Goal: Task Accomplishment & Management: Use online tool/utility

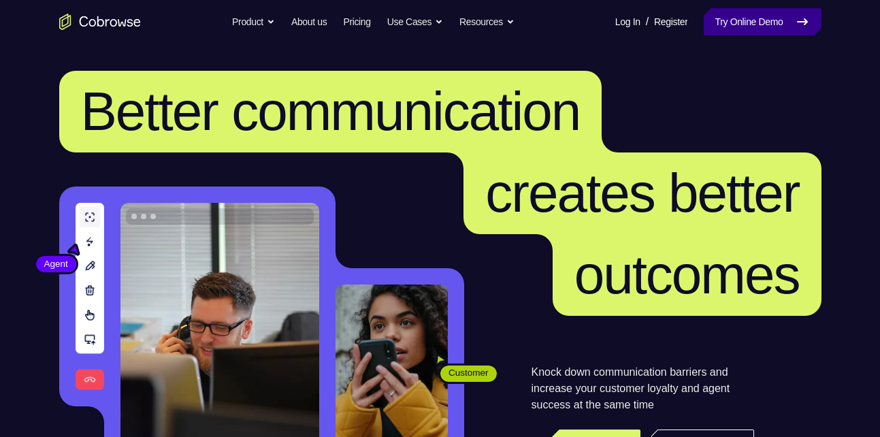
click at [734, 20] on link "Try Online Demo" at bounding box center [762, 21] width 117 height 27
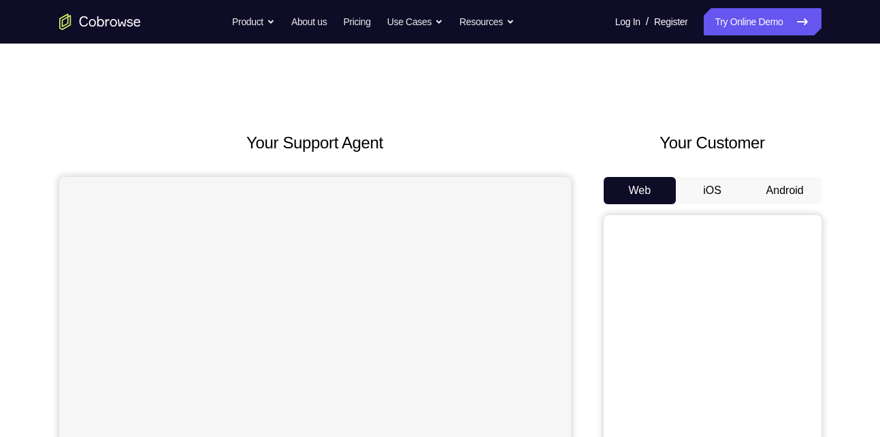
click at [786, 193] on button "Android" at bounding box center [785, 190] width 73 height 27
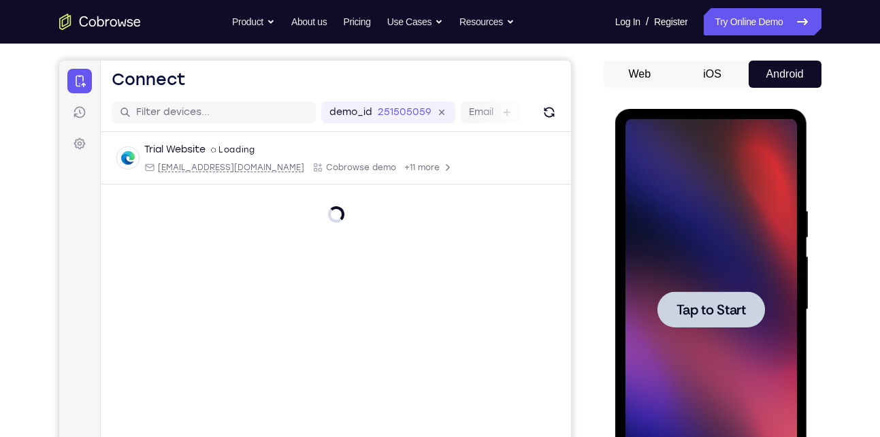
click at [722, 303] on span "Tap to Start" at bounding box center [711, 310] width 69 height 14
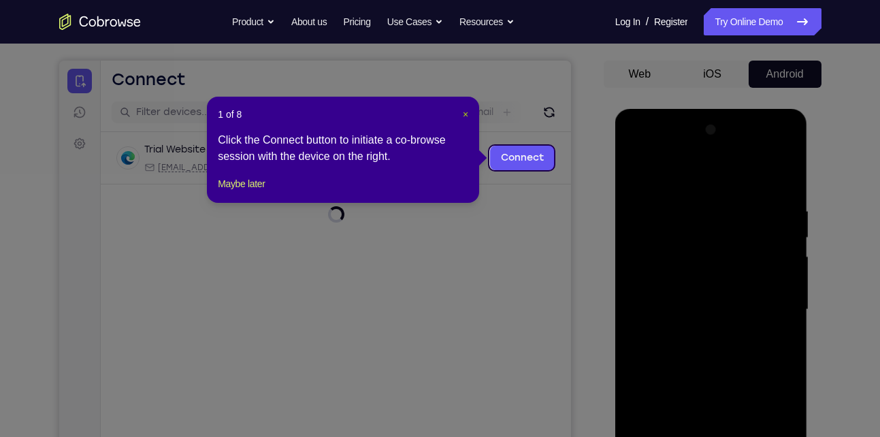
click at [464, 112] on span "×" at bounding box center [465, 114] width 5 height 11
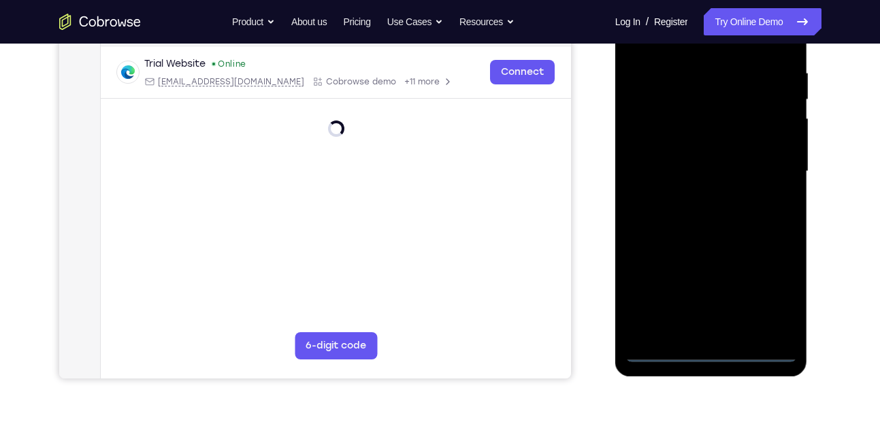
scroll to position [261, 0]
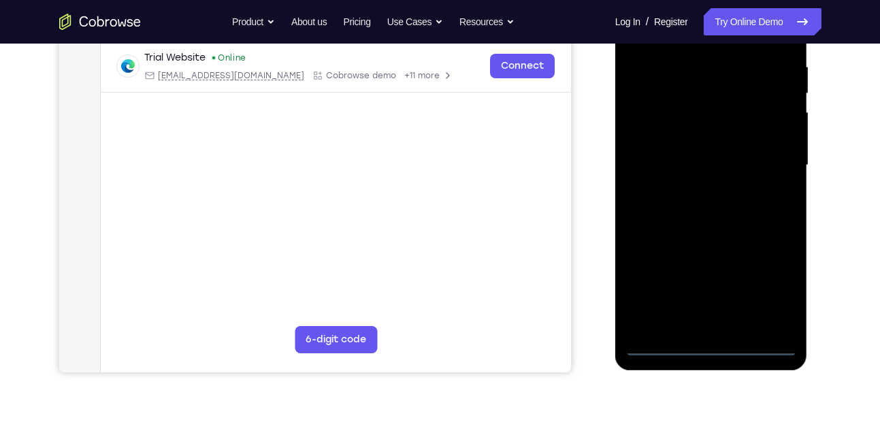
click at [709, 346] on div at bounding box center [712, 165] width 172 height 381
click at [775, 296] on div at bounding box center [712, 165] width 172 height 381
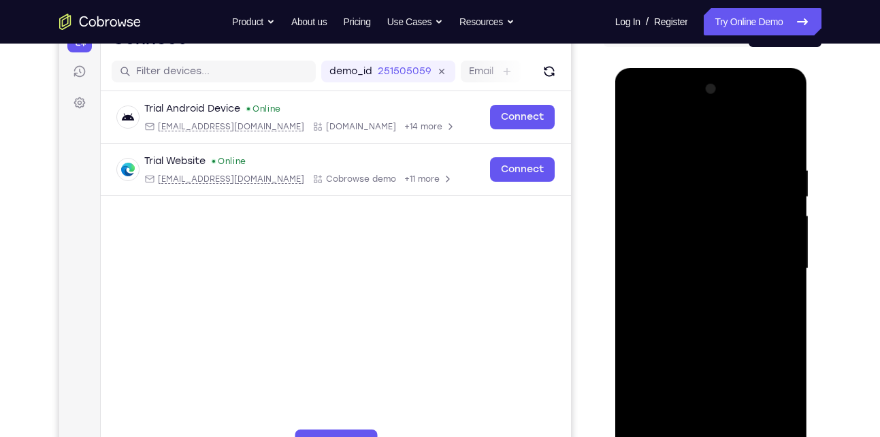
scroll to position [156, 0]
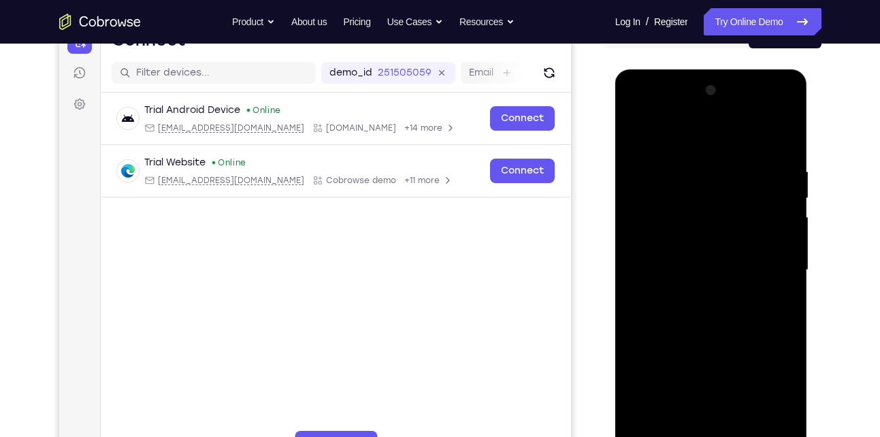
click at [687, 135] on div at bounding box center [712, 270] width 172 height 381
click at [772, 272] on div at bounding box center [712, 270] width 172 height 381
click at [727, 432] on div at bounding box center [712, 270] width 172 height 381
click at [690, 253] on div at bounding box center [712, 270] width 172 height 381
click at [675, 240] on div at bounding box center [712, 270] width 172 height 381
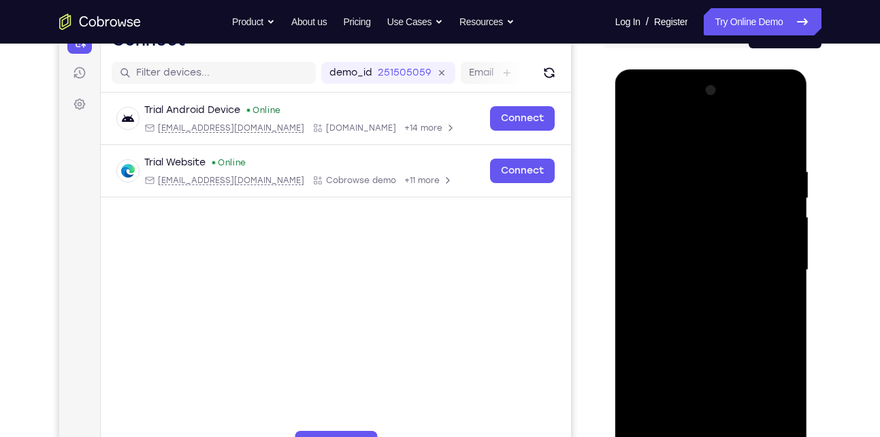
click at [682, 272] on div at bounding box center [712, 270] width 172 height 381
click at [687, 322] on div at bounding box center [712, 270] width 172 height 381
click at [725, 302] on div at bounding box center [712, 270] width 172 height 381
click at [702, 314] on div at bounding box center [712, 270] width 172 height 381
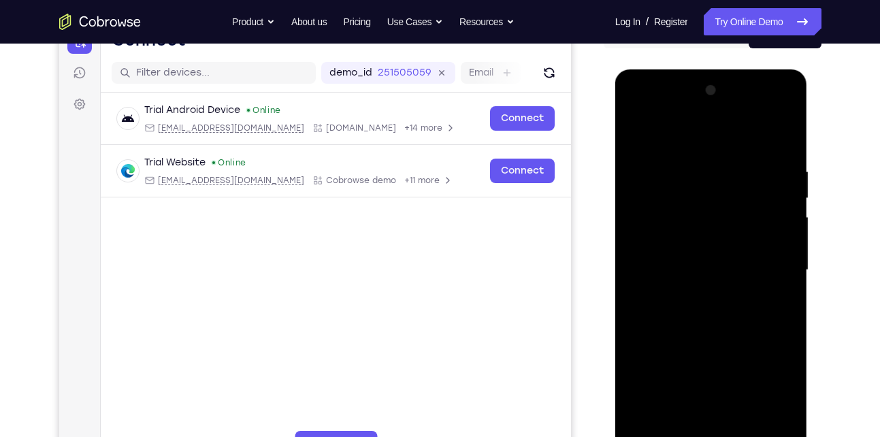
click at [702, 314] on div at bounding box center [712, 270] width 172 height 381
click at [768, 131] on div at bounding box center [712, 270] width 172 height 381
click at [680, 289] on div at bounding box center [712, 270] width 172 height 381
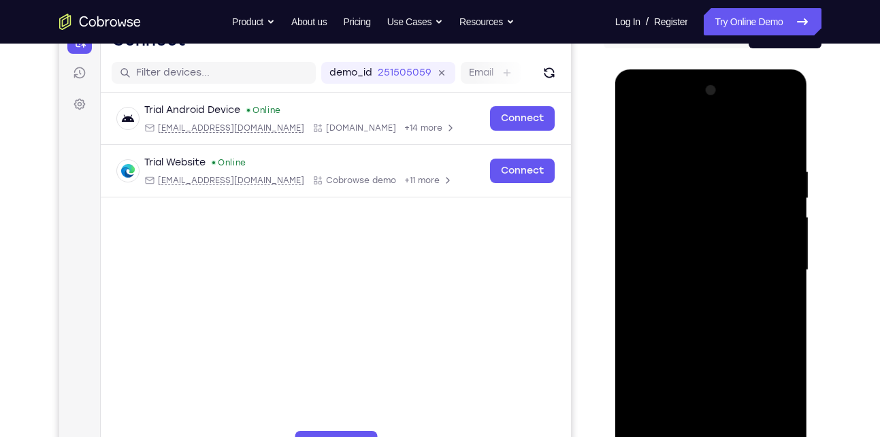
click at [631, 127] on div at bounding box center [712, 270] width 172 height 381
click at [632, 135] on div at bounding box center [712, 270] width 172 height 381
click at [670, 289] on div at bounding box center [712, 270] width 172 height 381
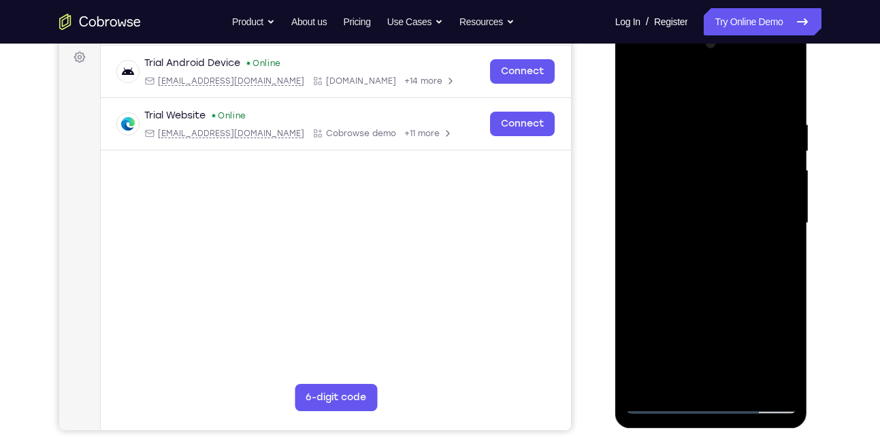
scroll to position [204, 0]
click at [680, 230] on div at bounding box center [712, 222] width 172 height 381
click at [670, 240] on div at bounding box center [712, 222] width 172 height 381
click at [687, 223] on div at bounding box center [712, 222] width 172 height 381
click at [649, 269] on div at bounding box center [712, 222] width 172 height 381
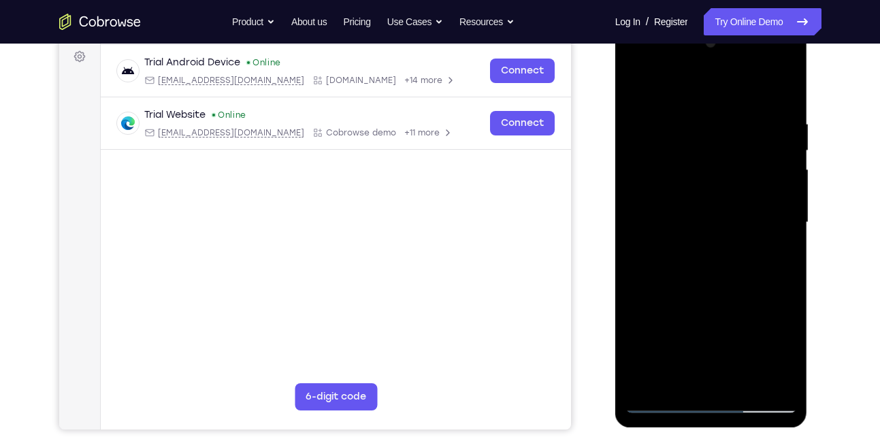
click at [647, 269] on div at bounding box center [712, 222] width 172 height 381
click at [728, 287] on div at bounding box center [712, 222] width 172 height 381
click at [687, 118] on div at bounding box center [712, 222] width 172 height 381
click at [783, 204] on div at bounding box center [712, 222] width 172 height 381
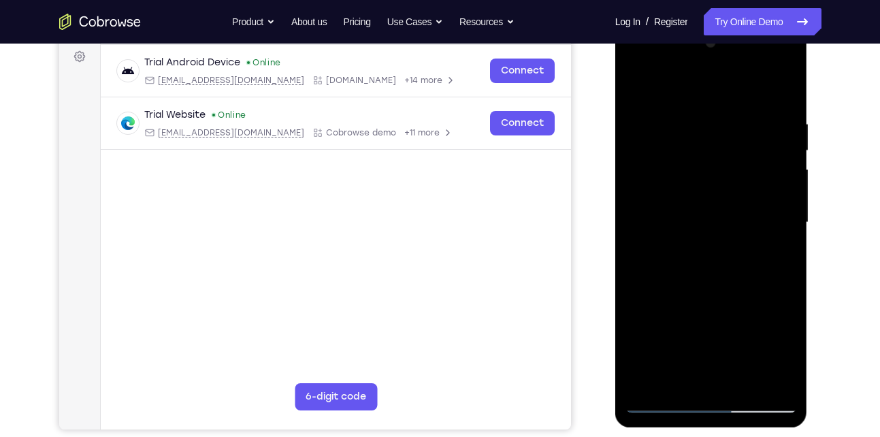
click at [783, 204] on div at bounding box center [712, 222] width 172 height 381
click at [779, 89] on div at bounding box center [712, 222] width 172 height 381
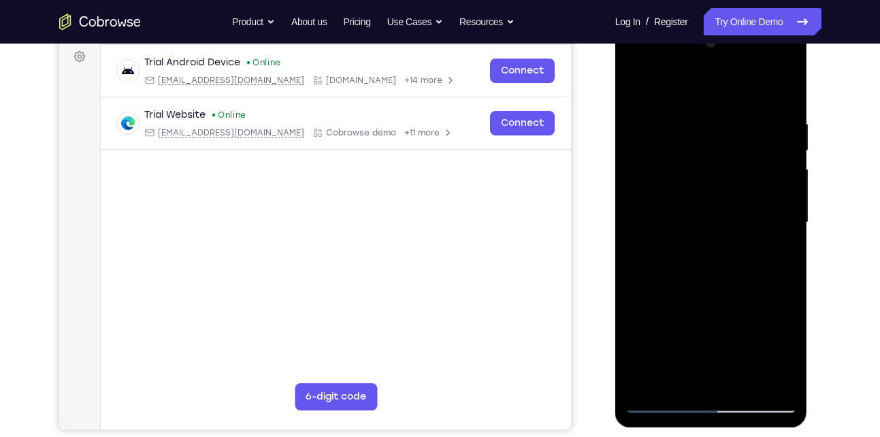
click at [781, 92] on div at bounding box center [712, 222] width 172 height 381
drag, startPoint x: 691, startPoint y: 286, endPoint x: 739, endPoint y: 142, distance: 151.5
click at [739, 142] on div at bounding box center [712, 222] width 172 height 381
click at [786, 382] on div at bounding box center [712, 222] width 172 height 381
click at [746, 383] on div at bounding box center [712, 222] width 172 height 381
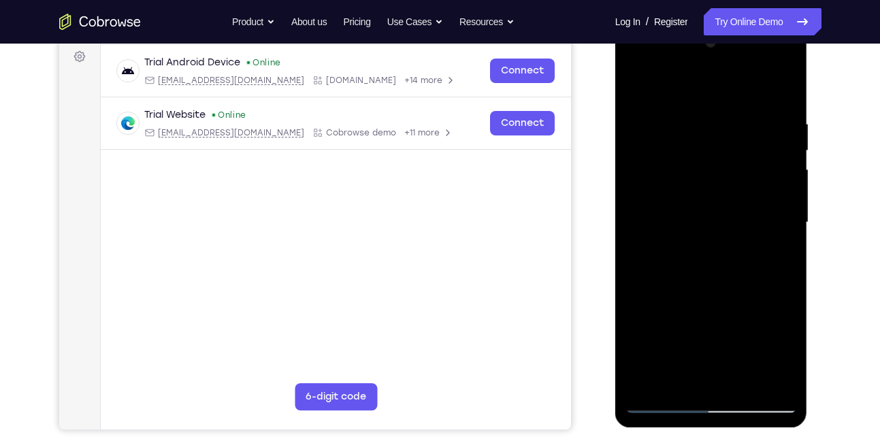
click at [730, 295] on div at bounding box center [712, 222] width 172 height 381
click at [730, 217] on div at bounding box center [712, 222] width 172 height 381
click at [721, 219] on div at bounding box center [712, 222] width 172 height 381
click at [701, 375] on div at bounding box center [712, 222] width 172 height 381
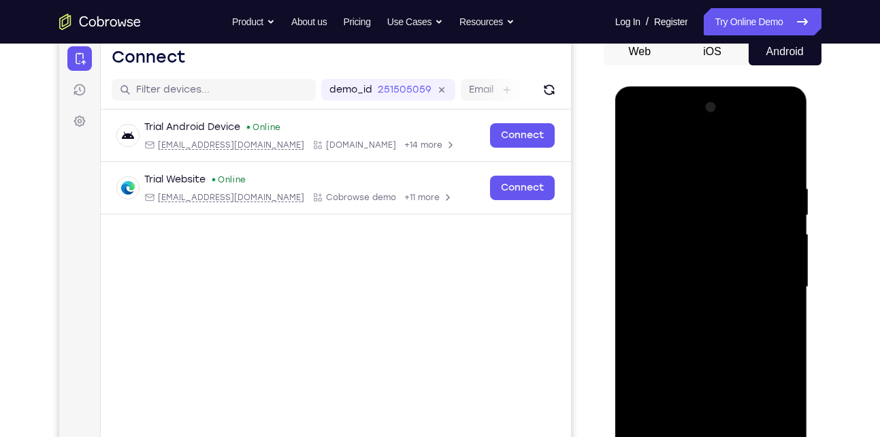
scroll to position [136, 0]
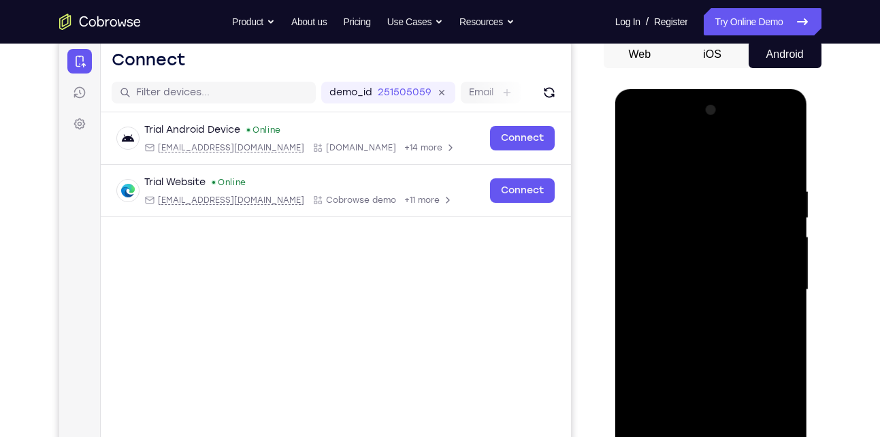
drag, startPoint x: 719, startPoint y: 208, endPoint x: 713, endPoint y: 266, distance: 58.1
click at [713, 266] on div at bounding box center [712, 289] width 172 height 381
drag, startPoint x: 734, startPoint y: 236, endPoint x: 764, endPoint y: 169, distance: 72.5
click at [764, 169] on div at bounding box center [712, 289] width 172 height 381
click at [700, 325] on div at bounding box center [712, 289] width 172 height 381
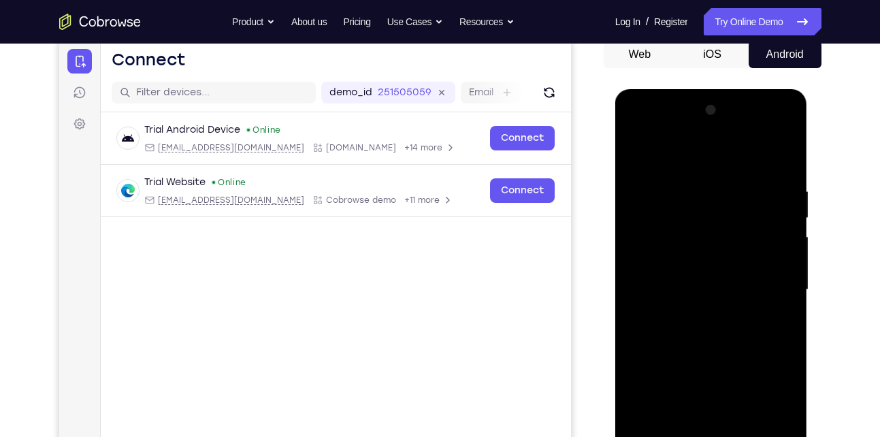
click at [692, 321] on div at bounding box center [712, 289] width 172 height 381
click at [702, 321] on div at bounding box center [712, 289] width 172 height 381
click at [696, 323] on div at bounding box center [712, 289] width 172 height 381
click at [700, 323] on div at bounding box center [712, 289] width 172 height 381
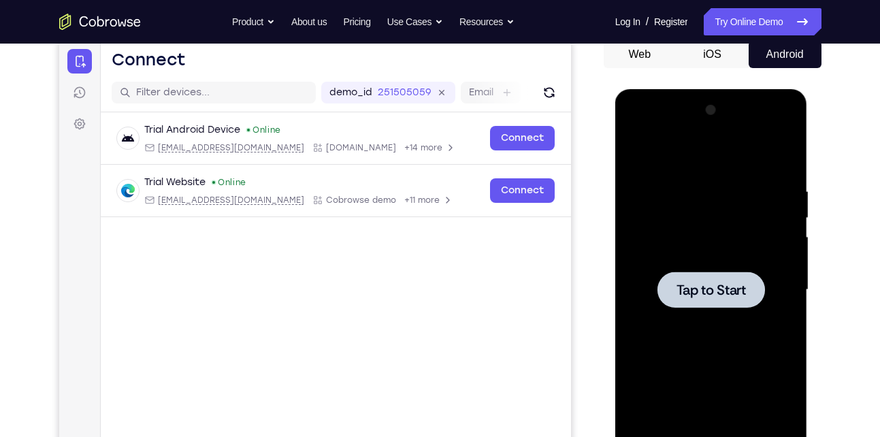
click at [726, 276] on div at bounding box center [712, 290] width 108 height 36
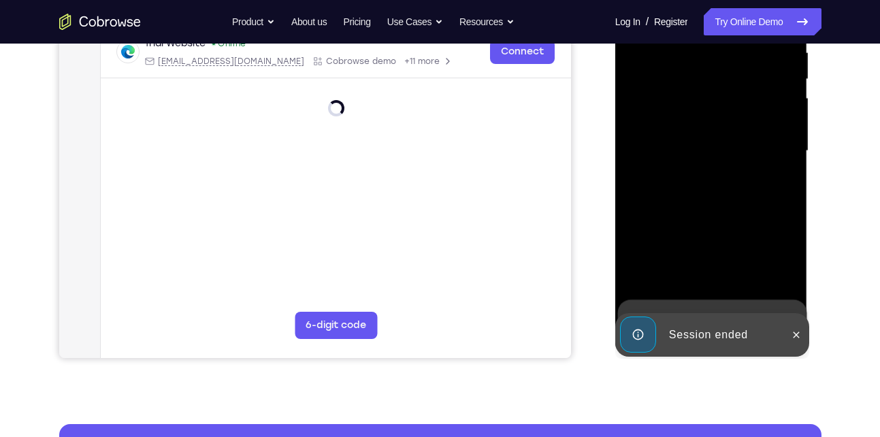
scroll to position [280, 0]
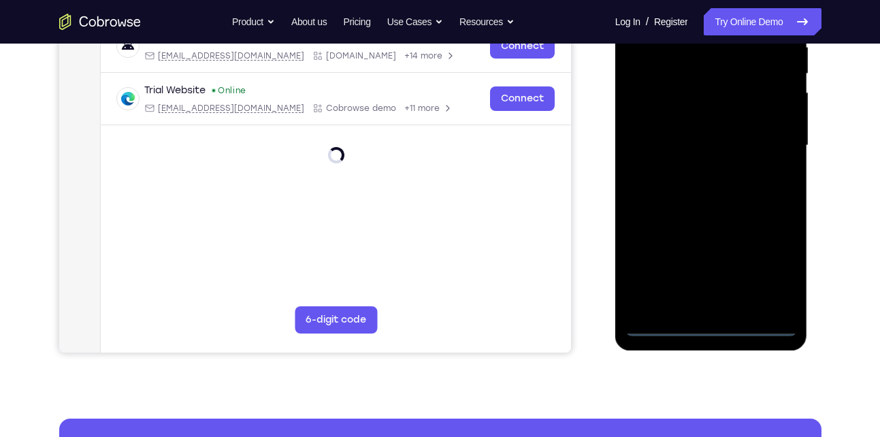
click at [710, 324] on div at bounding box center [712, 145] width 172 height 381
click at [768, 269] on div at bounding box center [712, 145] width 172 height 381
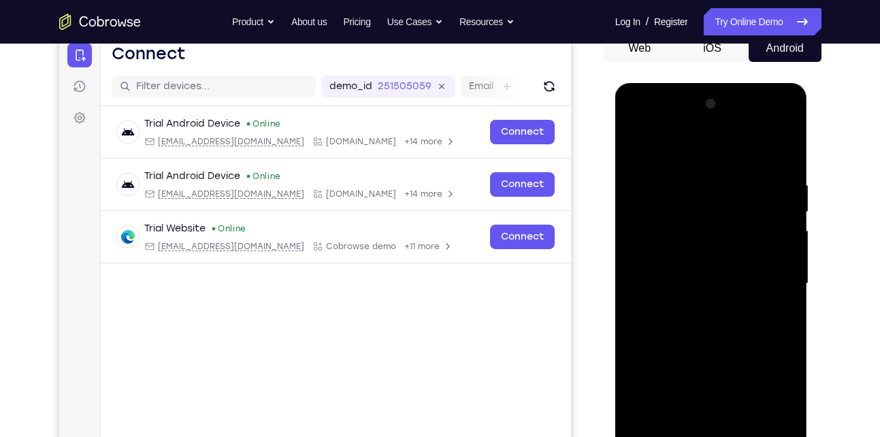
scroll to position [142, 0]
click at [657, 146] on div at bounding box center [712, 284] width 172 height 381
click at [776, 291] on div at bounding box center [712, 284] width 172 height 381
click at [700, 310] on div at bounding box center [712, 284] width 172 height 381
click at [696, 270] on div at bounding box center [712, 284] width 172 height 381
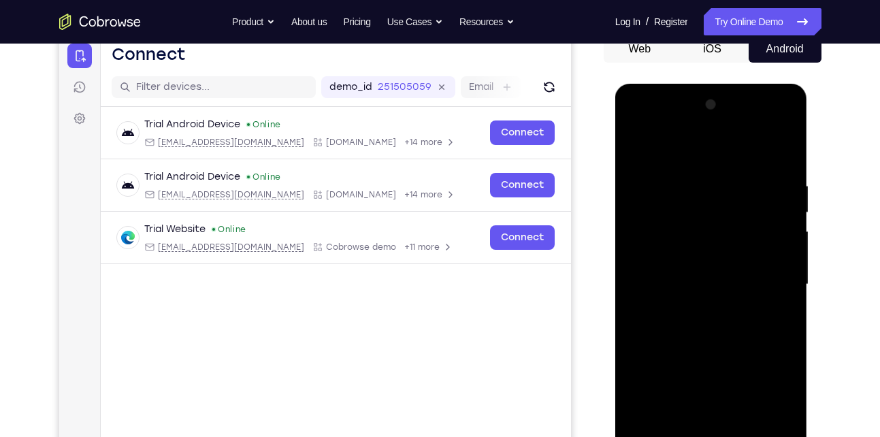
click at [668, 257] on div at bounding box center [712, 284] width 172 height 381
click at [668, 279] on div at bounding box center [712, 284] width 172 height 381
click at [666, 333] on div at bounding box center [712, 284] width 172 height 381
click at [677, 323] on div at bounding box center [712, 284] width 172 height 381
click at [769, 148] on div at bounding box center [712, 284] width 172 height 381
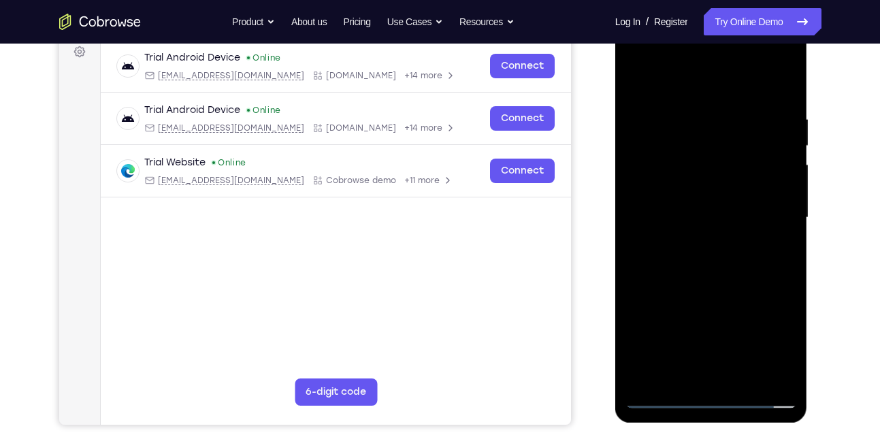
scroll to position [209, 0]
click at [737, 380] on div at bounding box center [712, 217] width 172 height 381
click at [715, 278] on div at bounding box center [712, 217] width 172 height 381
click at [739, 376] on div at bounding box center [712, 217] width 172 height 381
click at [724, 292] on div at bounding box center [712, 217] width 172 height 381
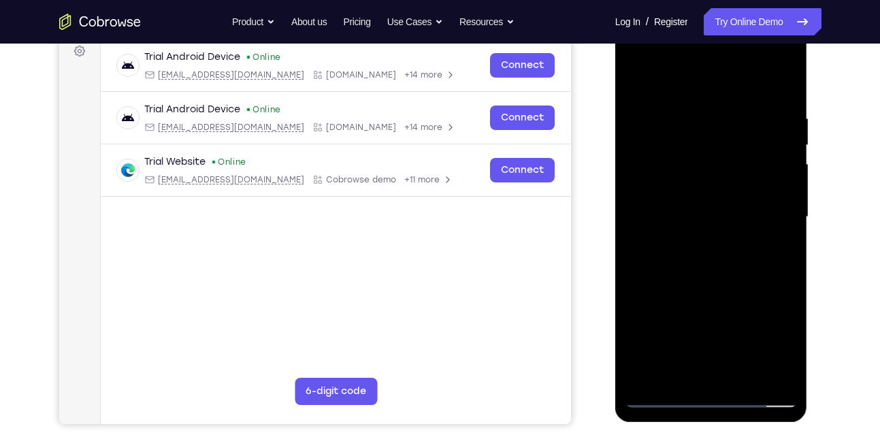
click at [715, 212] on div at bounding box center [712, 217] width 172 height 381
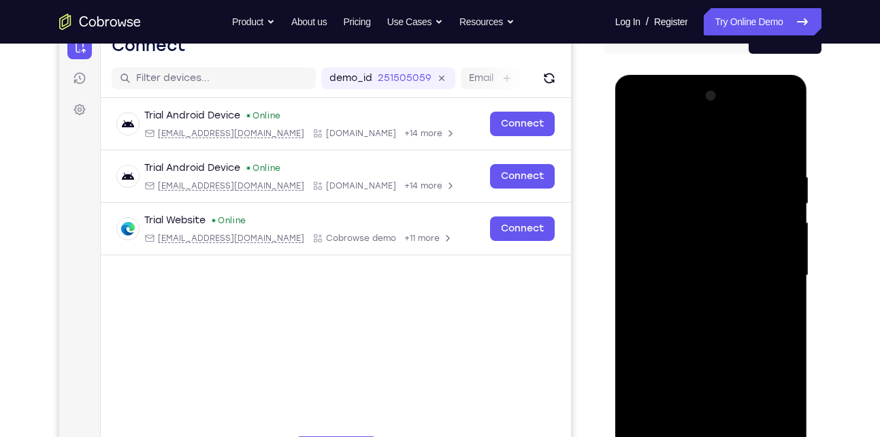
scroll to position [139, 0]
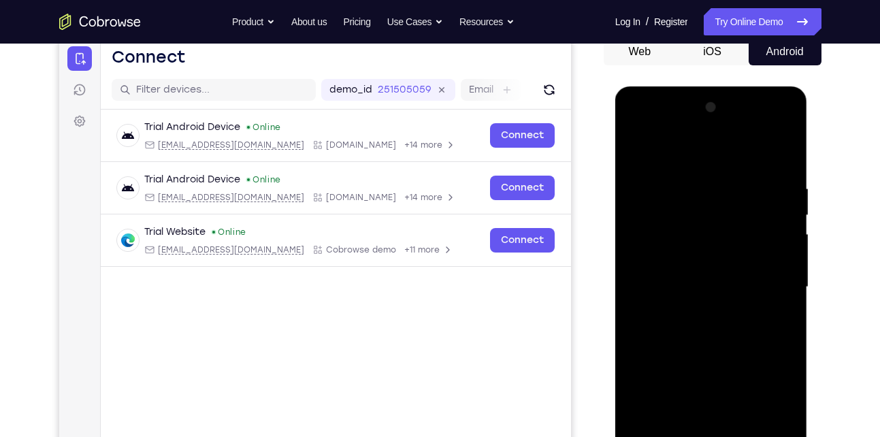
drag, startPoint x: 711, startPoint y: 231, endPoint x: 683, endPoint y: 334, distance: 107.3
click at [683, 334] on div at bounding box center [712, 287] width 172 height 381
drag, startPoint x: 681, startPoint y: 238, endPoint x: 666, endPoint y: 319, distance: 81.7
click at [666, 319] on div at bounding box center [712, 287] width 172 height 381
drag, startPoint x: 722, startPoint y: 240, endPoint x: 702, endPoint y: 353, distance: 114.7
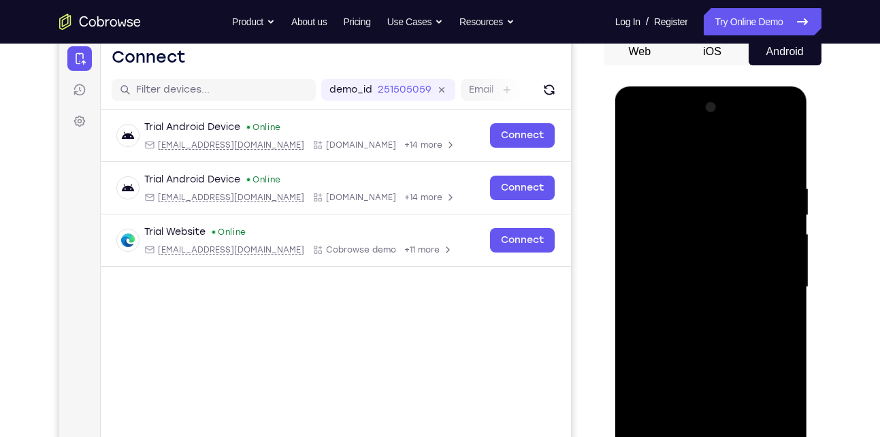
click at [702, 353] on div at bounding box center [712, 287] width 172 height 381
drag, startPoint x: 716, startPoint y: 270, endPoint x: 698, endPoint y: 338, distance: 70.3
click at [698, 338] on div at bounding box center [712, 287] width 172 height 381
click at [653, 239] on div at bounding box center [712, 287] width 172 height 381
click at [679, 237] on div at bounding box center [712, 287] width 172 height 381
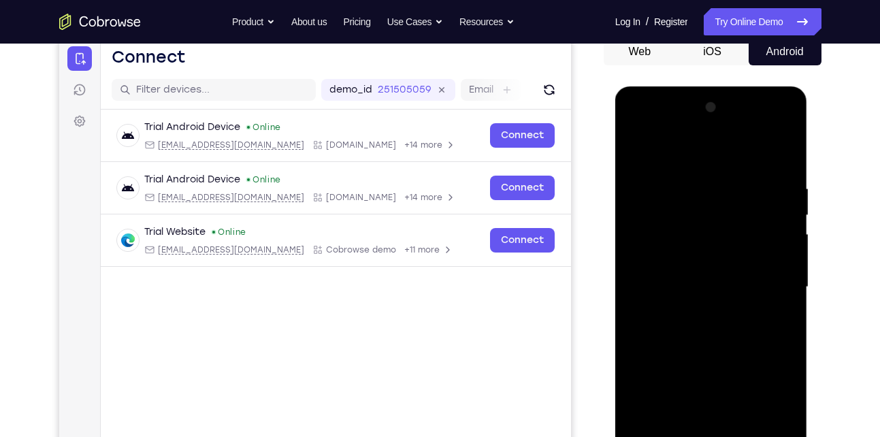
click at [651, 234] on div at bounding box center [712, 287] width 172 height 381
click at [681, 319] on div at bounding box center [712, 287] width 172 height 381
click at [640, 152] on div at bounding box center [712, 287] width 172 height 381
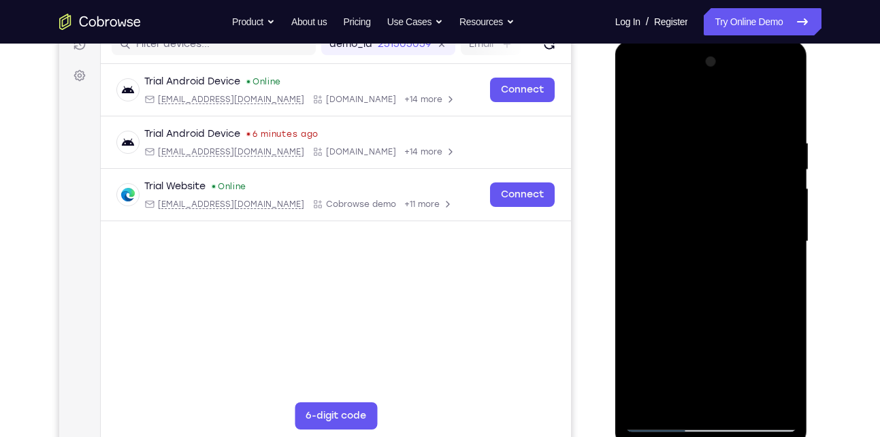
scroll to position [187, 0]
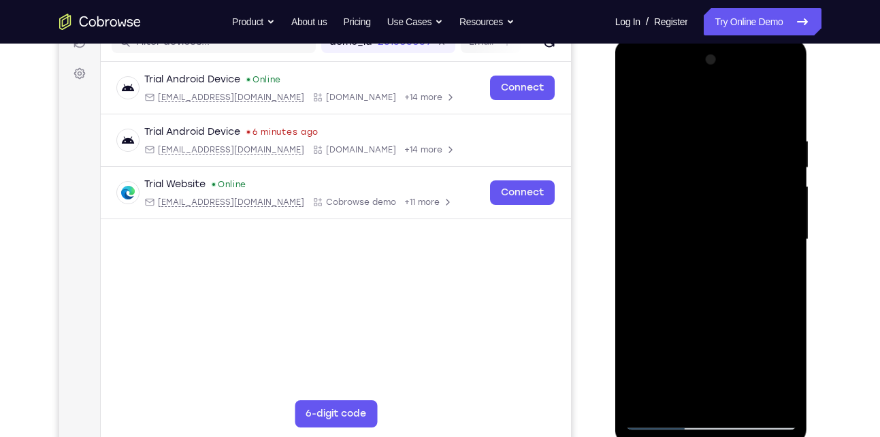
drag, startPoint x: 728, startPoint y: 294, endPoint x: 751, endPoint y: 221, distance: 77.1
click at [751, 221] on div at bounding box center [712, 239] width 172 height 381
drag, startPoint x: 719, startPoint y: 283, endPoint x: 672, endPoint y: 416, distance: 140.8
click at [672, 416] on div at bounding box center [712, 239] width 172 height 381
click at [638, 101] on div at bounding box center [712, 239] width 172 height 381
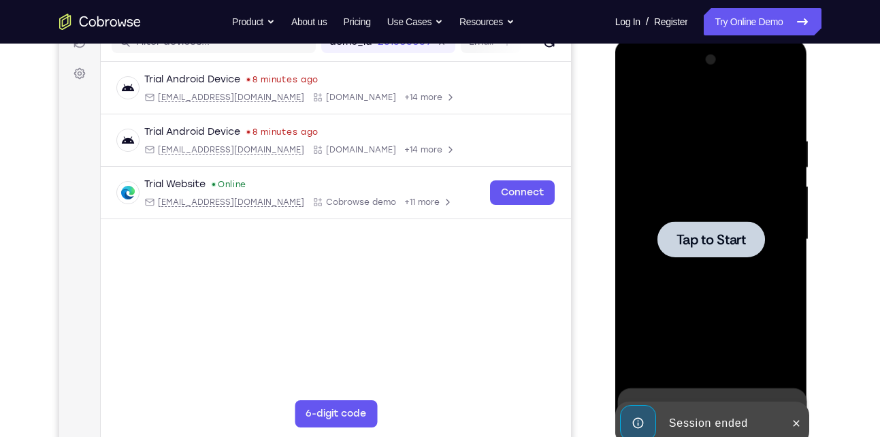
click at [713, 246] on span "Tap to Start" at bounding box center [711, 240] width 69 height 14
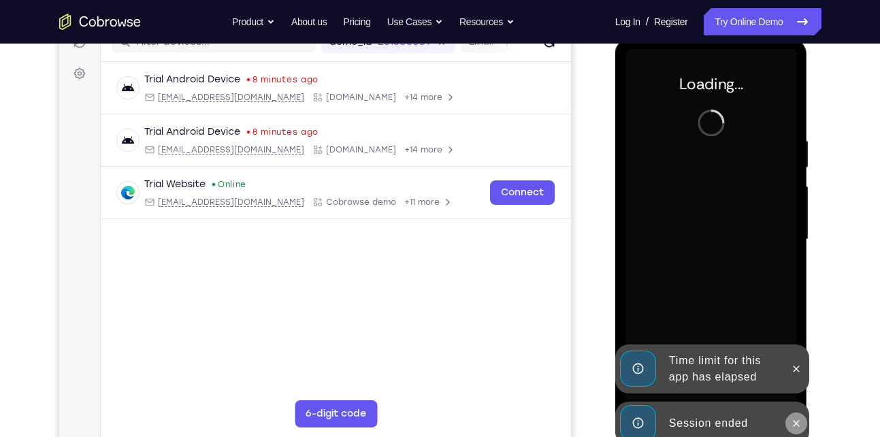
click at [794, 421] on icon at bounding box center [797, 423] width 6 height 6
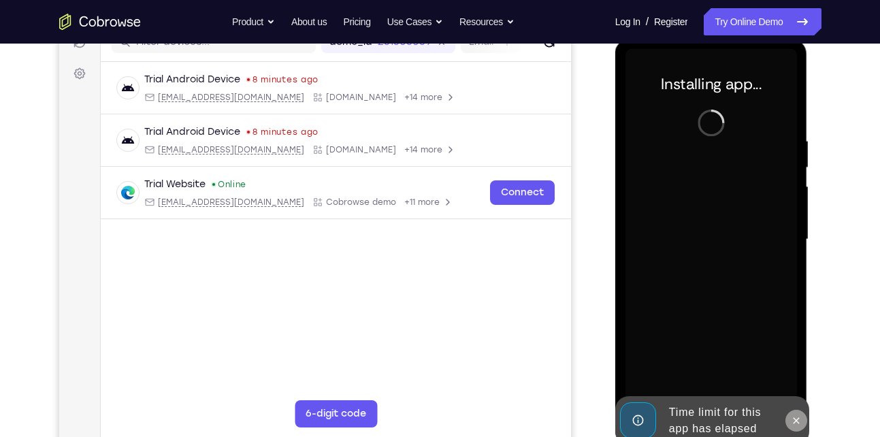
click at [794, 418] on icon at bounding box center [797, 420] width 6 height 6
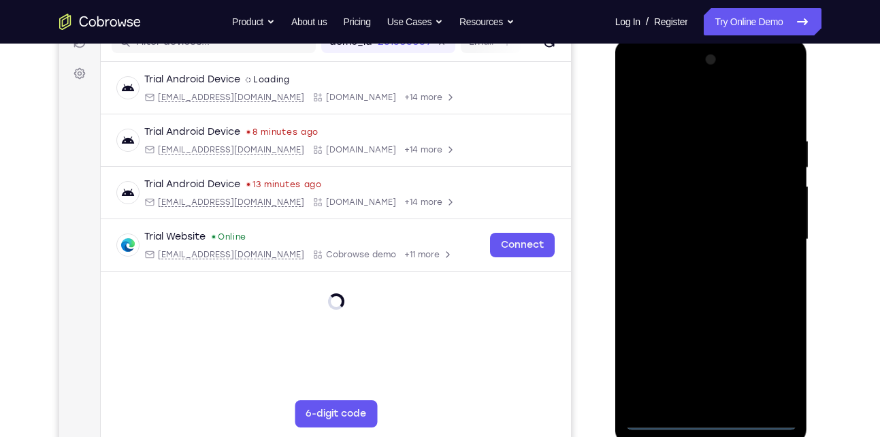
click at [716, 414] on div at bounding box center [712, 239] width 172 height 381
click at [713, 425] on div at bounding box center [712, 239] width 172 height 381
click at [766, 359] on div at bounding box center [712, 239] width 172 height 381
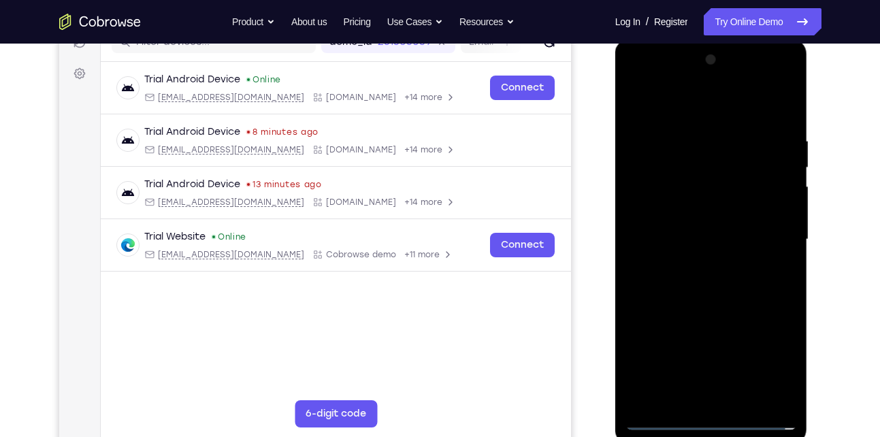
click at [663, 100] on div at bounding box center [712, 239] width 172 height 381
click at [771, 231] on div at bounding box center [712, 239] width 172 height 381
click at [700, 266] on div at bounding box center [712, 239] width 172 height 381
click at [718, 233] on div at bounding box center [712, 239] width 172 height 381
click at [695, 212] on div at bounding box center [712, 239] width 172 height 381
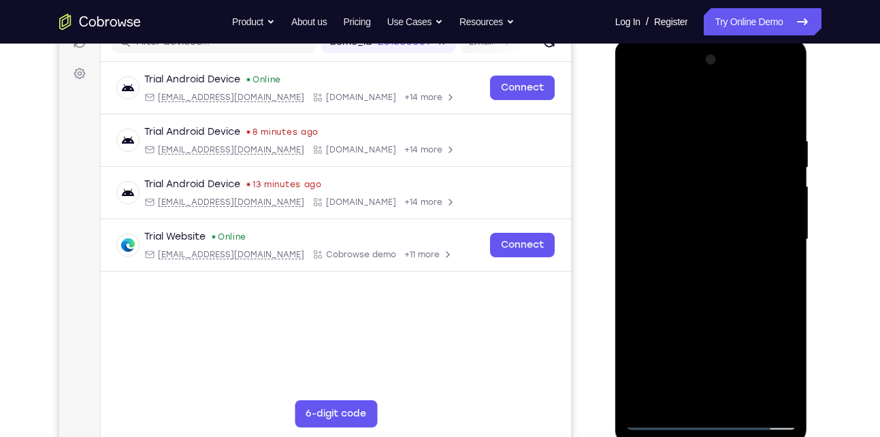
click at [695, 240] on div at bounding box center [712, 239] width 172 height 381
click at [685, 280] on div at bounding box center [712, 239] width 172 height 381
click at [696, 300] on div at bounding box center [712, 239] width 172 height 381
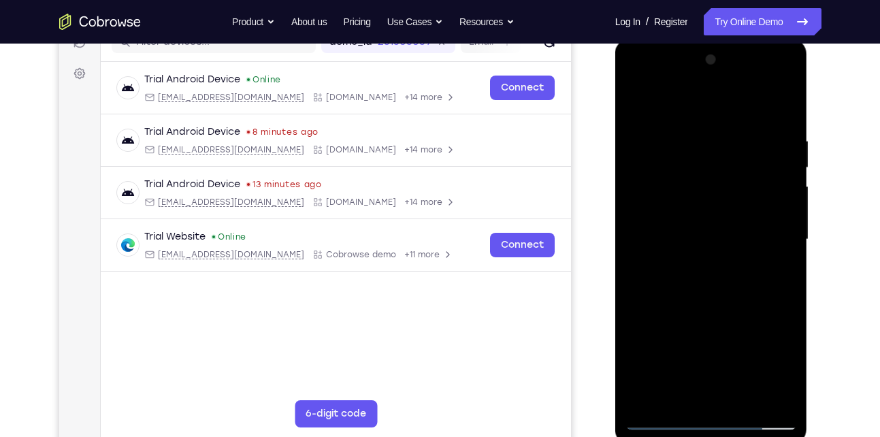
click at [741, 397] on div at bounding box center [712, 239] width 172 height 381
click at [728, 309] on div at bounding box center [712, 239] width 172 height 381
click at [724, 233] on div at bounding box center [712, 239] width 172 height 381
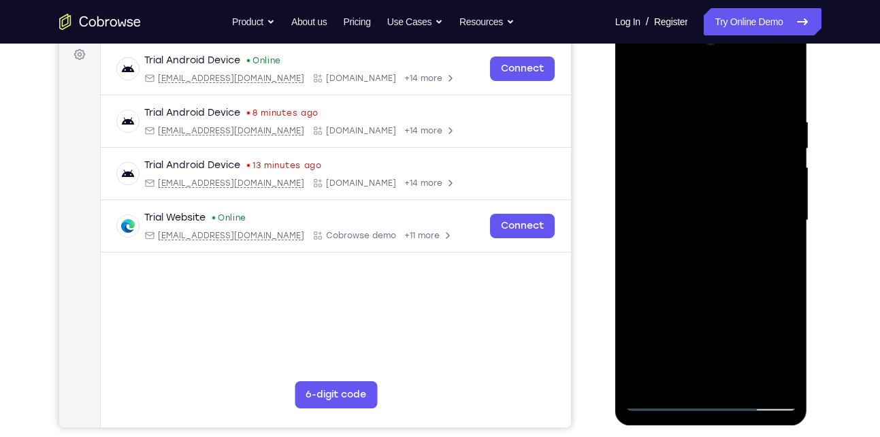
scroll to position [206, 0]
click at [692, 372] on div at bounding box center [712, 219] width 172 height 381
click at [675, 182] on div at bounding box center [712, 219] width 172 height 381
click at [672, 309] on div at bounding box center [712, 219] width 172 height 381
click at [685, 305] on div at bounding box center [712, 219] width 172 height 381
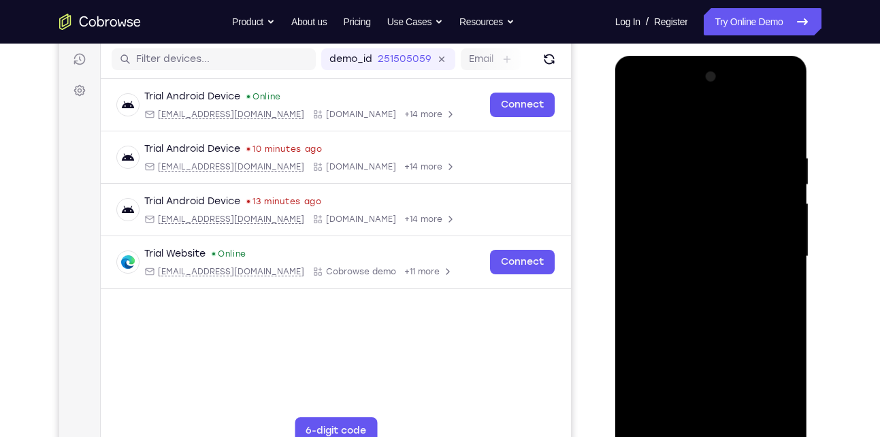
scroll to position [149, 0]
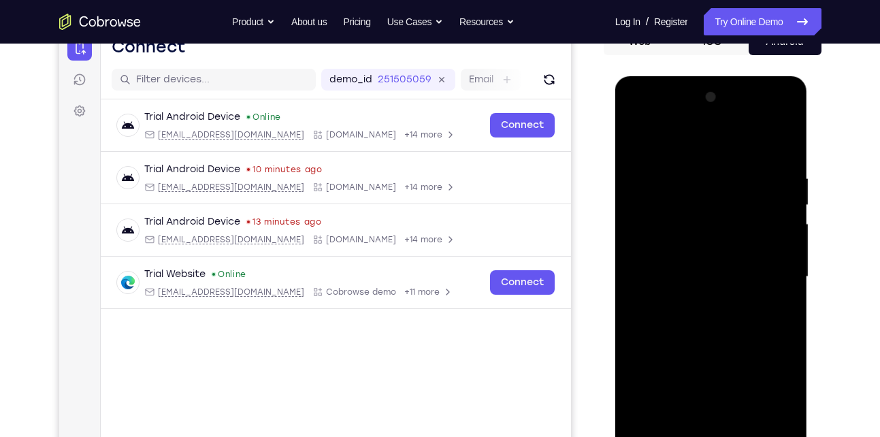
click at [693, 306] on div at bounding box center [712, 276] width 172 height 381
click at [672, 306] on div at bounding box center [712, 276] width 172 height 381
click at [660, 312] on div at bounding box center [712, 276] width 172 height 381
drag, startPoint x: 694, startPoint y: 236, endPoint x: 681, endPoint y: 275, distance: 41.5
click at [681, 275] on div at bounding box center [712, 276] width 172 height 381
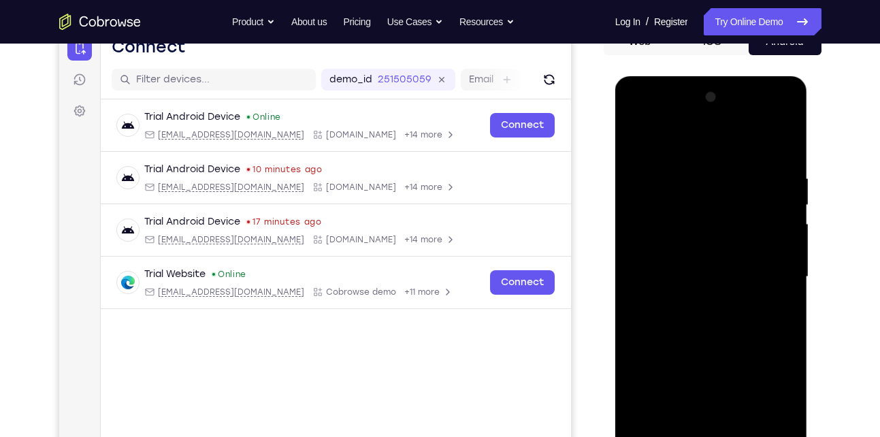
drag, startPoint x: 705, startPoint y: 233, endPoint x: 698, endPoint y: 259, distance: 26.7
click at [698, 259] on div at bounding box center [712, 276] width 172 height 381
drag, startPoint x: 698, startPoint y: 259, endPoint x: 711, endPoint y: 228, distance: 33.6
click at [711, 228] on div at bounding box center [712, 276] width 172 height 381
drag, startPoint x: 717, startPoint y: 217, endPoint x: 743, endPoint y: 161, distance: 61.5
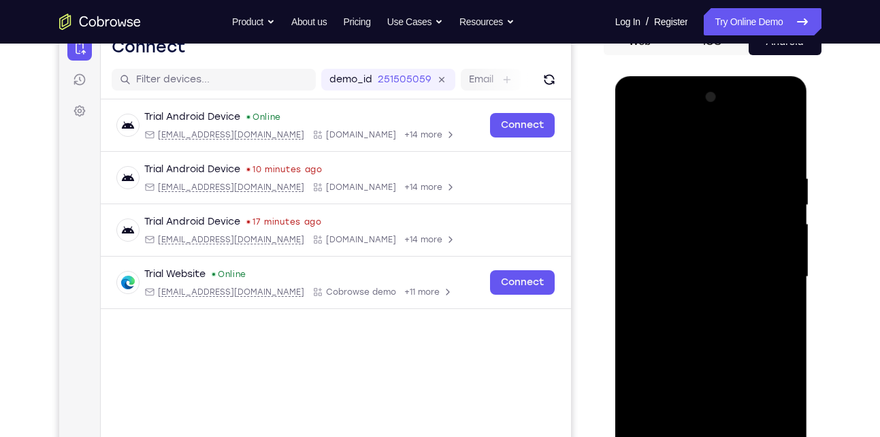
click at [743, 161] on div at bounding box center [712, 276] width 172 height 381
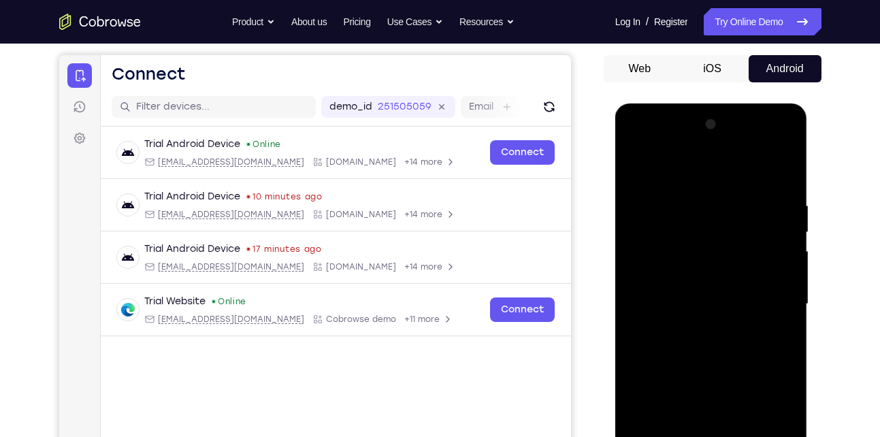
scroll to position [119, 0]
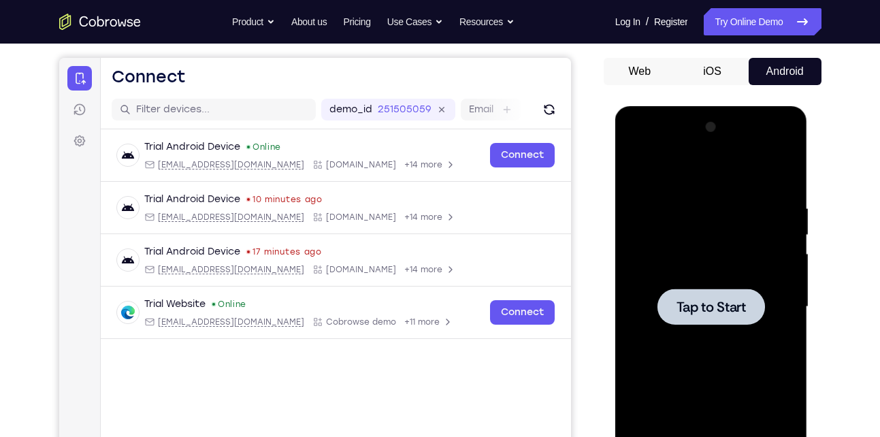
click at [699, 292] on div at bounding box center [712, 307] width 108 height 36
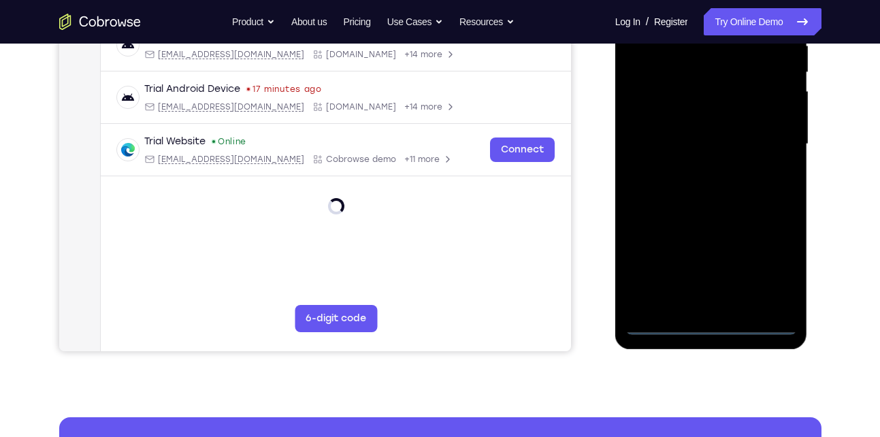
scroll to position [282, 0]
click at [707, 324] on div at bounding box center [712, 143] width 172 height 381
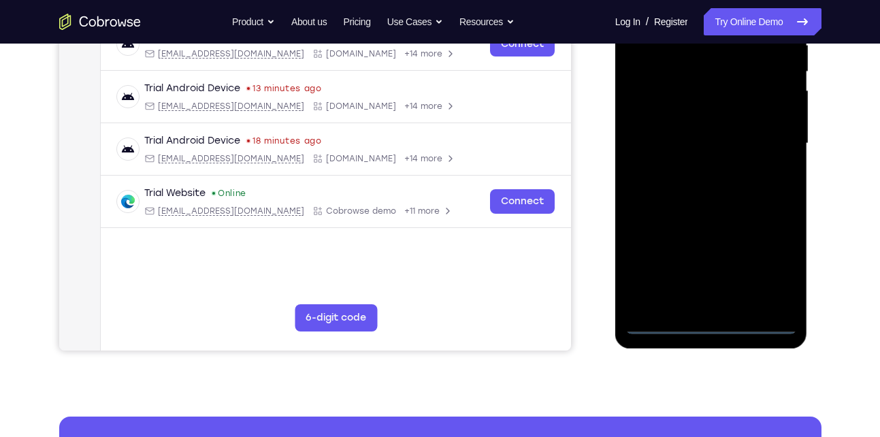
click at [766, 274] on div at bounding box center [712, 143] width 172 height 381
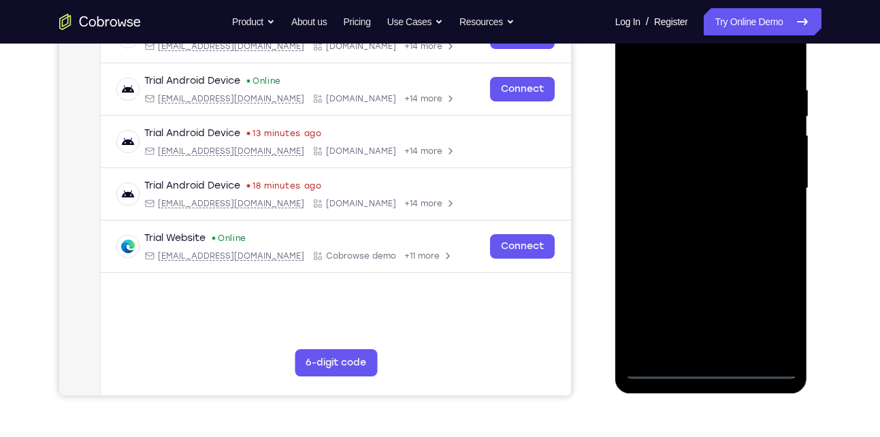
scroll to position [235, 0]
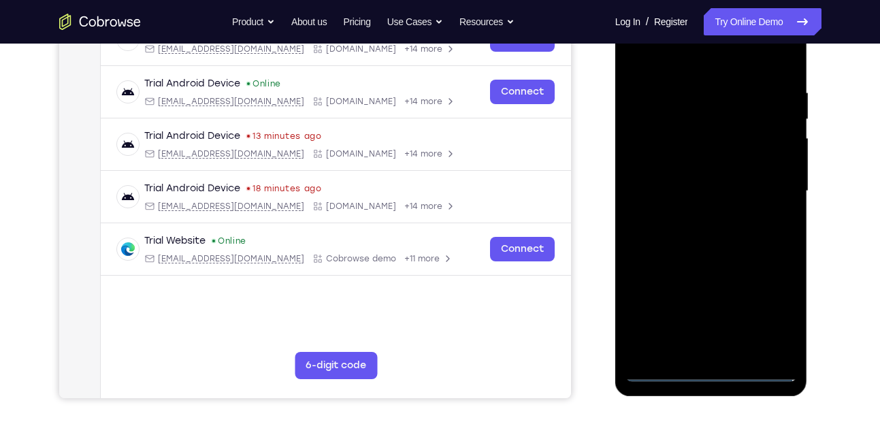
click at [655, 61] on div at bounding box center [712, 191] width 172 height 381
click at [774, 189] on div at bounding box center [712, 191] width 172 height 381
click at [690, 331] on div at bounding box center [712, 191] width 172 height 381
click at [732, 353] on div at bounding box center [712, 191] width 172 height 381
click at [729, 182] on div at bounding box center [712, 191] width 172 height 381
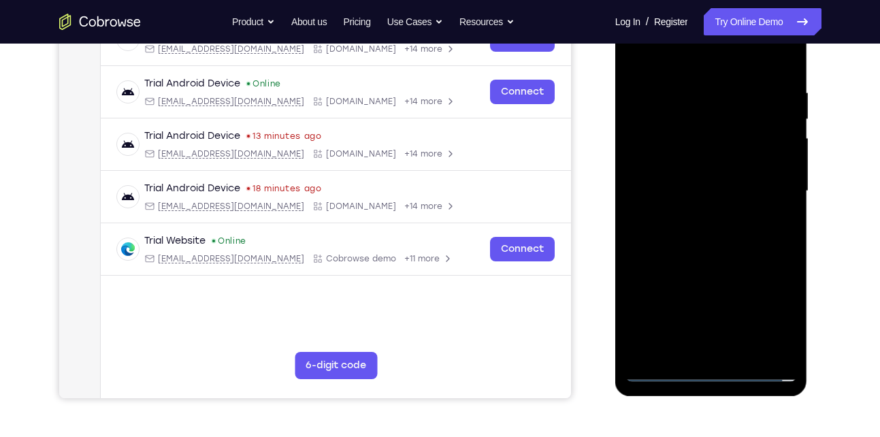
click at [687, 168] on div at bounding box center [712, 191] width 172 height 381
click at [683, 191] on div at bounding box center [712, 191] width 172 height 381
click at [712, 236] on div at bounding box center [712, 191] width 172 height 381
click at [745, 349] on div at bounding box center [712, 191] width 172 height 381
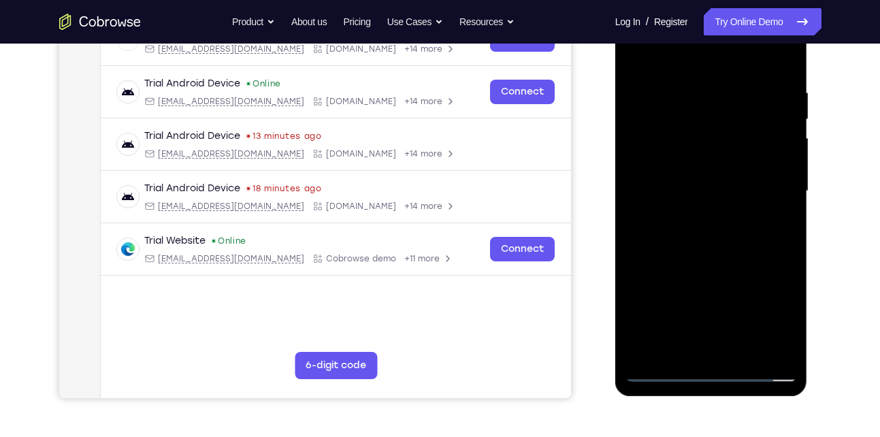
click at [724, 256] on div at bounding box center [712, 191] width 172 height 381
click at [743, 351] on div at bounding box center [712, 191] width 172 height 381
click at [716, 259] on div at bounding box center [712, 191] width 172 height 381
click at [730, 187] on div at bounding box center [712, 191] width 172 height 381
click at [696, 343] on div at bounding box center [712, 191] width 172 height 381
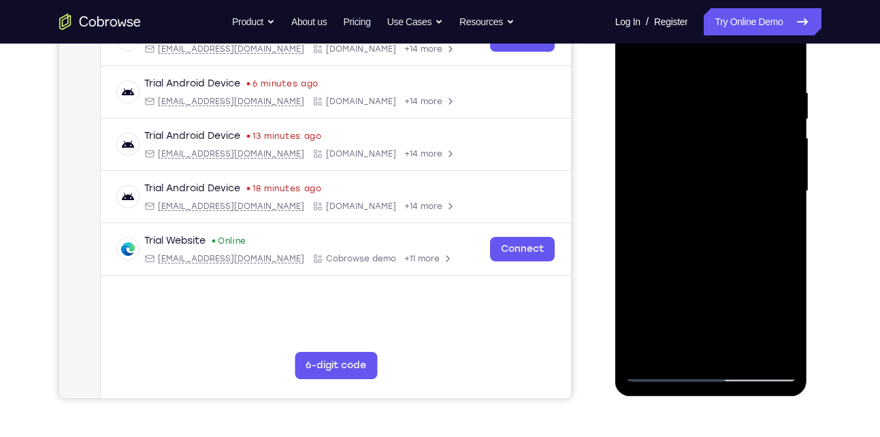
click at [673, 227] on div at bounding box center [712, 191] width 172 height 381
click at [678, 348] on div at bounding box center [712, 191] width 172 height 381
click at [751, 268] on div at bounding box center [712, 191] width 172 height 381
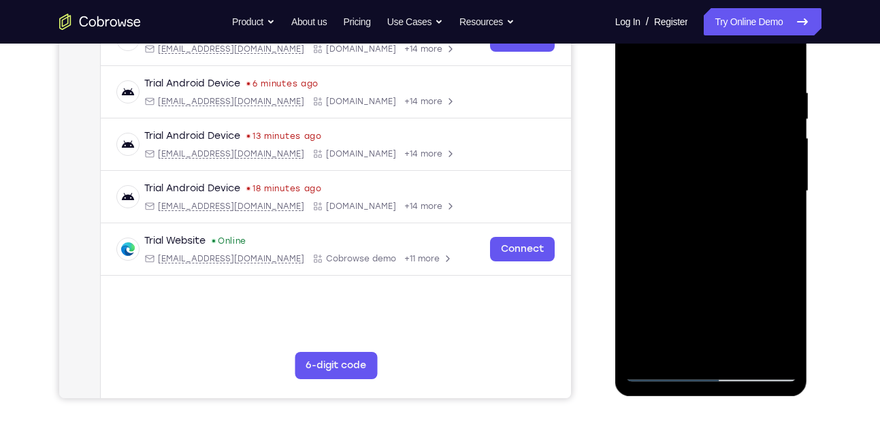
click at [777, 214] on div at bounding box center [712, 191] width 172 height 381
click at [660, 225] on div at bounding box center [712, 191] width 172 height 381
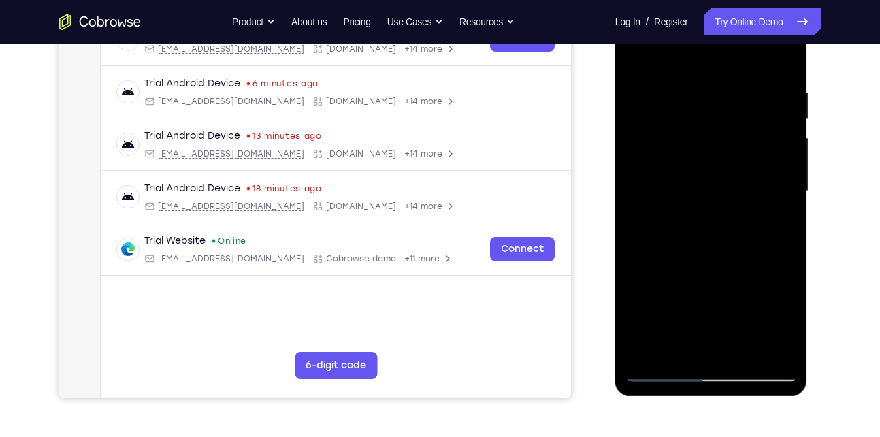
click at [660, 225] on div at bounding box center [712, 191] width 172 height 381
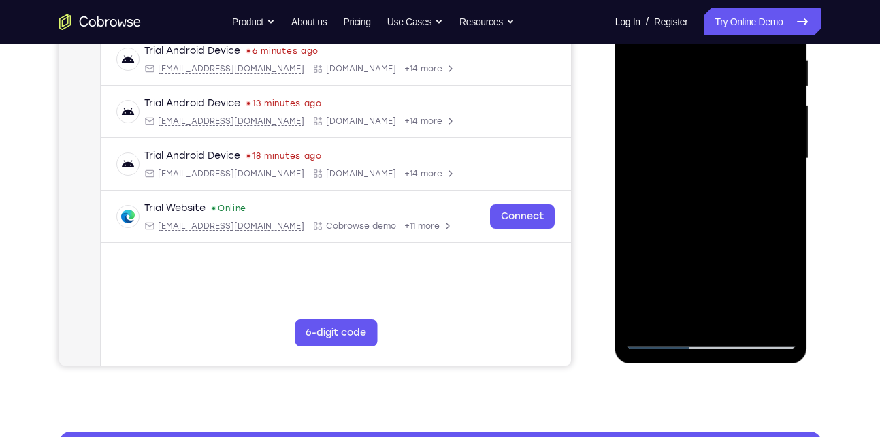
scroll to position [268, 0]
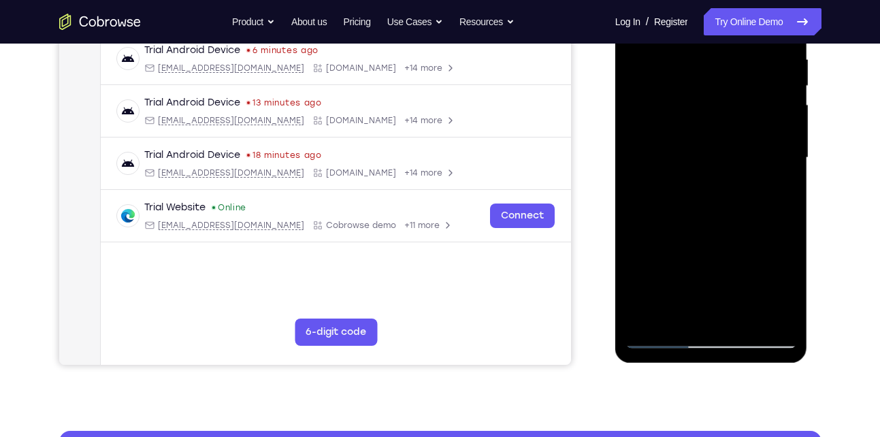
drag, startPoint x: 756, startPoint y: 137, endPoint x: 758, endPoint y: 123, distance: 14.4
click at [758, 123] on div at bounding box center [712, 157] width 172 height 381
click at [712, 189] on div at bounding box center [712, 157] width 172 height 381
click at [692, 111] on div at bounding box center [712, 157] width 172 height 381
click at [768, 231] on div at bounding box center [712, 157] width 172 height 381
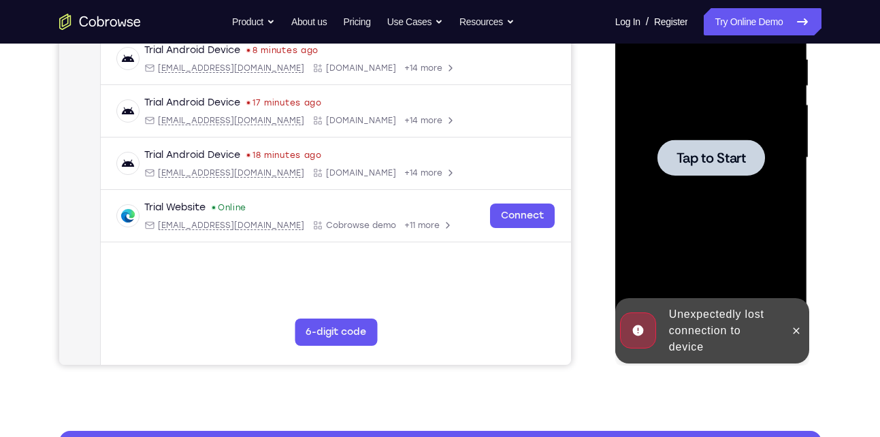
click at [714, 191] on div at bounding box center [712, 157] width 172 height 381
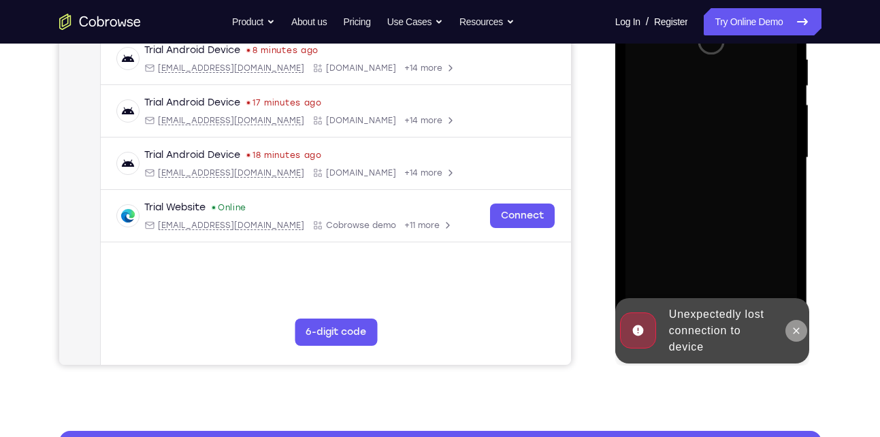
click at [799, 329] on icon at bounding box center [796, 330] width 11 height 11
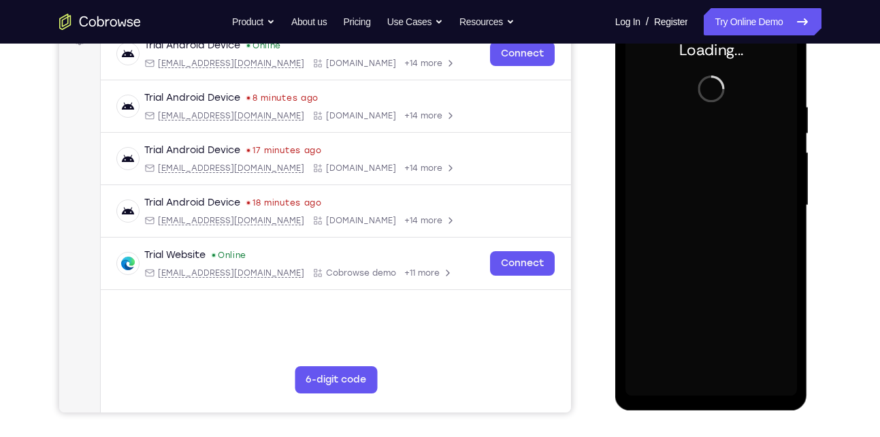
scroll to position [220, 0]
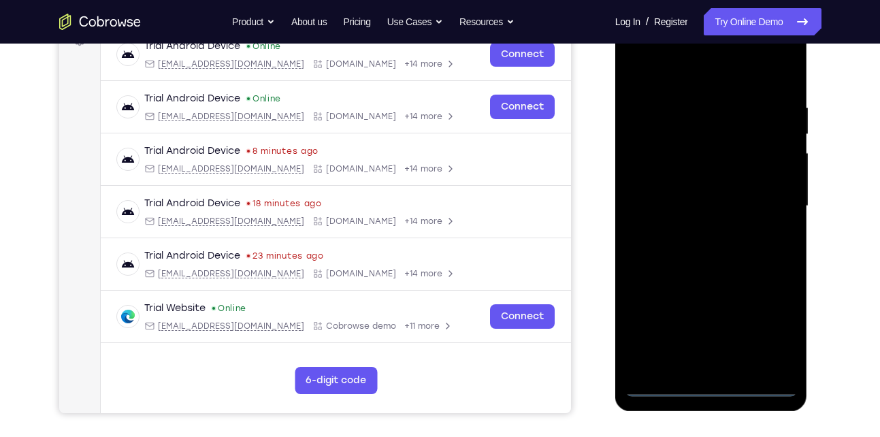
click at [710, 381] on div at bounding box center [712, 206] width 172 height 381
click at [711, 385] on div at bounding box center [712, 206] width 172 height 381
click at [786, 324] on div at bounding box center [712, 206] width 172 height 381
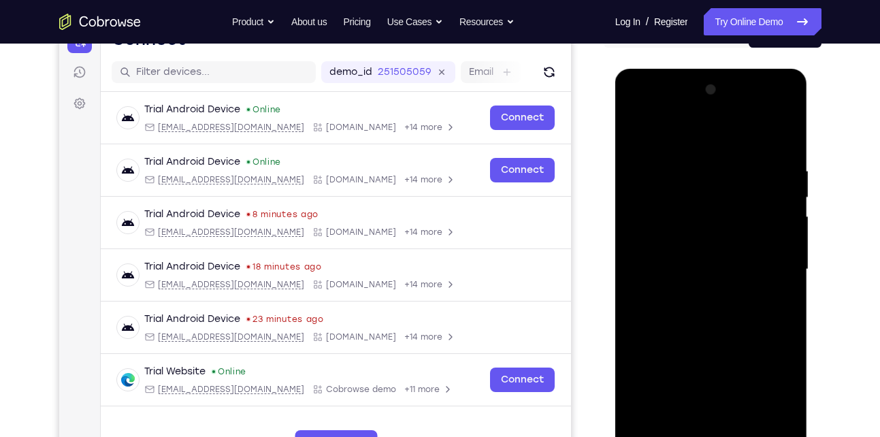
scroll to position [170, 0]
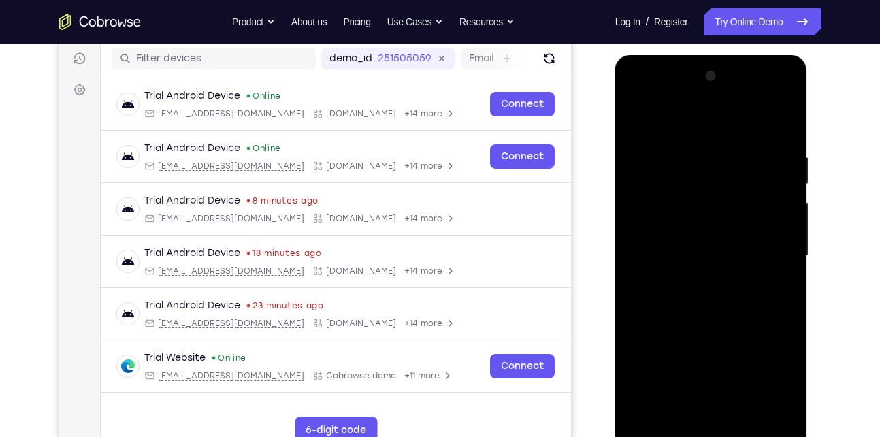
click at [678, 123] on div at bounding box center [712, 255] width 172 height 381
click at [773, 261] on div at bounding box center [712, 255] width 172 height 381
click at [694, 280] on div at bounding box center [712, 255] width 172 height 381
click at [720, 243] on div at bounding box center [712, 255] width 172 height 381
click at [702, 236] on div at bounding box center [712, 255] width 172 height 381
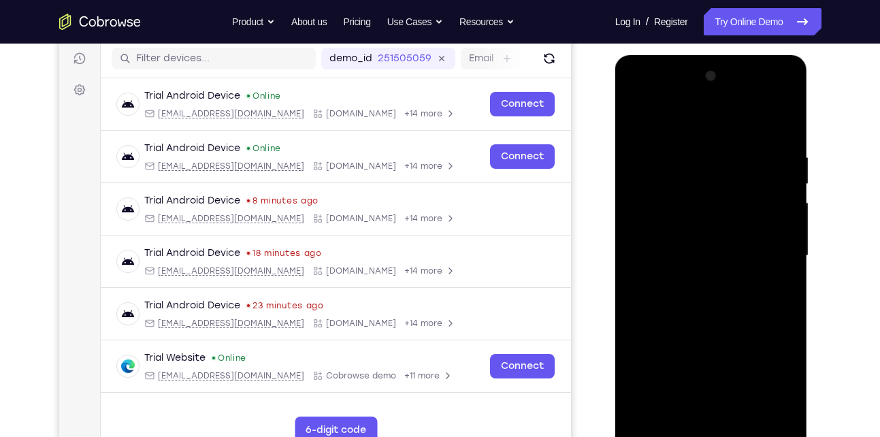
click at [693, 255] on div at bounding box center [712, 255] width 172 height 381
click at [687, 304] on div at bounding box center [712, 255] width 172 height 381
click at [693, 300] on div at bounding box center [712, 255] width 172 height 381
click at [739, 417] on div at bounding box center [712, 255] width 172 height 381
click at [737, 319] on div at bounding box center [712, 255] width 172 height 381
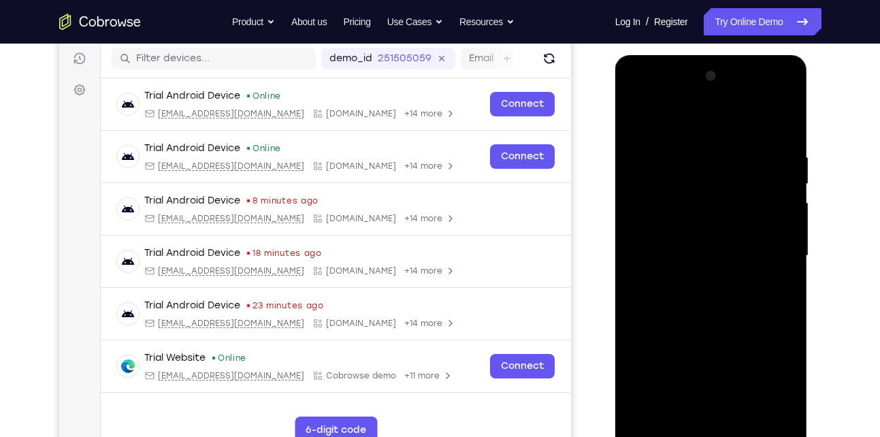
click at [747, 415] on div at bounding box center [712, 255] width 172 height 381
click at [710, 329] on div at bounding box center [712, 255] width 172 height 381
click at [715, 250] on div at bounding box center [712, 255] width 172 height 381
drag, startPoint x: 745, startPoint y: 194, endPoint x: 749, endPoint y: 183, distance: 11.9
click at [749, 183] on div at bounding box center [712, 255] width 172 height 381
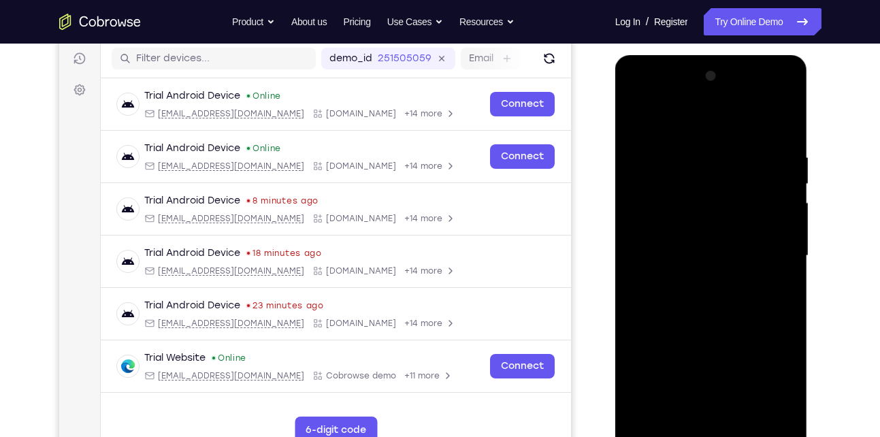
click at [638, 122] on div at bounding box center [712, 255] width 172 height 381
click at [697, 242] on div at bounding box center [712, 255] width 172 height 381
click at [685, 417] on div at bounding box center [712, 255] width 172 height 381
click at [638, 120] on div at bounding box center [712, 255] width 172 height 381
click at [700, 244] on div at bounding box center [712, 255] width 172 height 381
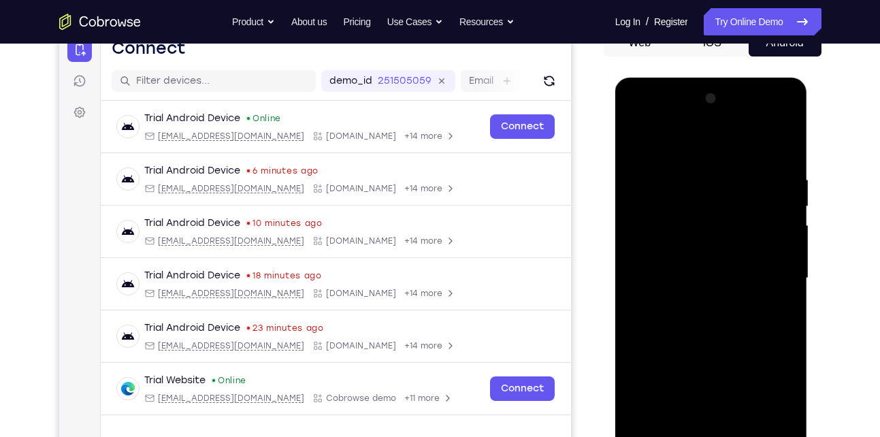
scroll to position [145, 0]
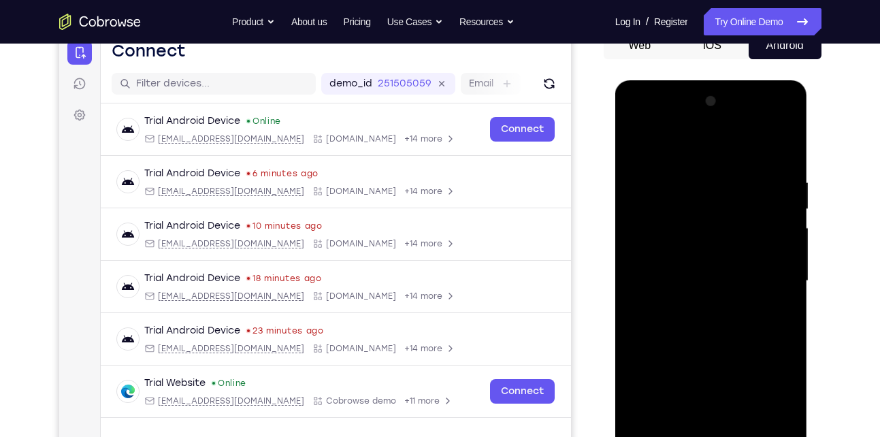
click at [634, 147] on div at bounding box center [712, 281] width 172 height 381
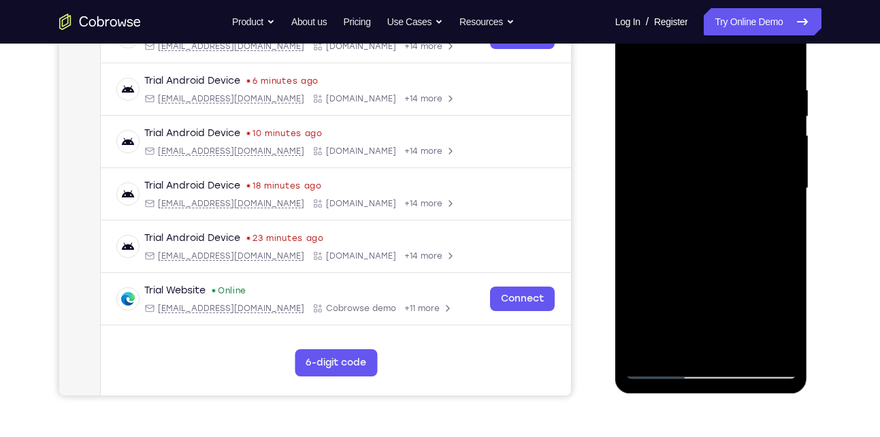
scroll to position [208, 0]
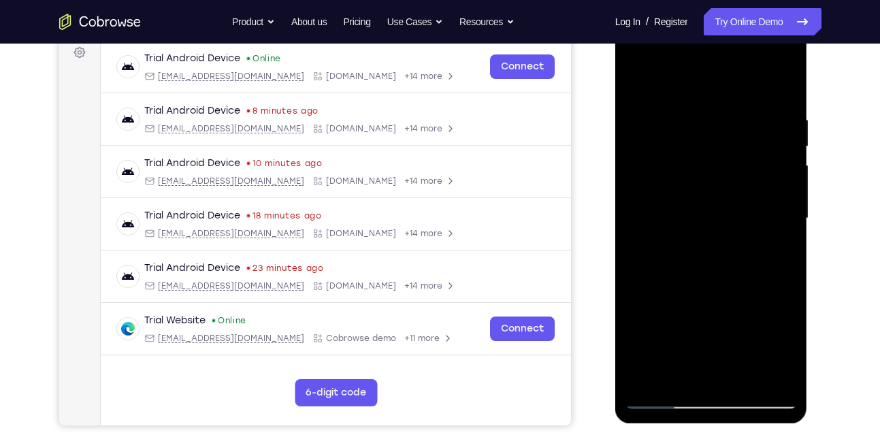
click at [698, 216] on div at bounding box center [712, 218] width 172 height 381
click at [694, 368] on div at bounding box center [712, 218] width 172 height 381
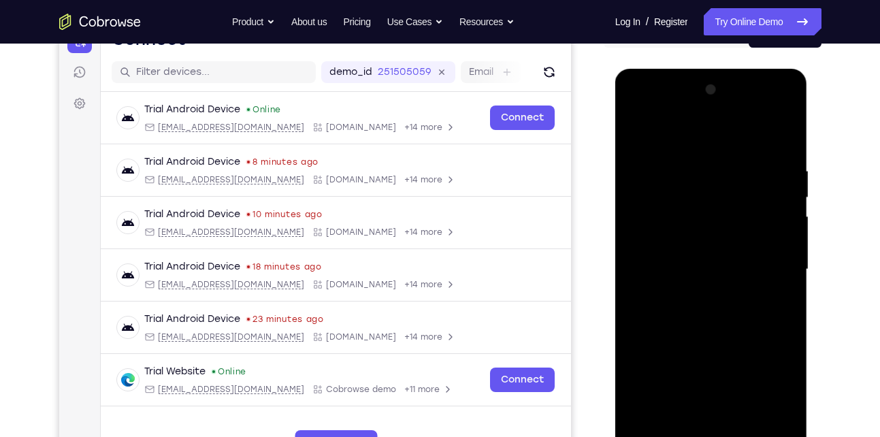
scroll to position [155, 0]
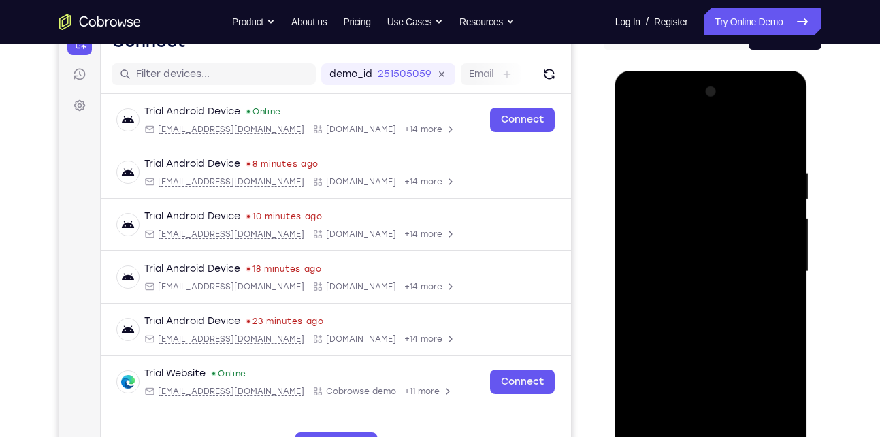
drag, startPoint x: 707, startPoint y: 179, endPoint x: 688, endPoint y: 265, distance: 87.9
click at [688, 265] on div at bounding box center [712, 271] width 172 height 381
drag, startPoint x: 705, startPoint y: 187, endPoint x: 697, endPoint y: 223, distance: 36.2
click at [697, 223] on div at bounding box center [712, 271] width 172 height 381
click at [663, 176] on div at bounding box center [712, 271] width 172 height 381
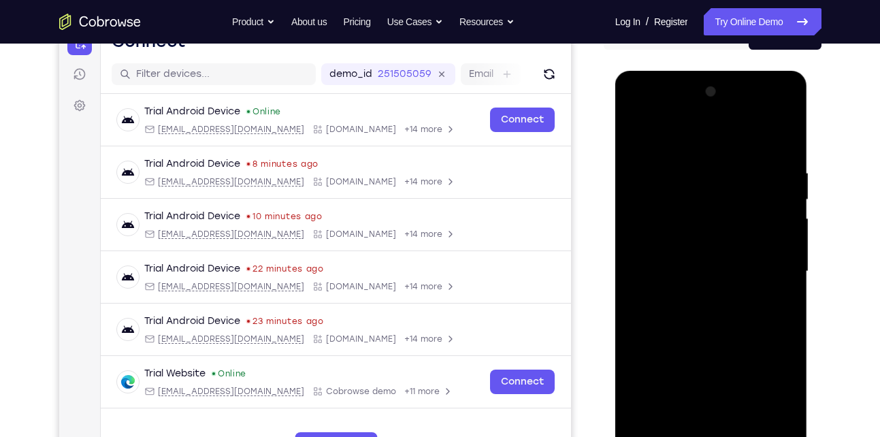
drag, startPoint x: 705, startPoint y: 302, endPoint x: 741, endPoint y: 176, distance: 130.5
click at [741, 176] on div at bounding box center [712, 271] width 172 height 381
click at [678, 417] on div at bounding box center [712, 271] width 172 height 381
click at [769, 302] on div at bounding box center [712, 271] width 172 height 381
click at [771, 304] on div at bounding box center [712, 271] width 172 height 381
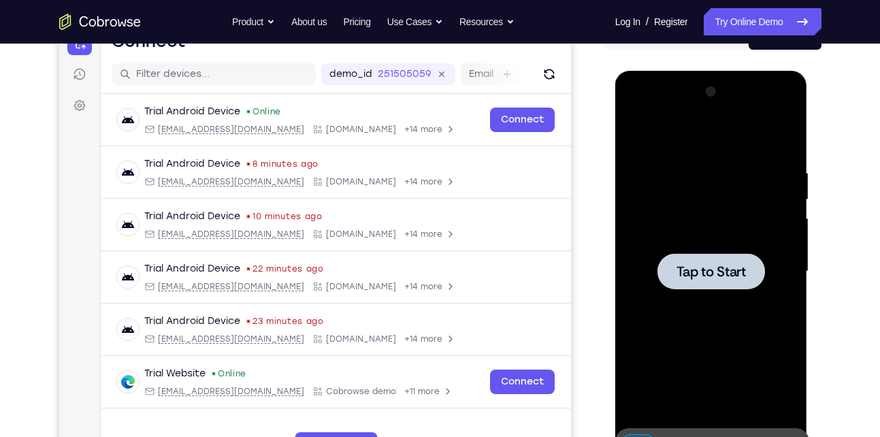
click at [714, 270] on span "Tap to Start" at bounding box center [711, 272] width 69 height 14
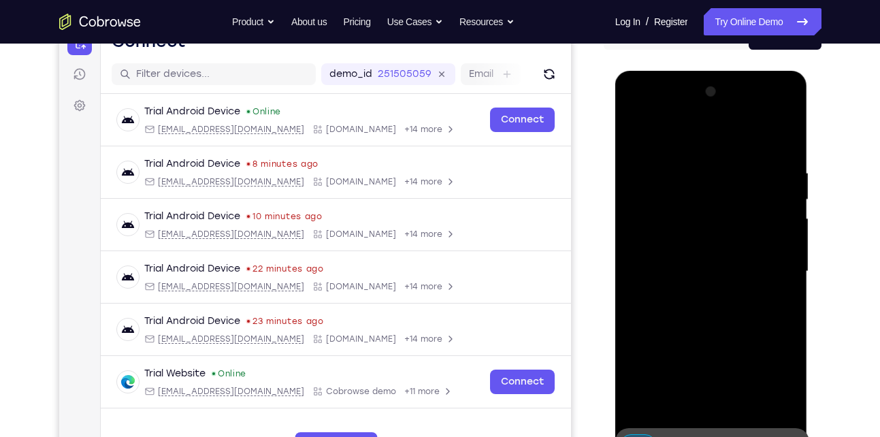
scroll to position [206, 0]
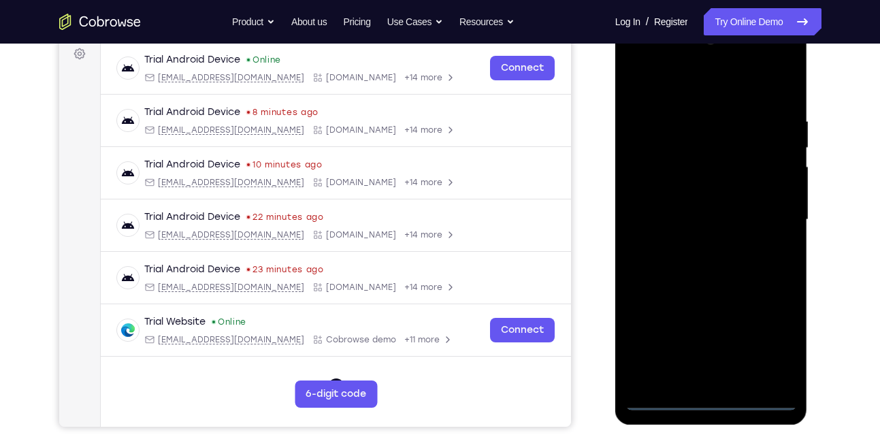
click at [713, 398] on div at bounding box center [712, 219] width 172 height 381
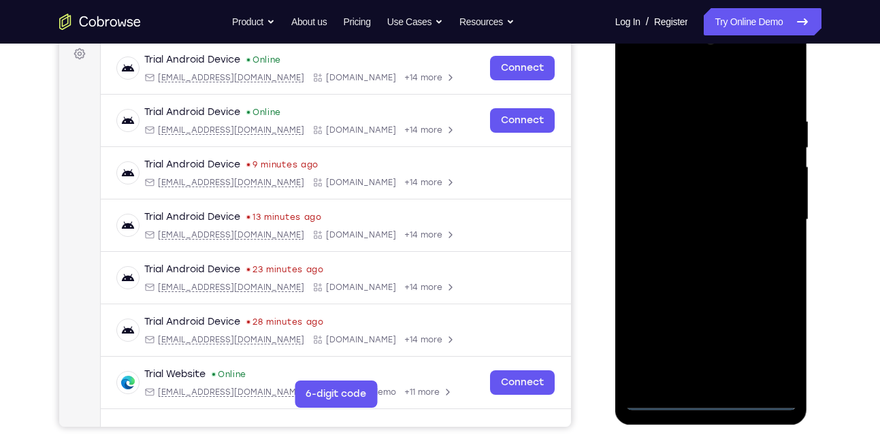
click at [766, 353] on div at bounding box center [712, 219] width 172 height 381
click at [658, 83] on div at bounding box center [712, 219] width 172 height 381
click at [766, 212] on div at bounding box center [712, 219] width 172 height 381
click at [711, 363] on div at bounding box center [712, 219] width 172 height 381
click at [698, 245] on div at bounding box center [712, 219] width 172 height 381
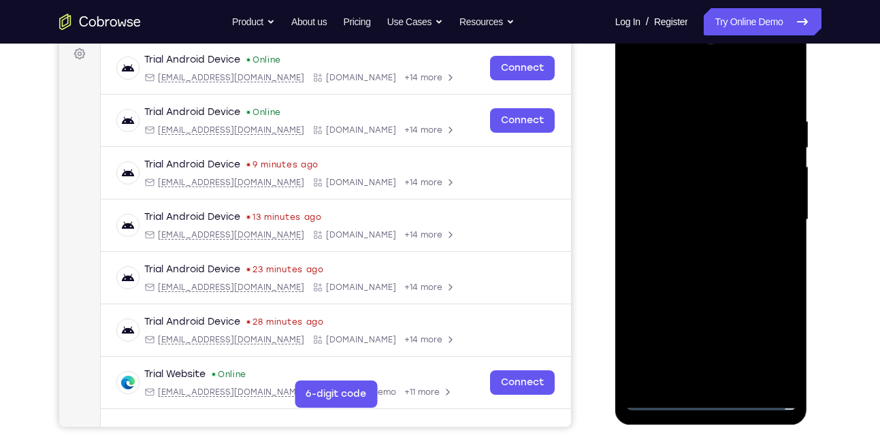
click at [701, 210] on div at bounding box center [712, 219] width 172 height 381
click at [681, 191] on div at bounding box center [712, 219] width 172 height 381
click at [681, 221] on div at bounding box center [712, 219] width 172 height 381
click at [684, 265] on div at bounding box center [712, 219] width 172 height 381
click at [698, 263] on div at bounding box center [712, 219] width 172 height 381
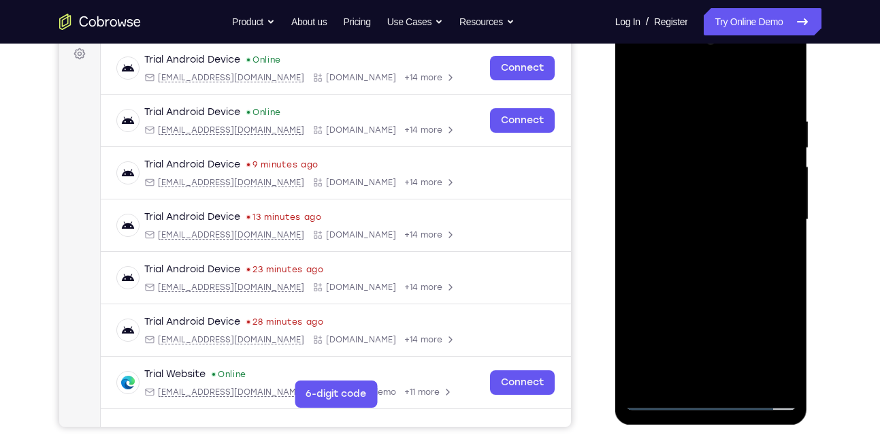
click at [741, 380] on div at bounding box center [712, 219] width 172 height 381
click at [723, 284] on div at bounding box center [712, 219] width 172 height 381
click at [741, 379] on div at bounding box center [712, 219] width 172 height 381
click at [722, 292] on div at bounding box center [712, 219] width 172 height 381
click at [685, 290] on div at bounding box center [712, 219] width 172 height 381
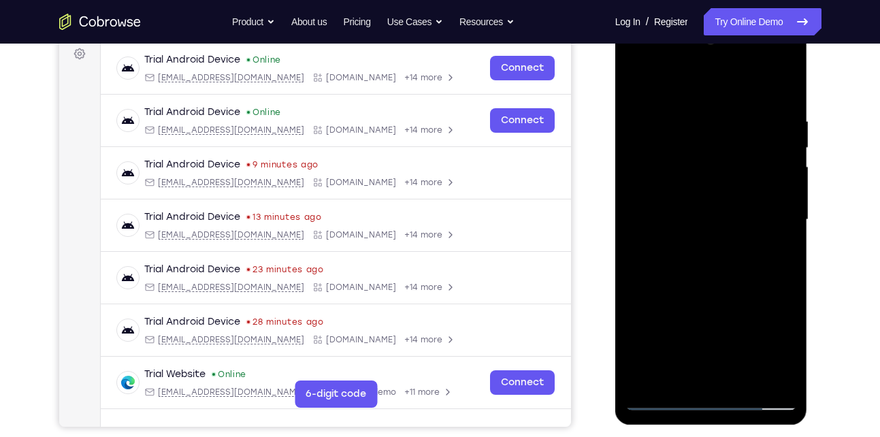
click at [710, 212] on div at bounding box center [712, 219] width 172 height 381
click at [684, 377] on div at bounding box center [712, 219] width 172 height 381
drag, startPoint x: 707, startPoint y: 155, endPoint x: 682, endPoint y: 208, distance: 58.5
click at [682, 208] on div at bounding box center [712, 219] width 172 height 381
drag, startPoint x: 714, startPoint y: 115, endPoint x: 690, endPoint y: 176, distance: 65.7
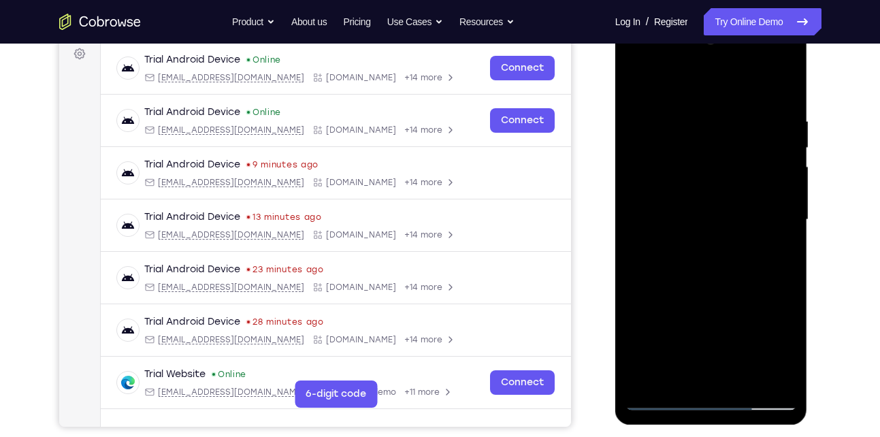
click at [690, 176] on div at bounding box center [712, 219] width 172 height 381
drag, startPoint x: 708, startPoint y: 195, endPoint x: 728, endPoint y: 140, distance: 58.6
click at [728, 140] on div at bounding box center [712, 219] width 172 height 381
drag, startPoint x: 741, startPoint y: 120, endPoint x: 751, endPoint y: 106, distance: 17.6
click at [751, 106] on div at bounding box center [712, 219] width 172 height 381
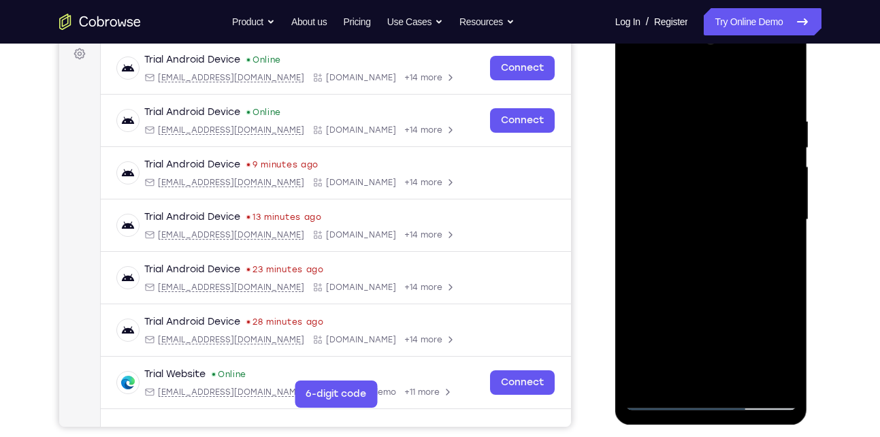
drag, startPoint x: 706, startPoint y: 219, endPoint x: 747, endPoint y: 137, distance: 91.6
click at [747, 137] on div at bounding box center [712, 219] width 172 height 381
drag, startPoint x: 723, startPoint y: 153, endPoint x: 694, endPoint y: 213, distance: 66.7
click at [694, 213] on div at bounding box center [712, 219] width 172 height 381
drag, startPoint x: 717, startPoint y: 142, endPoint x: 696, endPoint y: 180, distance: 43.9
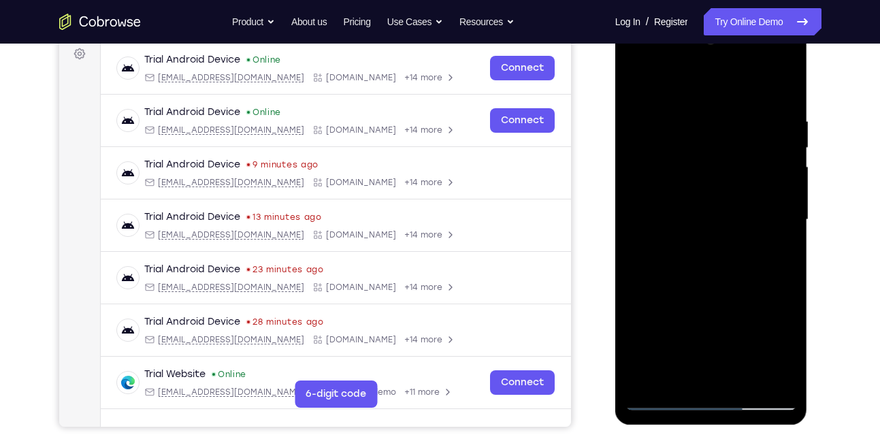
click at [696, 180] on div at bounding box center [712, 219] width 172 height 381
drag, startPoint x: 724, startPoint y: 126, endPoint x: 709, endPoint y: 161, distance: 37.5
click at [709, 161] on div at bounding box center [712, 219] width 172 height 381
drag, startPoint x: 671, startPoint y: 111, endPoint x: 661, endPoint y: 153, distance: 43.4
click at [661, 153] on div at bounding box center [712, 219] width 172 height 381
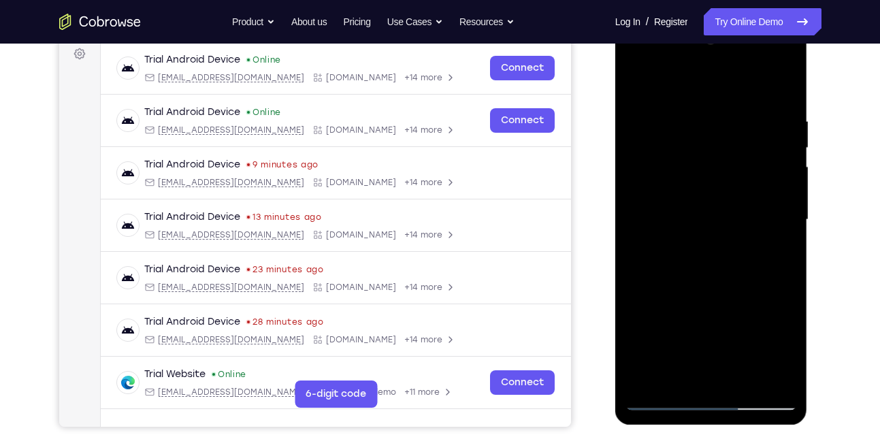
drag, startPoint x: 687, startPoint y: 175, endPoint x: 710, endPoint y: 136, distance: 45.2
click at [710, 136] on div at bounding box center [712, 219] width 172 height 381
drag, startPoint x: 709, startPoint y: 149, endPoint x: 694, endPoint y: 189, distance: 42.6
click at [694, 189] on div at bounding box center [712, 219] width 172 height 381
click at [718, 199] on div at bounding box center [712, 219] width 172 height 381
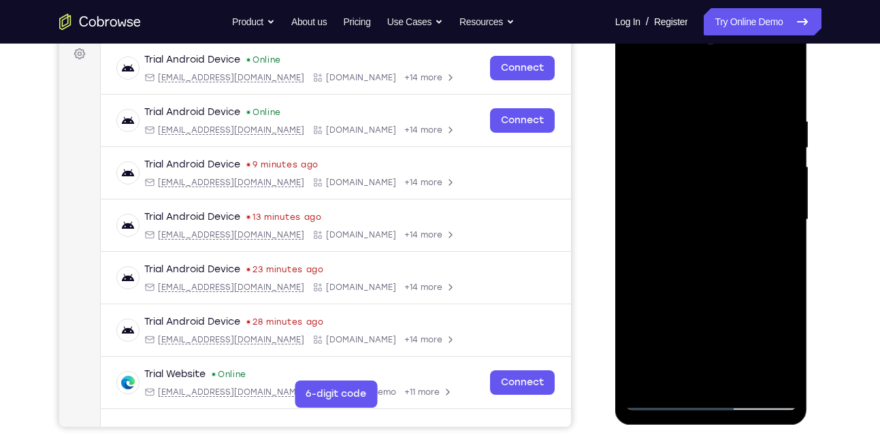
click at [725, 195] on div at bounding box center [712, 219] width 172 height 381
click at [773, 257] on div at bounding box center [712, 219] width 172 height 381
drag, startPoint x: 716, startPoint y: 117, endPoint x: 694, endPoint y: 233, distance: 117.7
click at [694, 233] on div at bounding box center [712, 219] width 172 height 381
drag, startPoint x: 737, startPoint y: 128, endPoint x: 722, endPoint y: 184, distance: 58.0
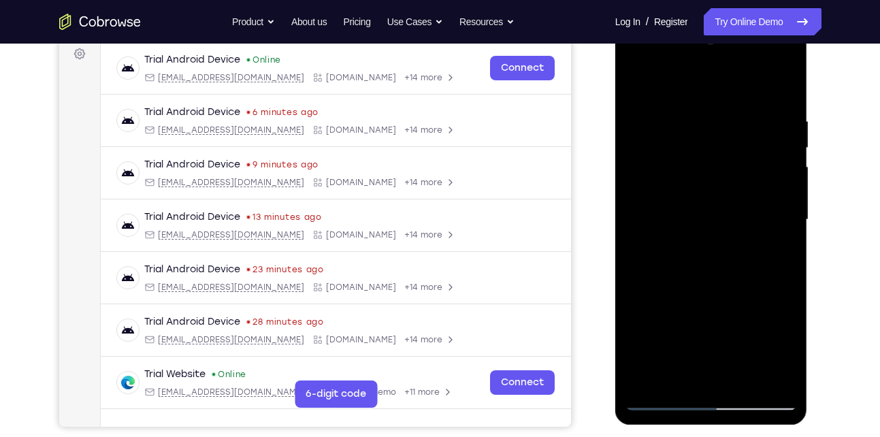
click at [722, 184] on div at bounding box center [712, 219] width 172 height 381
drag, startPoint x: 740, startPoint y: 150, endPoint x: 722, endPoint y: 208, distance: 59.9
click at [722, 208] on div at bounding box center [712, 219] width 172 height 381
drag, startPoint x: 709, startPoint y: 137, endPoint x: 694, endPoint y: 191, distance: 56.5
click at [694, 191] on div at bounding box center [712, 219] width 172 height 381
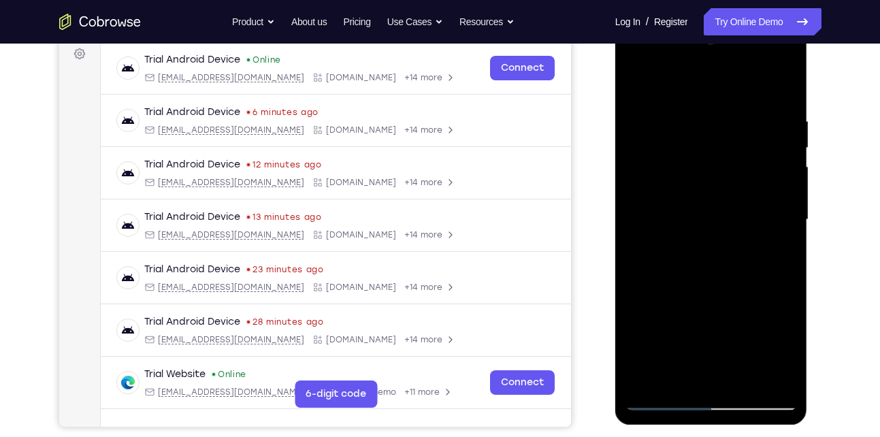
drag, startPoint x: 762, startPoint y: 131, endPoint x: 746, endPoint y: 172, distance: 43.4
click at [746, 172] on div at bounding box center [712, 219] width 172 height 381
drag, startPoint x: 773, startPoint y: 143, endPoint x: 759, endPoint y: 180, distance: 40.1
click at [759, 180] on div at bounding box center [712, 219] width 172 height 381
drag, startPoint x: 773, startPoint y: 125, endPoint x: 764, endPoint y: 162, distance: 37.8
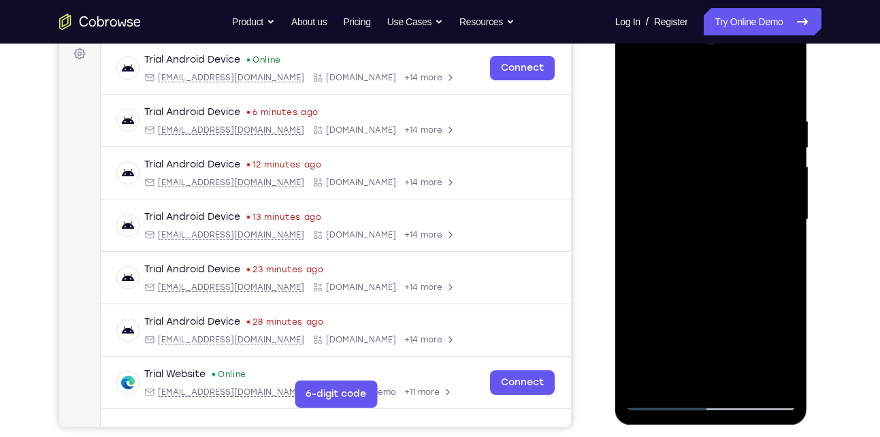
click at [764, 162] on div at bounding box center [712, 219] width 172 height 381
drag, startPoint x: 756, startPoint y: 206, endPoint x: 775, endPoint y: 115, distance: 93.3
click at [775, 115] on div at bounding box center [712, 219] width 172 height 381
drag, startPoint x: 753, startPoint y: 187, endPoint x: 777, endPoint y: 91, distance: 98.9
click at [777, 91] on div at bounding box center [712, 219] width 172 height 381
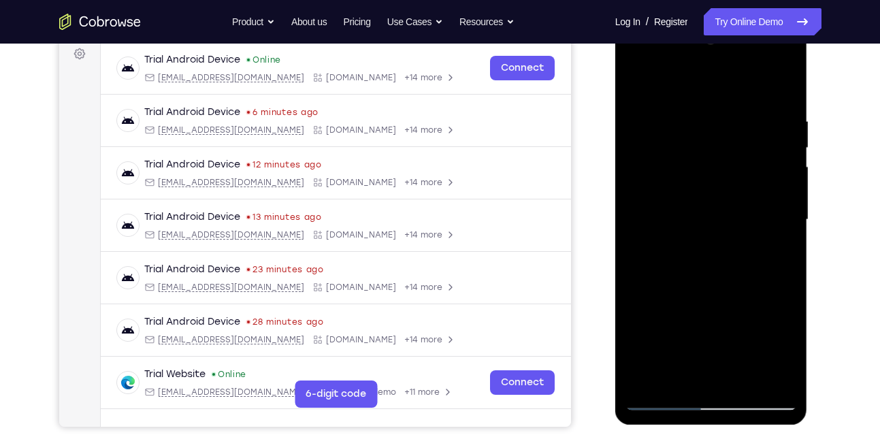
drag, startPoint x: 715, startPoint y: 184, endPoint x: 755, endPoint y: 80, distance: 111.0
click at [755, 80] on div at bounding box center [712, 219] width 172 height 381
drag, startPoint x: 723, startPoint y: 196, endPoint x: 743, endPoint y: 127, distance: 72.4
click at [743, 127] on div at bounding box center [712, 219] width 172 height 381
drag, startPoint x: 732, startPoint y: 188, endPoint x: 752, endPoint y: 131, distance: 60.1
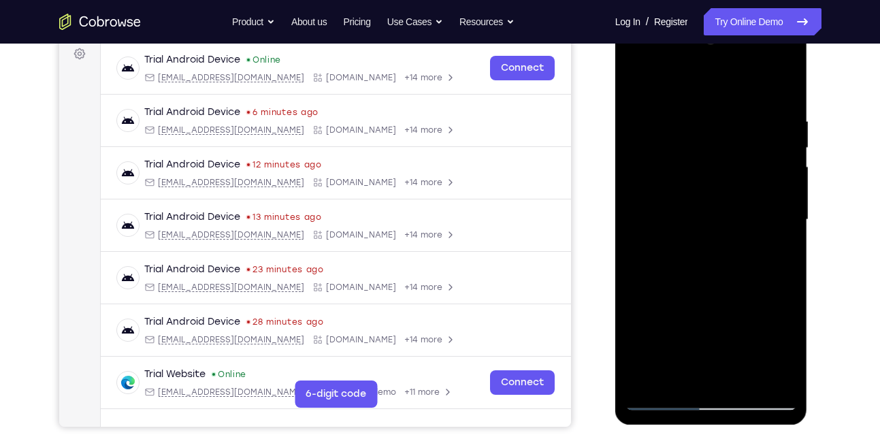
click at [752, 131] on div at bounding box center [712, 219] width 172 height 381
drag, startPoint x: 713, startPoint y: 206, endPoint x: 726, endPoint y: 176, distance: 32.6
click at [726, 176] on div at bounding box center [712, 219] width 172 height 381
drag, startPoint x: 697, startPoint y: 193, endPoint x: 704, endPoint y: 176, distance: 18.3
click at [704, 176] on div at bounding box center [712, 219] width 172 height 381
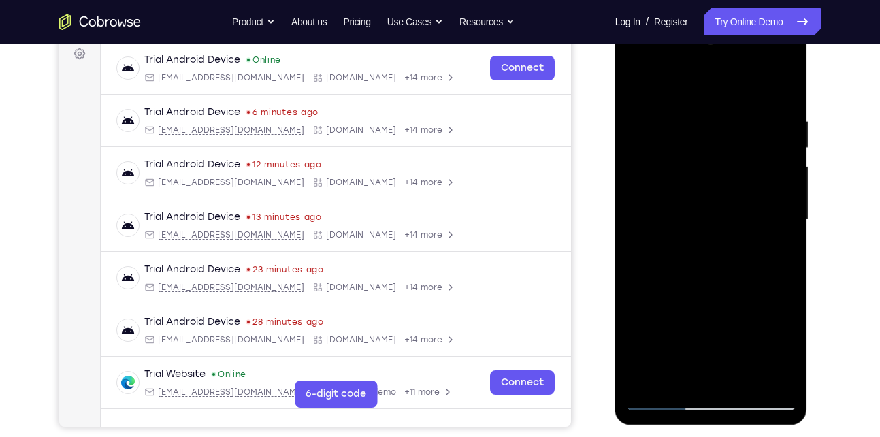
click at [634, 82] on div at bounding box center [712, 219] width 172 height 381
click at [675, 214] on div at bounding box center [712, 219] width 172 height 381
click at [635, 83] on div at bounding box center [712, 219] width 172 height 381
click at [640, 81] on div at bounding box center [712, 219] width 172 height 381
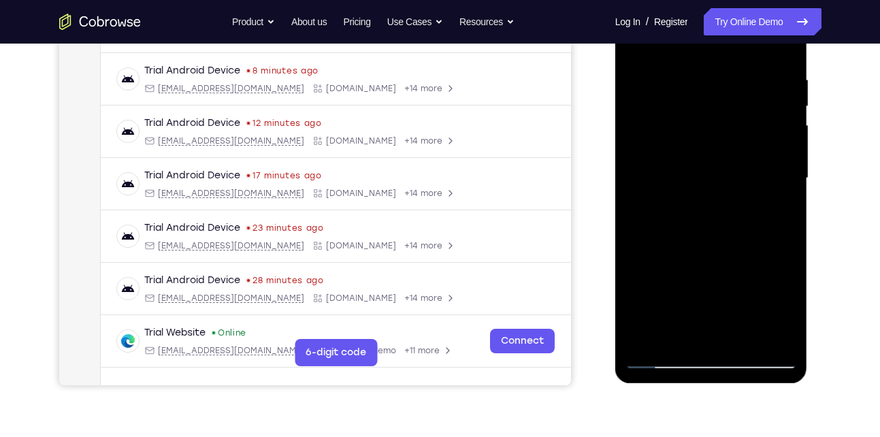
scroll to position [248, 0]
click at [773, 342] on div at bounding box center [712, 177] width 172 height 381
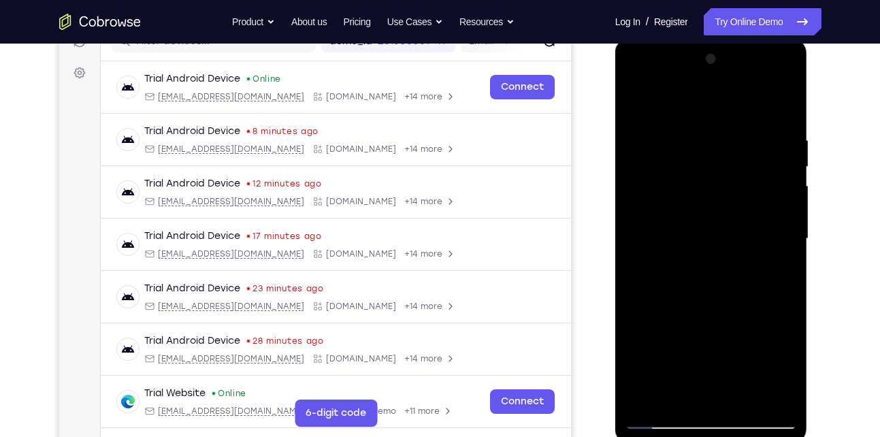
scroll to position [187, 0]
click at [692, 127] on div at bounding box center [712, 239] width 172 height 381
click at [638, 101] on div at bounding box center [712, 239] width 172 height 381
click at [634, 99] on div at bounding box center [712, 239] width 172 height 381
click at [672, 299] on div at bounding box center [712, 239] width 172 height 381
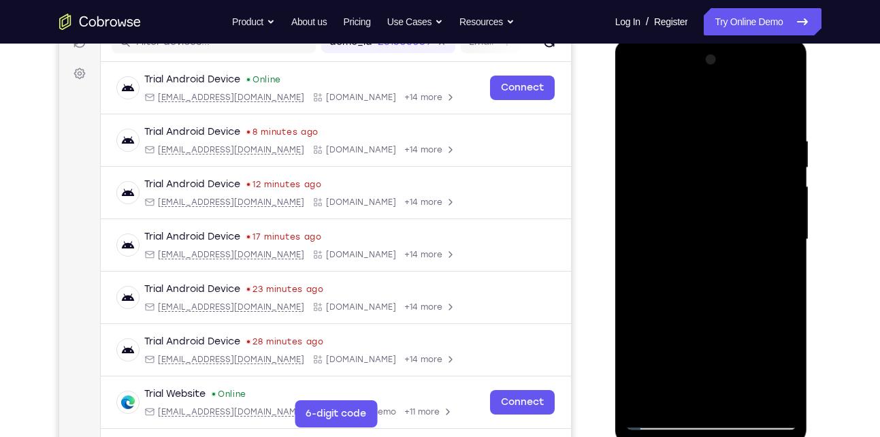
scroll to position [125, 0]
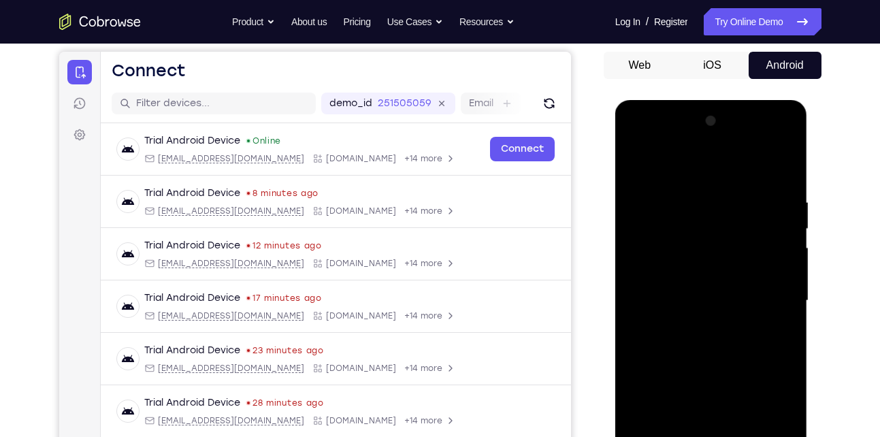
drag, startPoint x: 729, startPoint y: 193, endPoint x: 727, endPoint y: 250, distance: 57.2
click at [727, 250] on div at bounding box center [712, 300] width 172 height 381
click at [774, 193] on div at bounding box center [712, 300] width 172 height 381
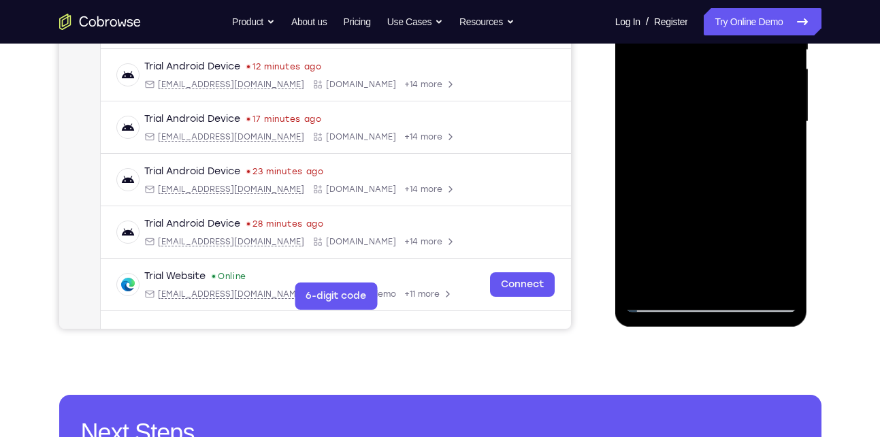
scroll to position [305, 0]
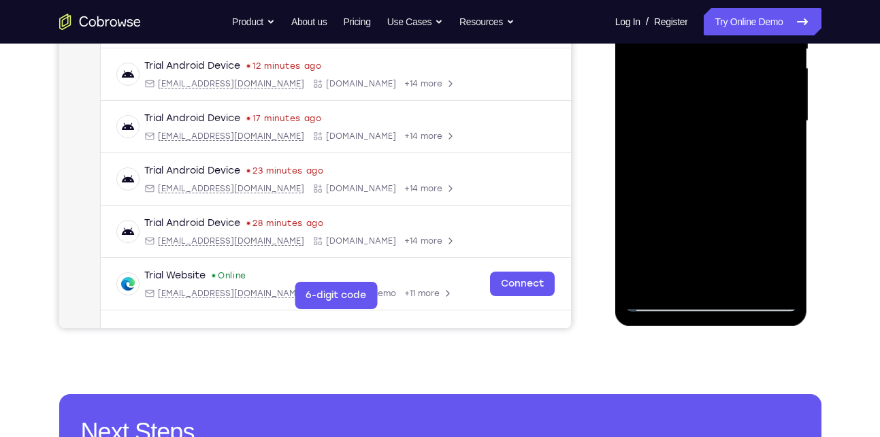
click at [706, 208] on div at bounding box center [712, 121] width 172 height 381
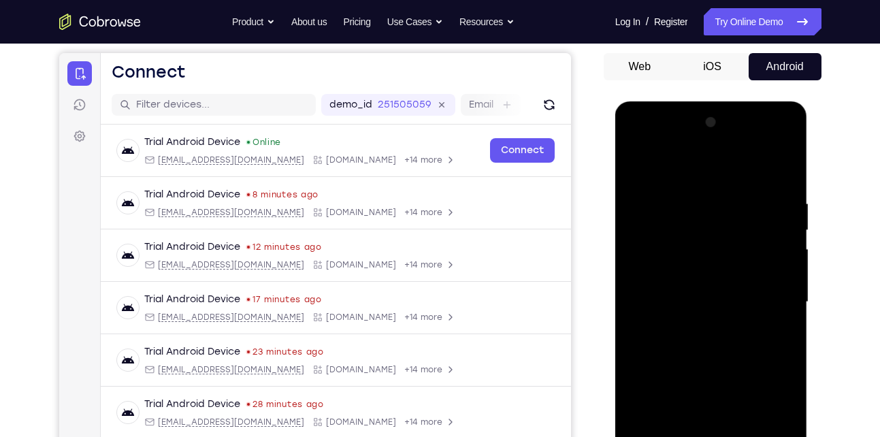
scroll to position [123, 0]
click at [639, 161] on div at bounding box center [712, 302] width 172 height 381
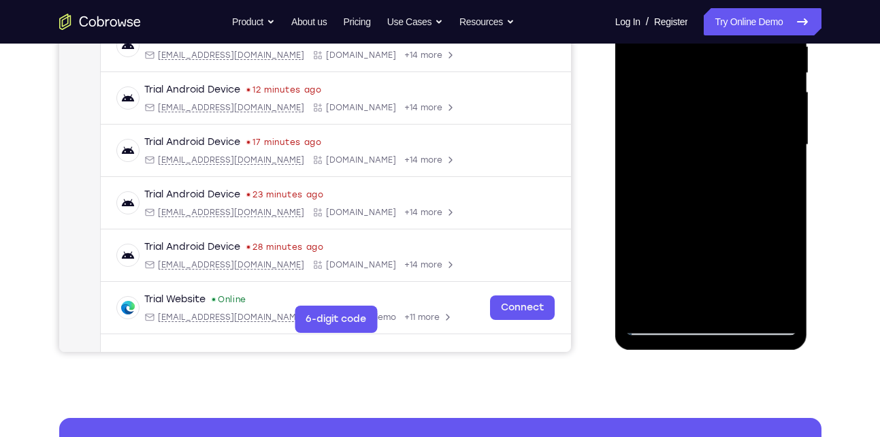
scroll to position [286, 0]
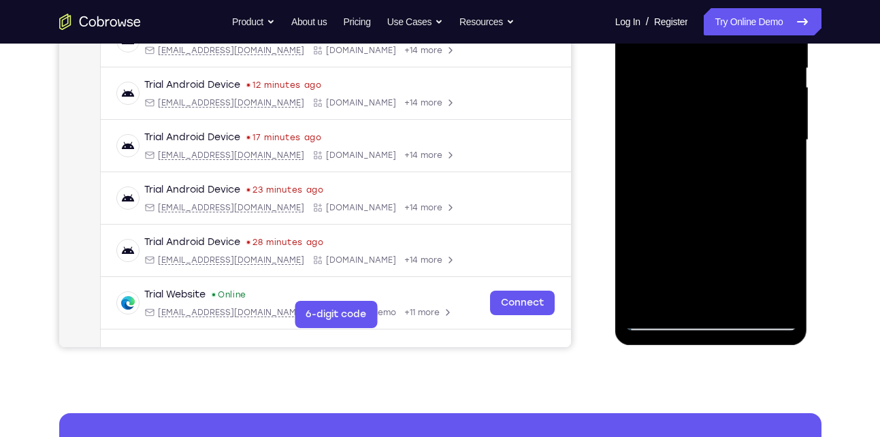
click at [641, 302] on div at bounding box center [712, 140] width 172 height 381
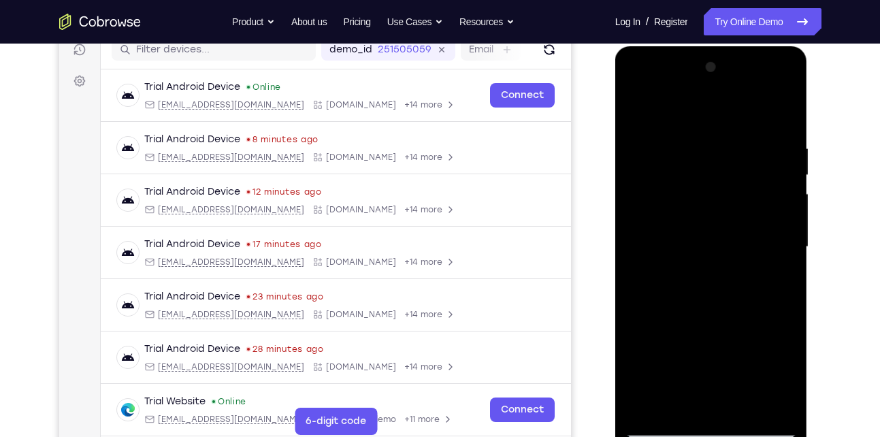
click at [692, 136] on div at bounding box center [712, 246] width 172 height 381
click at [780, 109] on div at bounding box center [712, 246] width 172 height 381
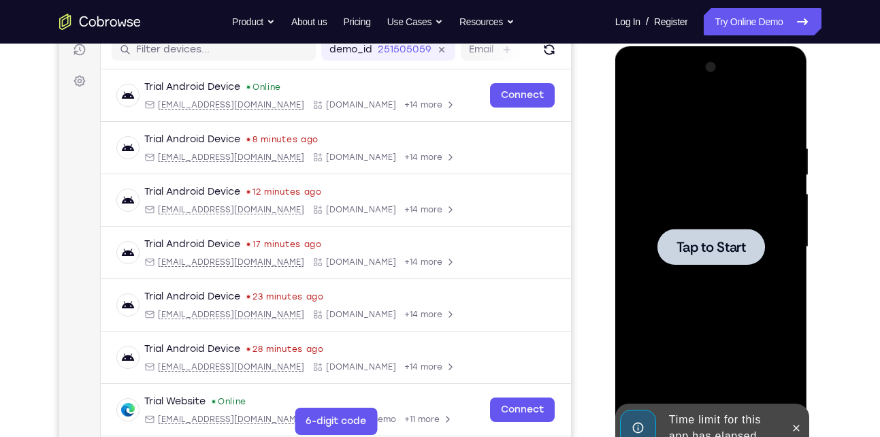
click at [670, 223] on div at bounding box center [712, 246] width 172 height 381
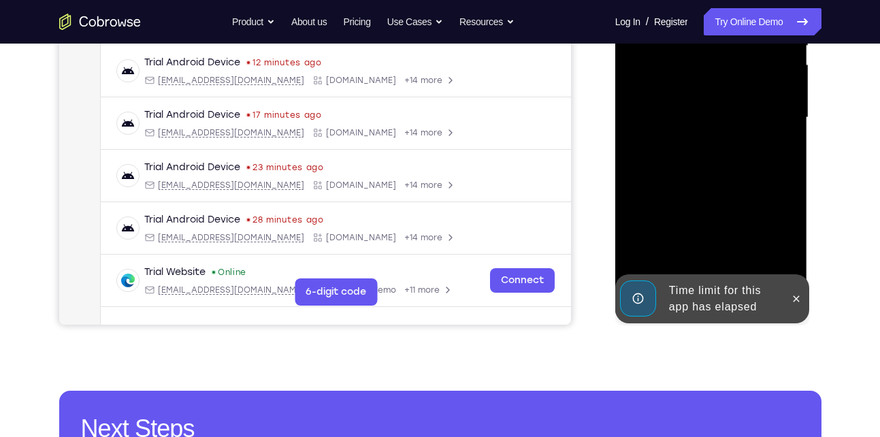
scroll to position [317, 0]
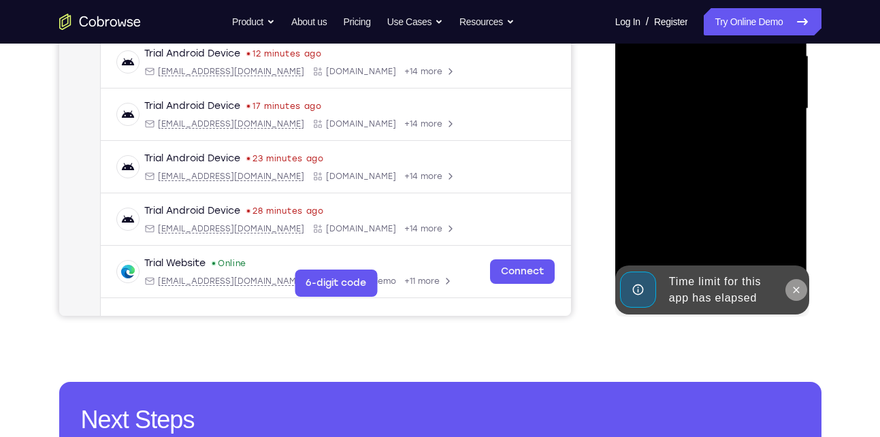
click at [794, 291] on icon at bounding box center [796, 290] width 11 height 11
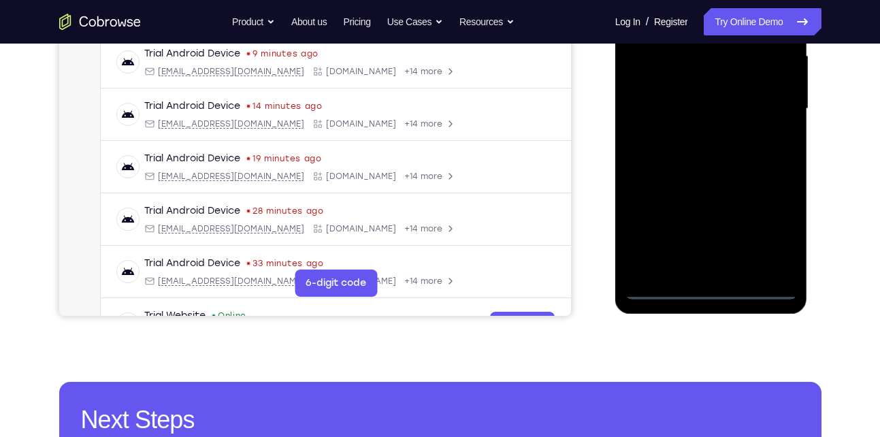
click at [713, 290] on div at bounding box center [712, 108] width 172 height 381
click at [770, 243] on div at bounding box center [712, 108] width 172 height 381
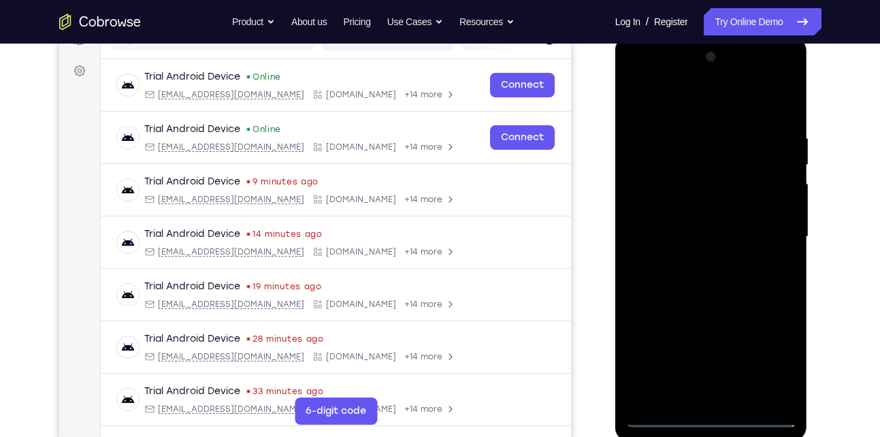
scroll to position [187, 0]
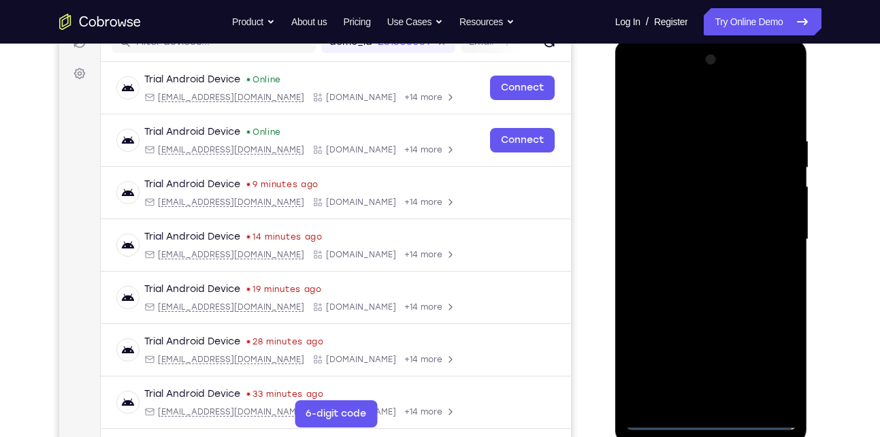
click at [666, 106] on div at bounding box center [712, 239] width 172 height 381
click at [777, 230] on div at bounding box center [712, 239] width 172 height 381
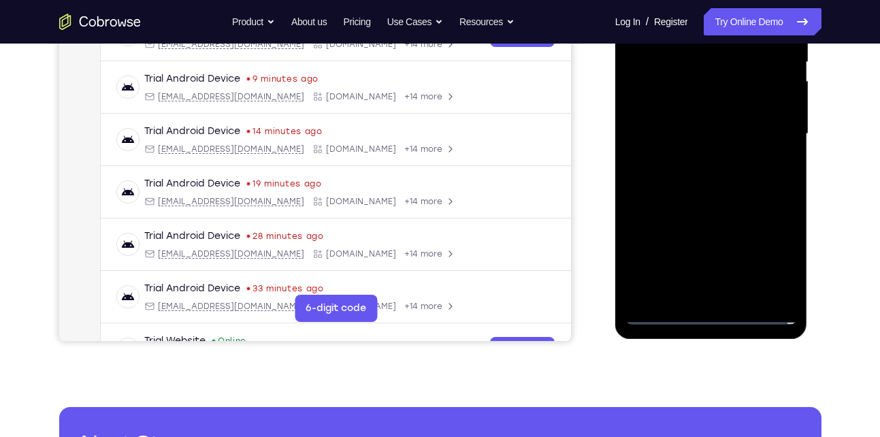
scroll to position [293, 0]
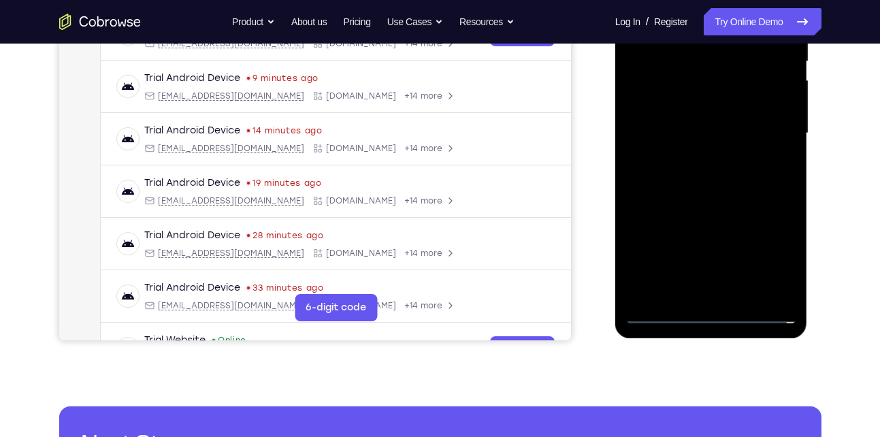
click at [726, 293] on div at bounding box center [712, 133] width 172 height 381
click at [712, 123] on div at bounding box center [712, 133] width 172 height 381
click at [690, 110] on div at bounding box center [712, 133] width 172 height 381
click at [690, 125] on div at bounding box center [712, 133] width 172 height 381
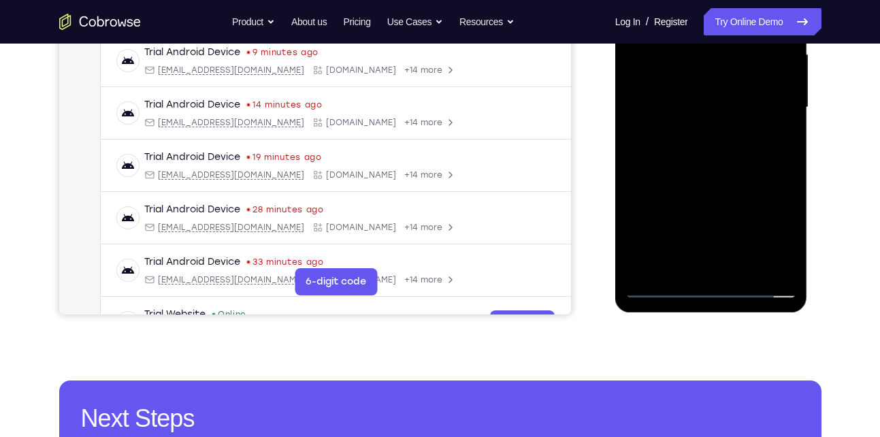
scroll to position [319, 0]
click at [728, 167] on div at bounding box center [712, 106] width 172 height 381
click at [743, 270] on div at bounding box center [712, 106] width 172 height 381
click at [744, 182] on div at bounding box center [712, 106] width 172 height 381
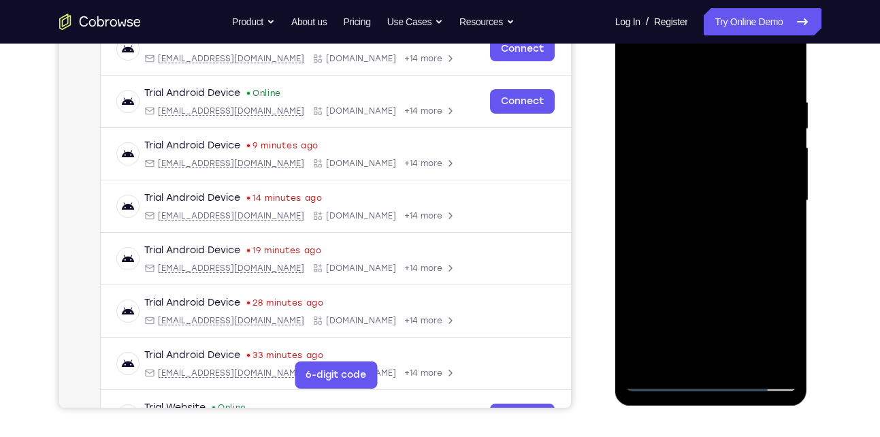
scroll to position [223, 0]
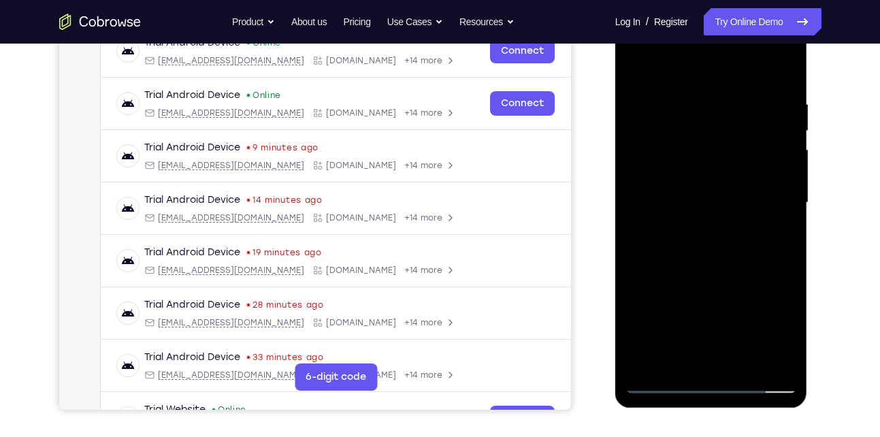
click at [769, 70] on div at bounding box center [712, 202] width 172 height 381
click at [641, 65] on div at bounding box center [712, 202] width 172 height 381
click at [745, 363] on div at bounding box center [712, 202] width 172 height 381
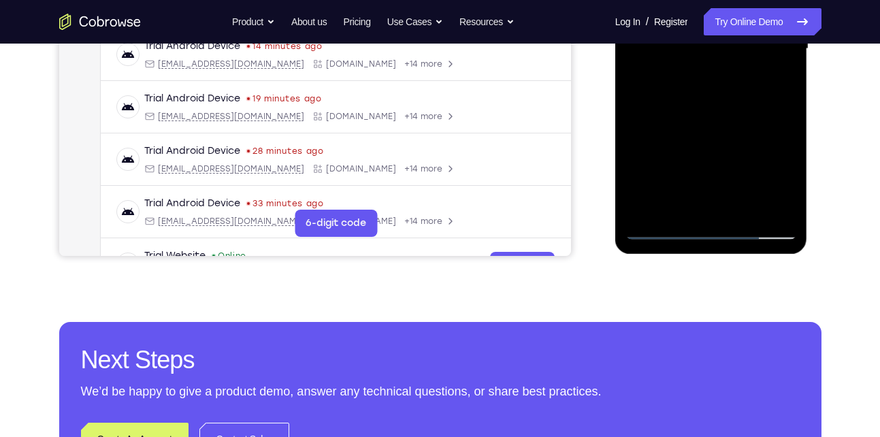
scroll to position [165, 0]
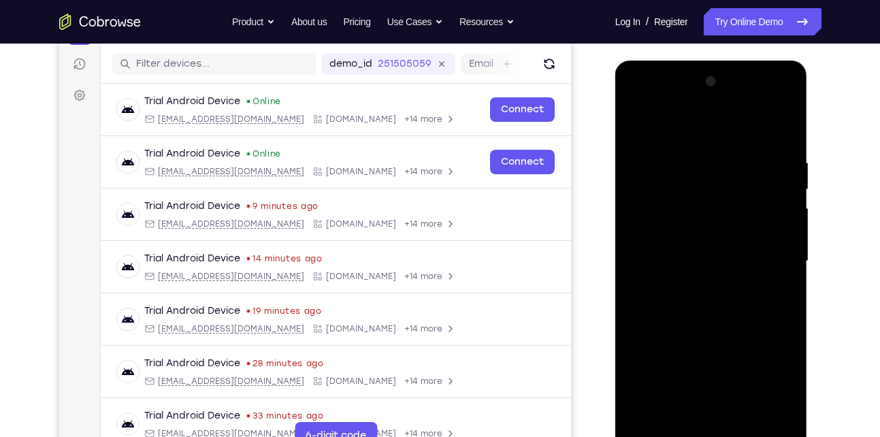
click at [637, 121] on div at bounding box center [712, 261] width 172 height 381
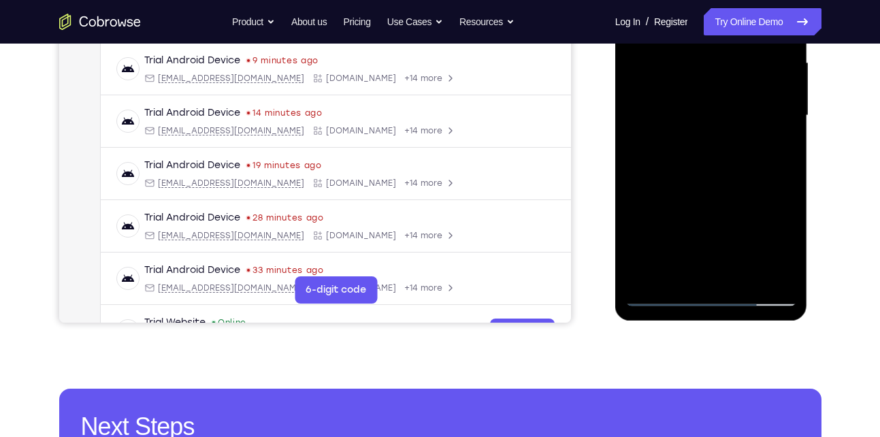
scroll to position [314, 0]
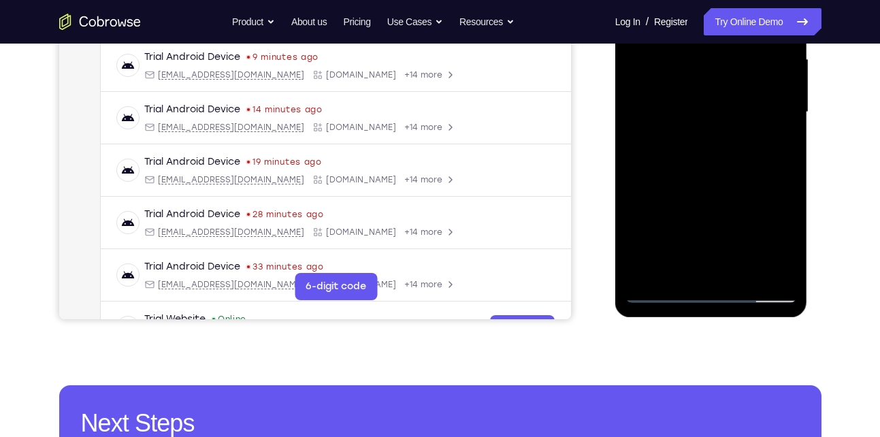
click at [653, 275] on div at bounding box center [712, 112] width 172 height 381
click at [735, 272] on div at bounding box center [712, 112] width 172 height 381
click at [681, 106] on div at bounding box center [712, 112] width 172 height 381
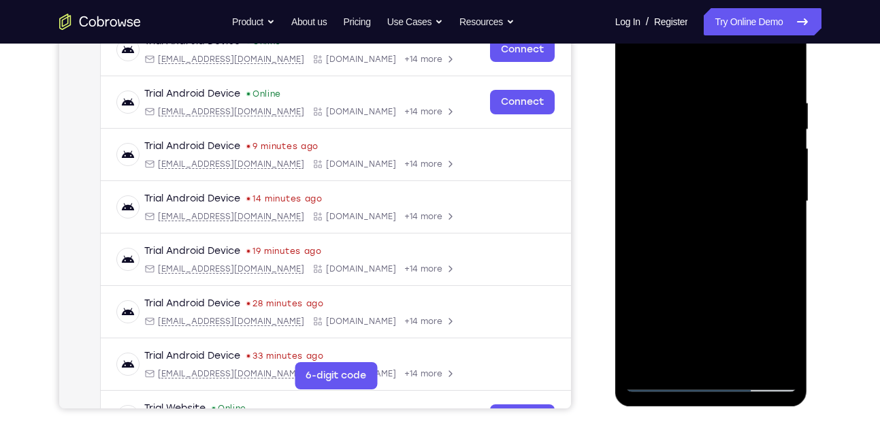
scroll to position [224, 0]
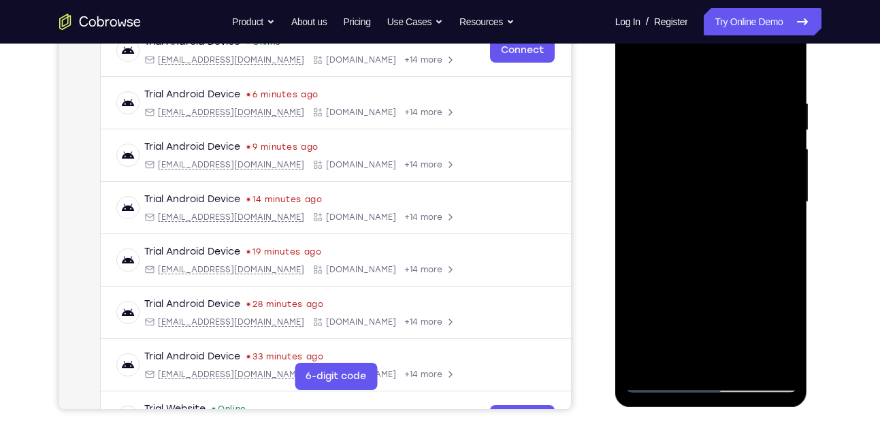
drag, startPoint x: 690, startPoint y: 225, endPoint x: 725, endPoint y: 140, distance: 91.5
click at [725, 140] on div at bounding box center [712, 202] width 172 height 381
click at [686, 355] on div at bounding box center [712, 202] width 172 height 381
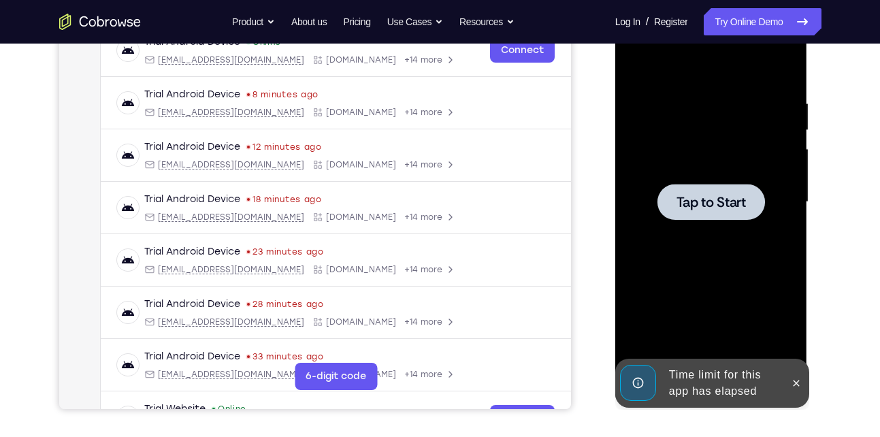
click at [708, 182] on div at bounding box center [712, 202] width 172 height 381
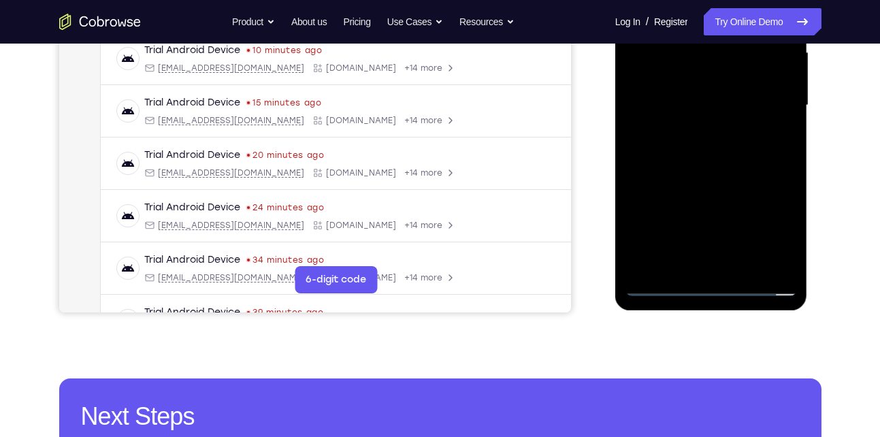
scroll to position [321, 0]
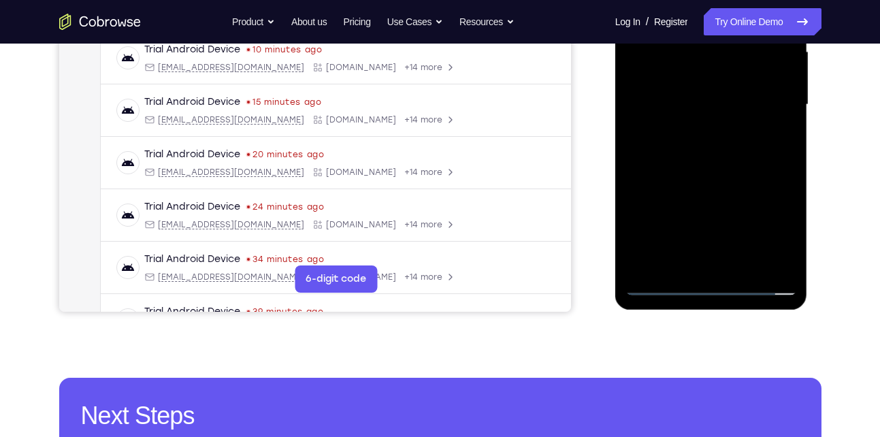
click at [715, 286] on div at bounding box center [712, 104] width 172 height 381
click at [768, 225] on div at bounding box center [712, 104] width 172 height 381
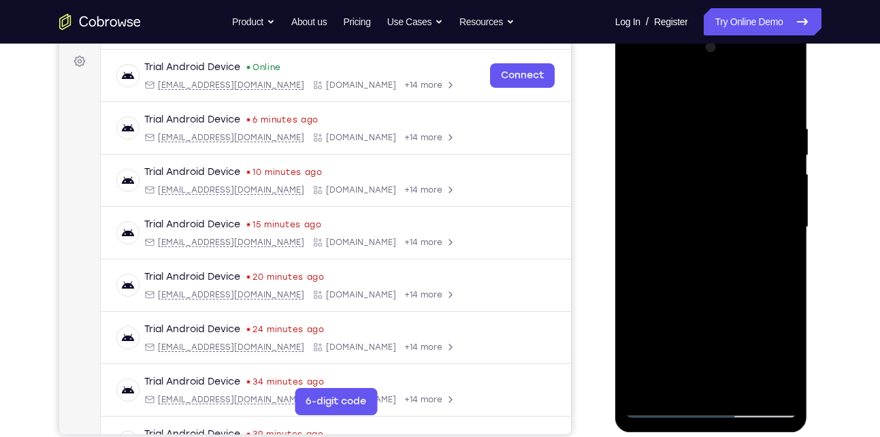
scroll to position [201, 0]
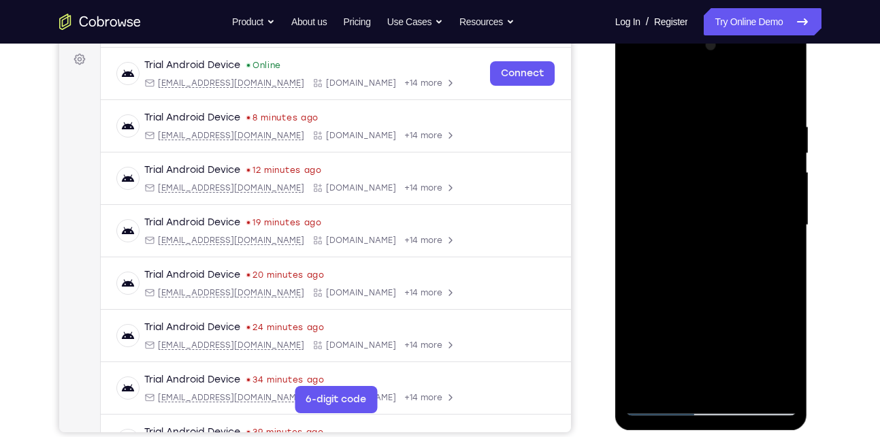
click at [703, 150] on div at bounding box center [712, 225] width 172 height 381
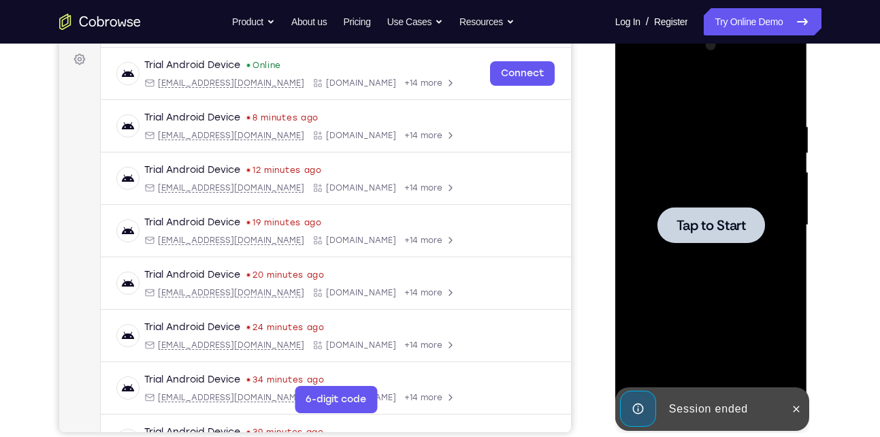
click at [706, 232] on span "Tap to Start" at bounding box center [711, 225] width 69 height 14
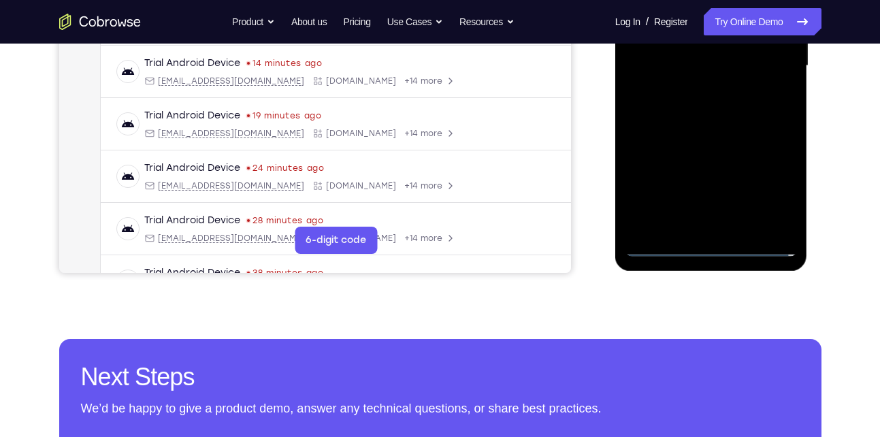
scroll to position [361, 0]
click at [711, 242] on div at bounding box center [712, 65] width 172 height 381
click at [766, 195] on div at bounding box center [712, 65] width 172 height 381
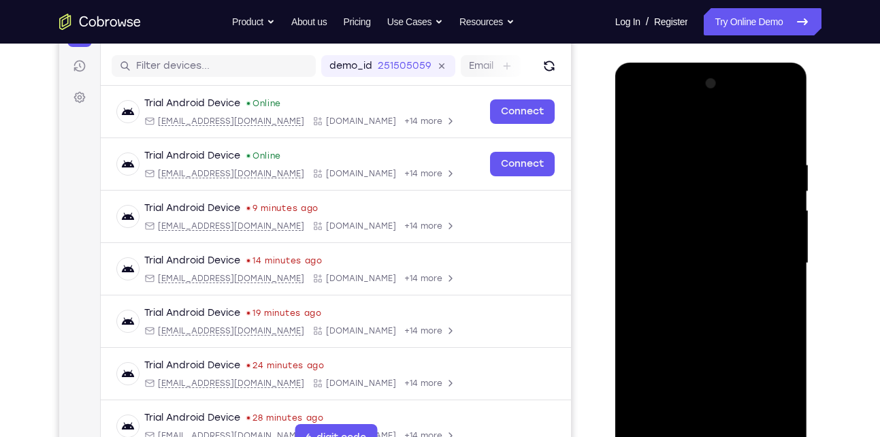
scroll to position [162, 0]
click at [661, 138] on div at bounding box center [712, 264] width 172 height 381
click at [768, 257] on div at bounding box center [712, 264] width 172 height 381
click at [696, 290] on div at bounding box center [712, 264] width 172 height 381
click at [723, 243] on div at bounding box center [712, 264] width 172 height 381
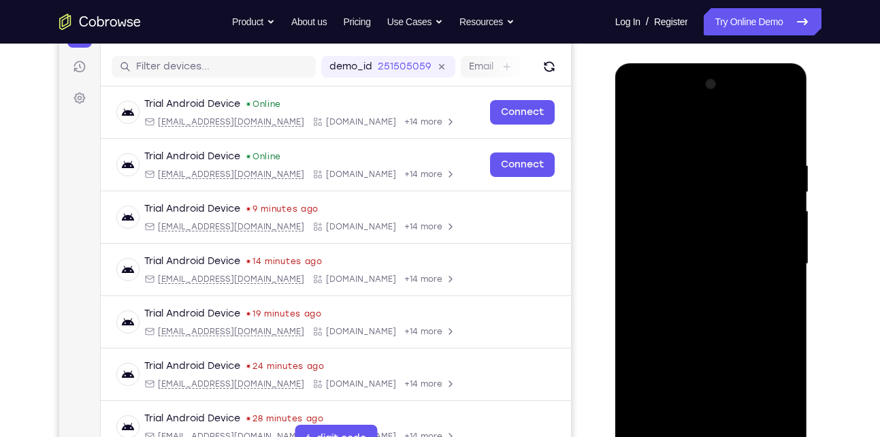
click at [668, 210] on div at bounding box center [712, 264] width 172 height 381
click at [662, 238] on div at bounding box center [712, 264] width 172 height 381
click at [680, 267] on div at bounding box center [712, 264] width 172 height 381
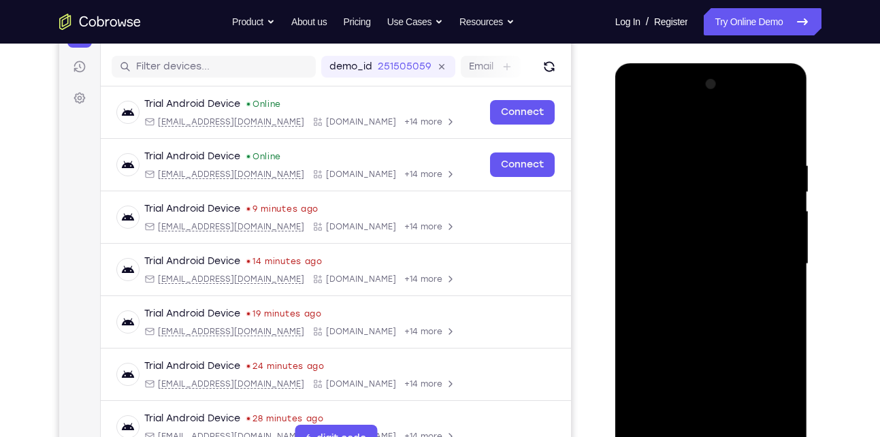
click at [688, 308] on div at bounding box center [712, 264] width 172 height 381
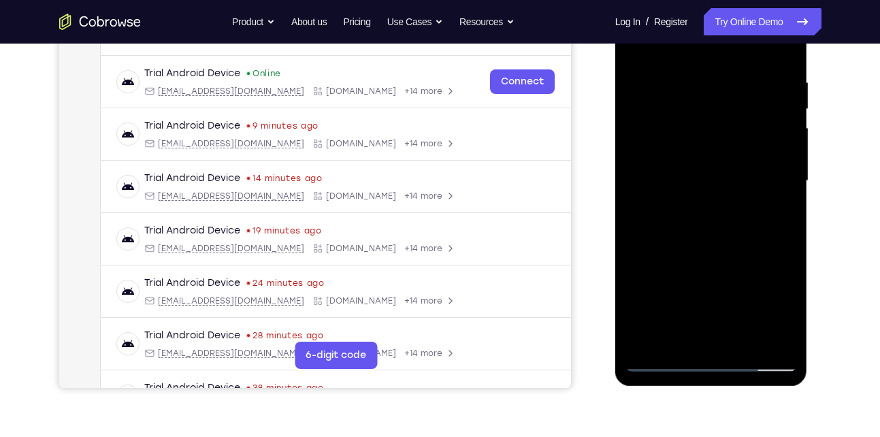
scroll to position [247, 0]
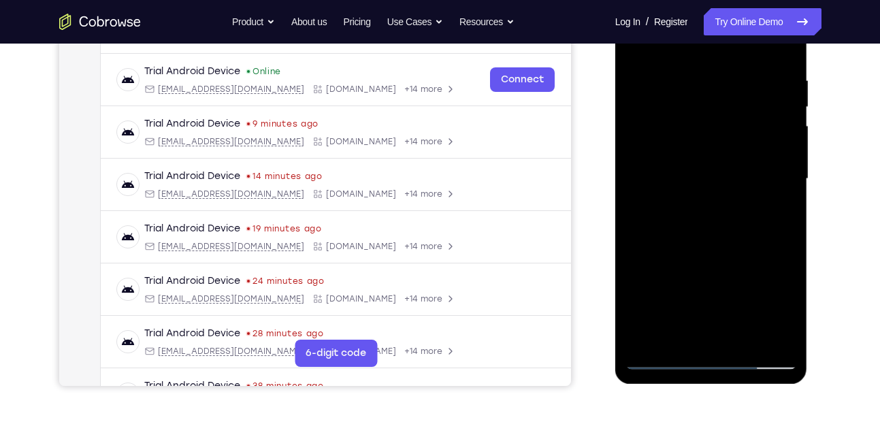
click at [713, 240] on div at bounding box center [712, 178] width 172 height 381
click at [745, 336] on div at bounding box center [712, 178] width 172 height 381
click at [715, 248] on div at bounding box center [712, 178] width 172 height 381
click at [717, 171] on div at bounding box center [712, 178] width 172 height 381
click at [763, 114] on div at bounding box center [712, 178] width 172 height 381
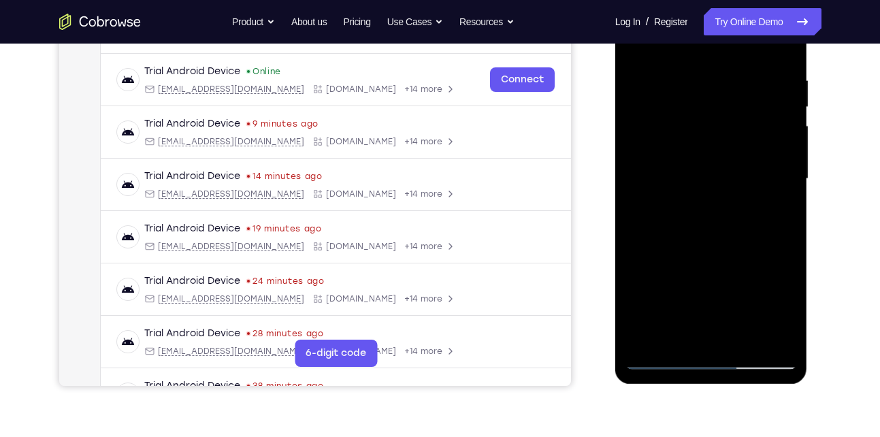
click at [769, 240] on div at bounding box center [712, 178] width 172 height 381
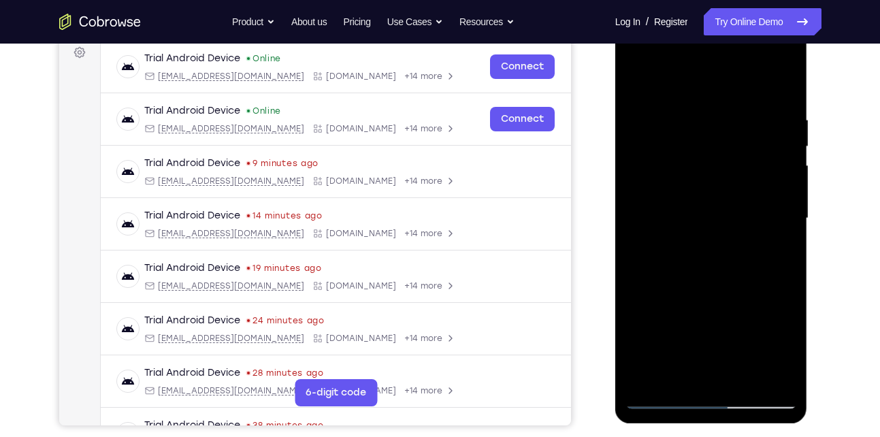
scroll to position [207, 0]
drag, startPoint x: 723, startPoint y: 146, endPoint x: 721, endPoint y: 171, distance: 24.6
click at [721, 171] on div at bounding box center [712, 219] width 172 height 381
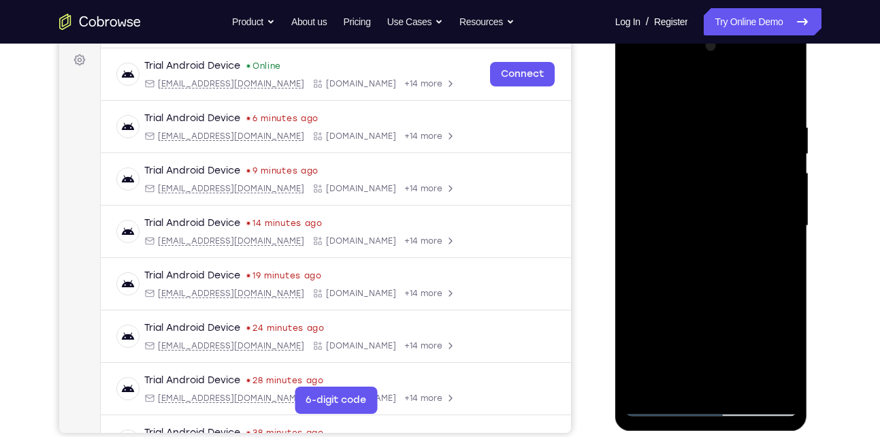
scroll to position [197, 0]
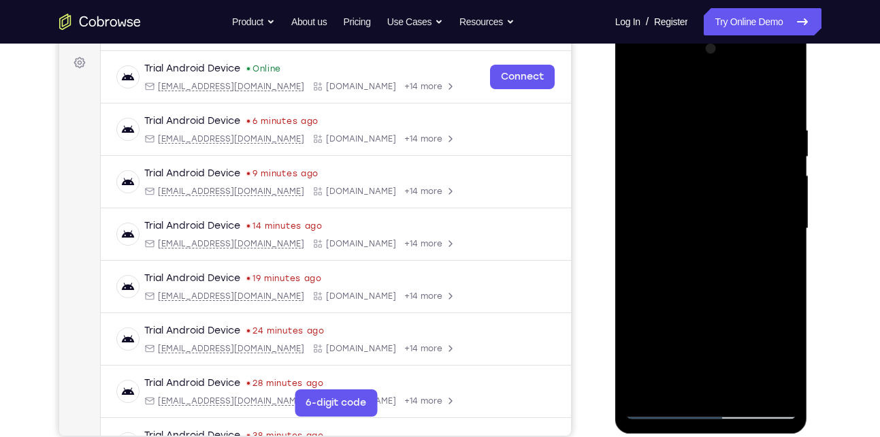
drag, startPoint x: 732, startPoint y: 163, endPoint x: 720, endPoint y: 232, distance: 69.7
click at [720, 232] on div at bounding box center [712, 228] width 172 height 381
drag, startPoint x: 711, startPoint y: 187, endPoint x: 703, endPoint y: 225, distance: 39.6
click at [703, 225] on div at bounding box center [712, 228] width 172 height 381
drag, startPoint x: 711, startPoint y: 162, endPoint x: 702, endPoint y: 204, distance: 42.6
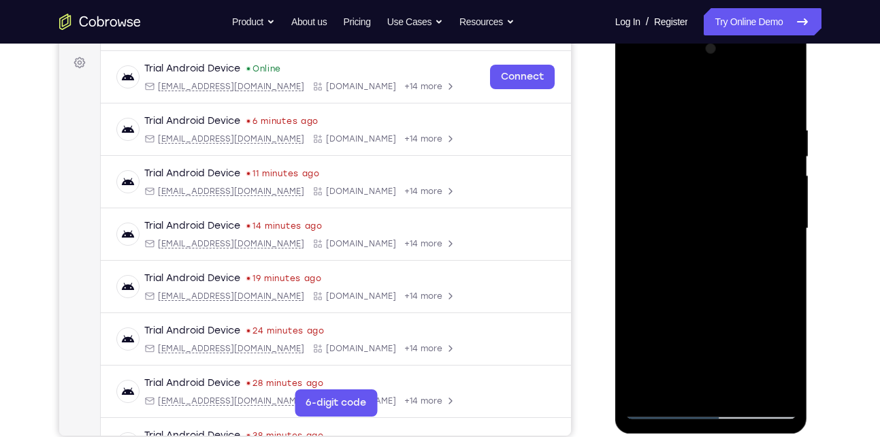
click at [702, 204] on div at bounding box center [712, 228] width 172 height 381
drag, startPoint x: 737, startPoint y: 154, endPoint x: 709, endPoint y: 216, distance: 68.6
click at [709, 216] on div at bounding box center [712, 228] width 172 height 381
drag, startPoint x: 732, startPoint y: 164, endPoint x: 706, endPoint y: 219, distance: 61.2
click at [706, 219] on div at bounding box center [712, 228] width 172 height 381
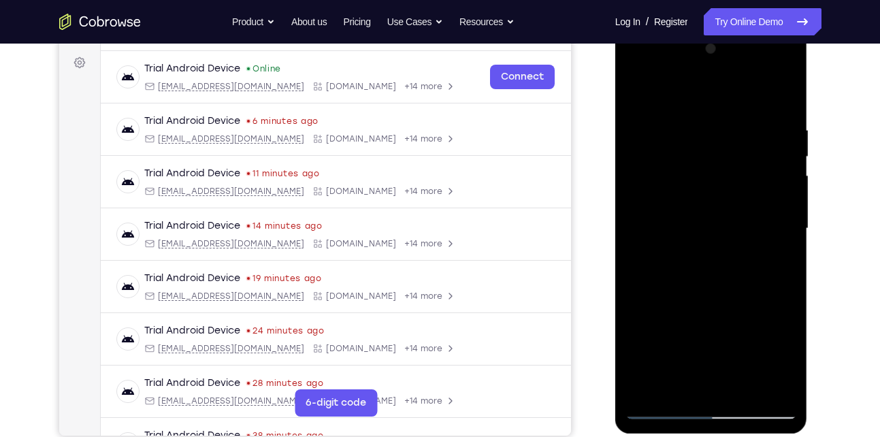
drag, startPoint x: 735, startPoint y: 155, endPoint x: 709, endPoint y: 223, distance: 73.5
click at [709, 223] on div at bounding box center [712, 228] width 172 height 381
drag, startPoint x: 743, startPoint y: 164, endPoint x: 727, endPoint y: 206, distance: 44.4
click at [727, 206] on div at bounding box center [712, 228] width 172 height 381
drag, startPoint x: 746, startPoint y: 161, endPoint x: 734, endPoint y: 199, distance: 39.8
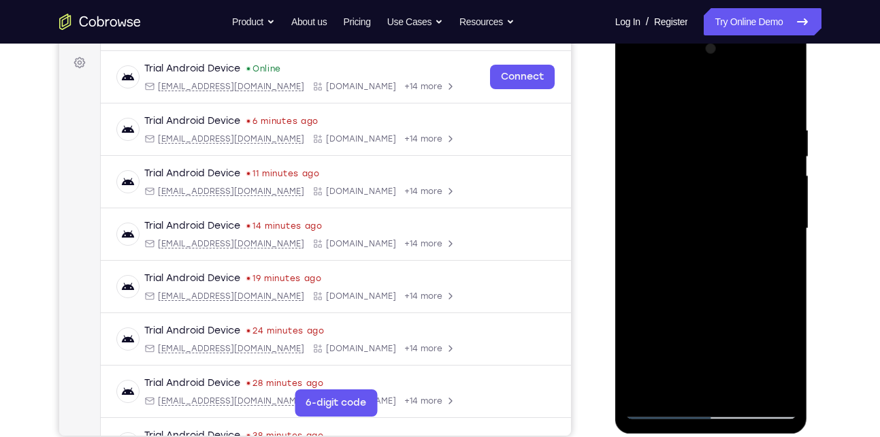
click at [734, 199] on div at bounding box center [712, 228] width 172 height 381
drag, startPoint x: 734, startPoint y: 174, endPoint x: 717, endPoint y: 232, distance: 61.0
click at [717, 232] on div at bounding box center [712, 228] width 172 height 381
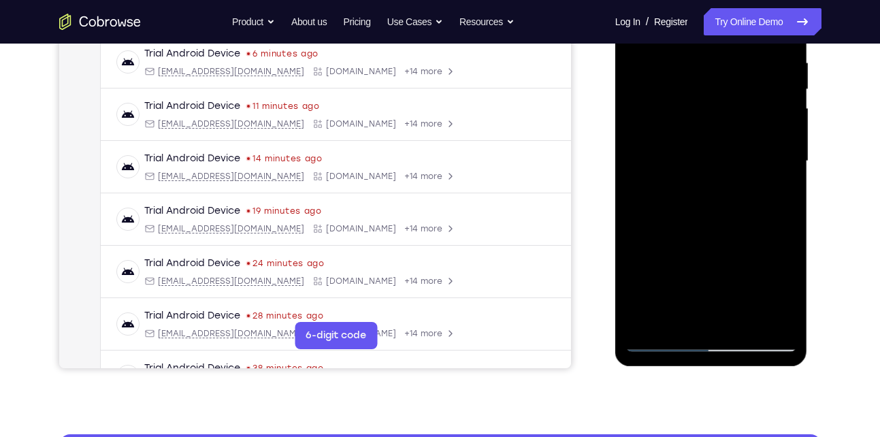
scroll to position [265, 0]
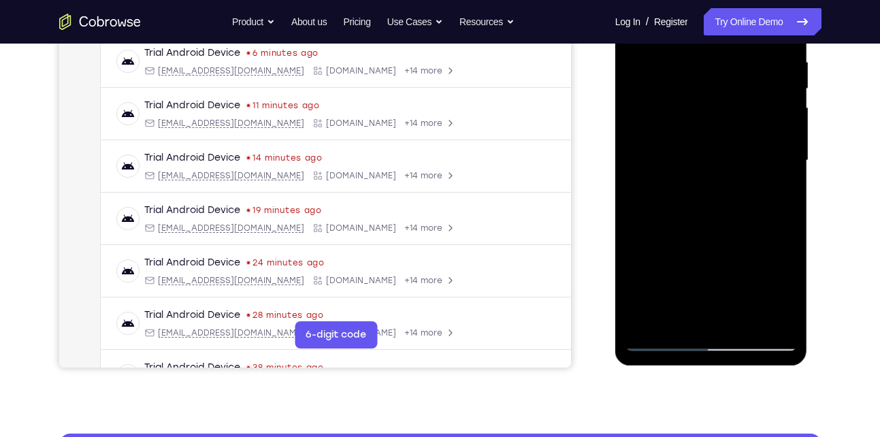
drag, startPoint x: 712, startPoint y: 165, endPoint x: 716, endPoint y: 155, distance: 11.0
click at [716, 155] on div at bounding box center [712, 160] width 172 height 381
drag, startPoint x: 711, startPoint y: 161, endPoint x: 727, endPoint y: 131, distance: 34.1
click at [727, 131] on div at bounding box center [712, 160] width 172 height 381
click at [675, 144] on div at bounding box center [712, 160] width 172 height 381
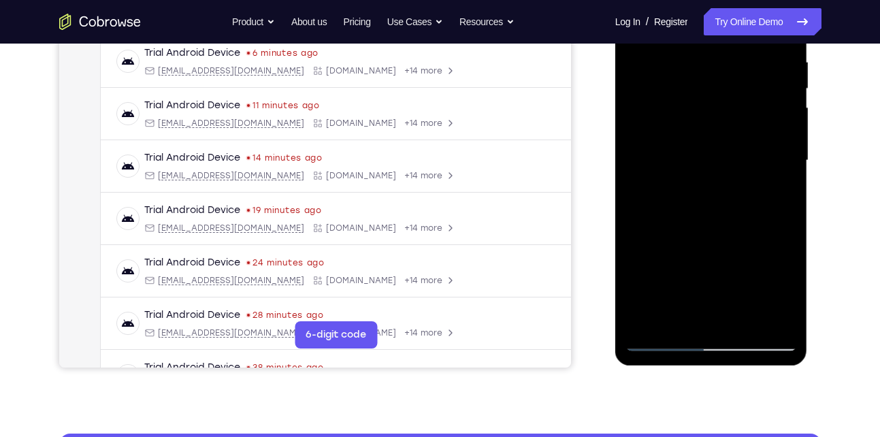
click at [706, 142] on div at bounding box center [712, 160] width 172 height 381
drag, startPoint x: 668, startPoint y: 195, endPoint x: 661, endPoint y: 194, distance: 7.5
click at [661, 194] on div at bounding box center [712, 160] width 172 height 381
click at [666, 194] on div at bounding box center [712, 160] width 172 height 381
click at [668, 194] on div at bounding box center [712, 160] width 172 height 381
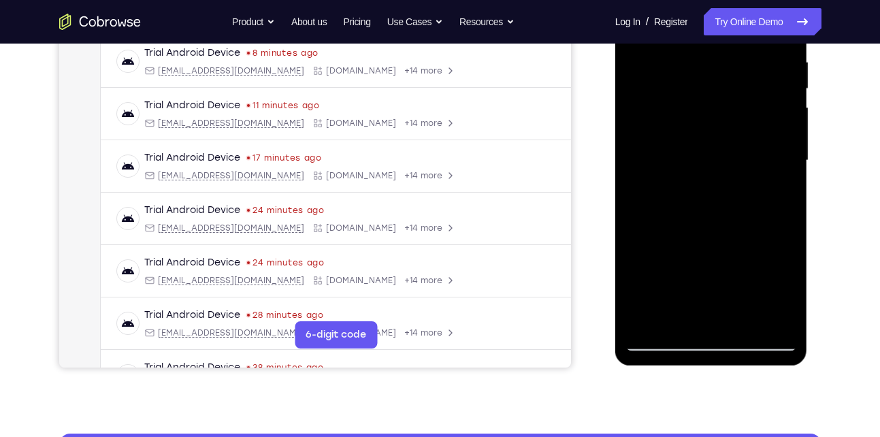
click at [696, 188] on div at bounding box center [712, 160] width 172 height 381
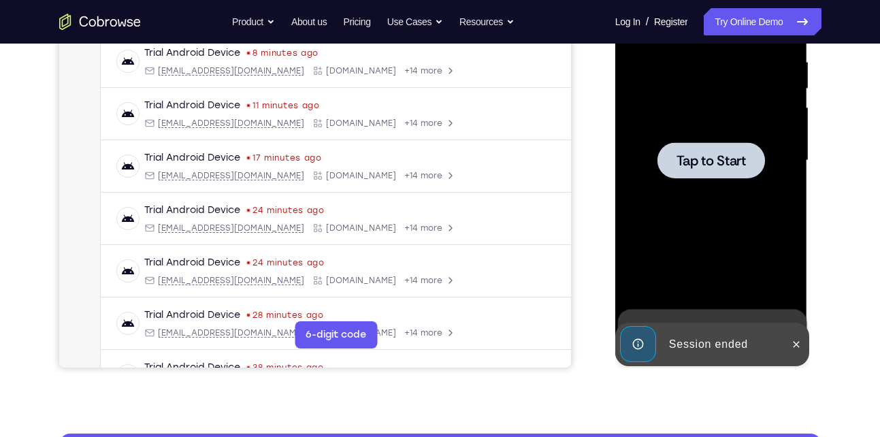
click at [699, 181] on div at bounding box center [712, 160] width 172 height 381
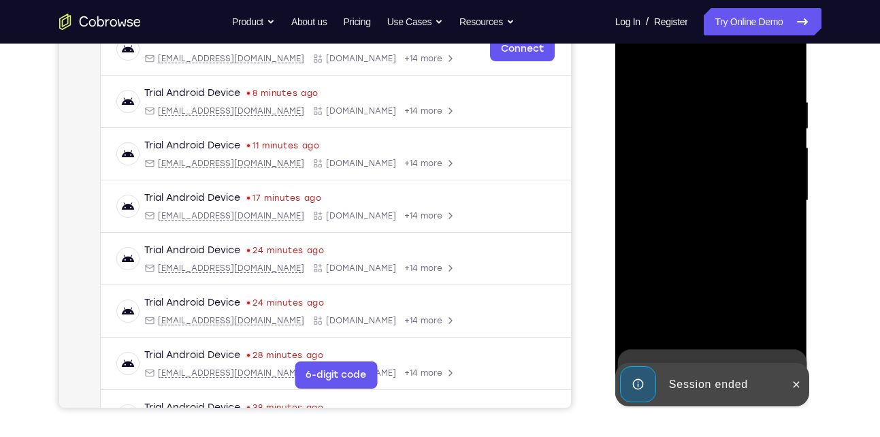
scroll to position [317, 0]
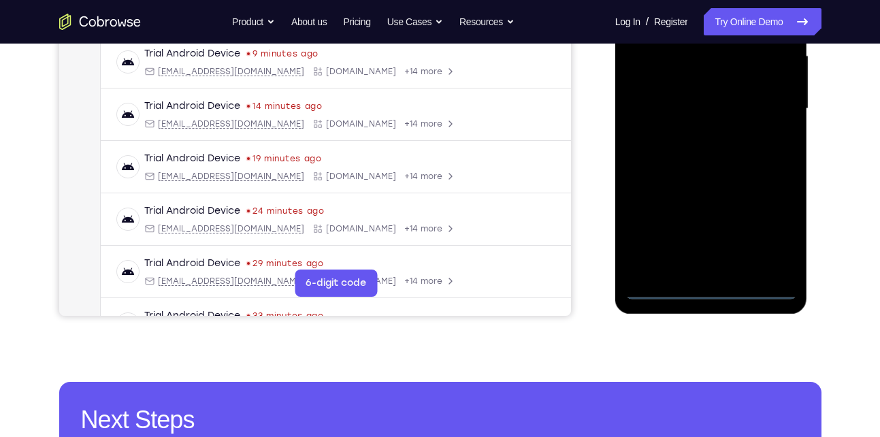
click at [707, 288] on div at bounding box center [712, 108] width 172 height 381
click at [769, 227] on div at bounding box center [712, 108] width 172 height 381
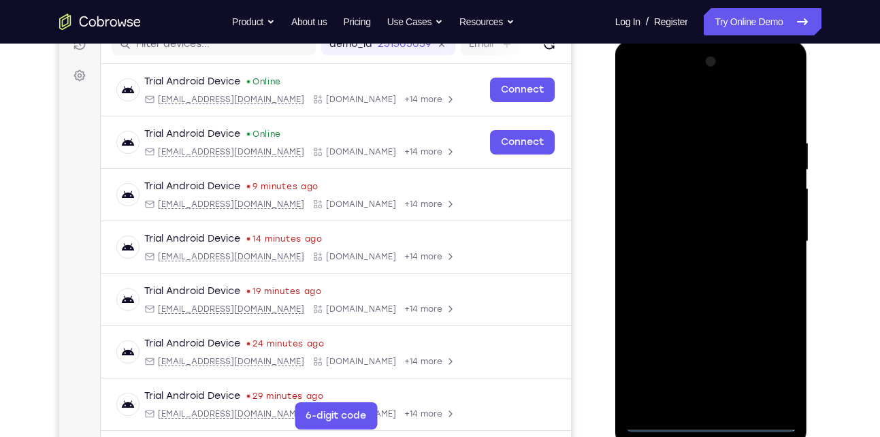
scroll to position [184, 0]
click at [668, 106] on div at bounding box center [712, 242] width 172 height 381
click at [765, 242] on div at bounding box center [712, 242] width 172 height 381
click at [697, 265] on div at bounding box center [712, 242] width 172 height 381
click at [711, 220] on div at bounding box center [712, 242] width 172 height 381
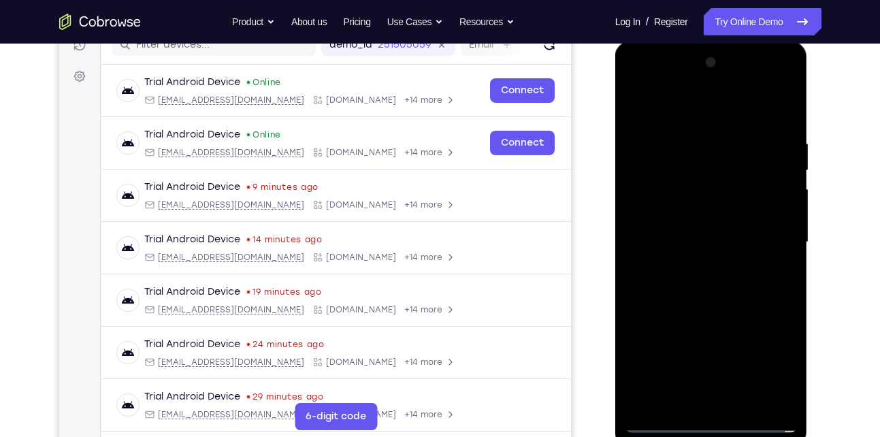
click at [695, 216] on div at bounding box center [712, 242] width 172 height 381
click at [690, 245] on div at bounding box center [712, 242] width 172 height 381
click at [677, 293] on div at bounding box center [712, 242] width 172 height 381
click at [694, 285] on div at bounding box center [712, 242] width 172 height 381
click at [667, 263] on div at bounding box center [712, 242] width 172 height 381
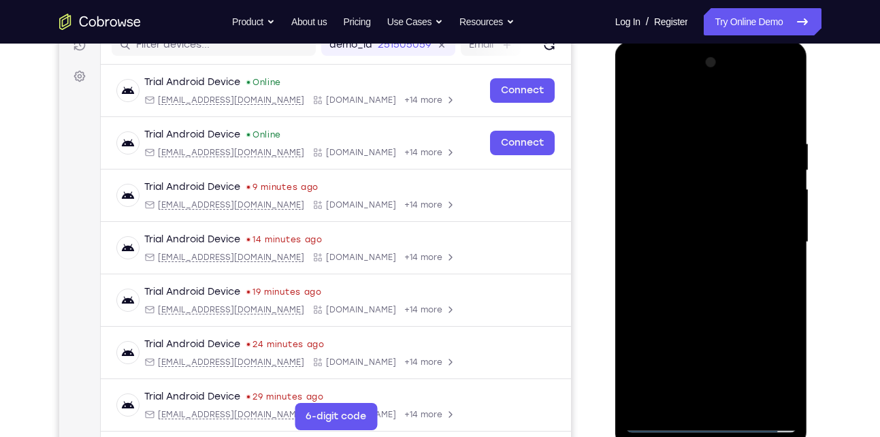
click at [667, 263] on div at bounding box center [712, 242] width 172 height 381
click at [668, 263] on div at bounding box center [712, 242] width 172 height 381
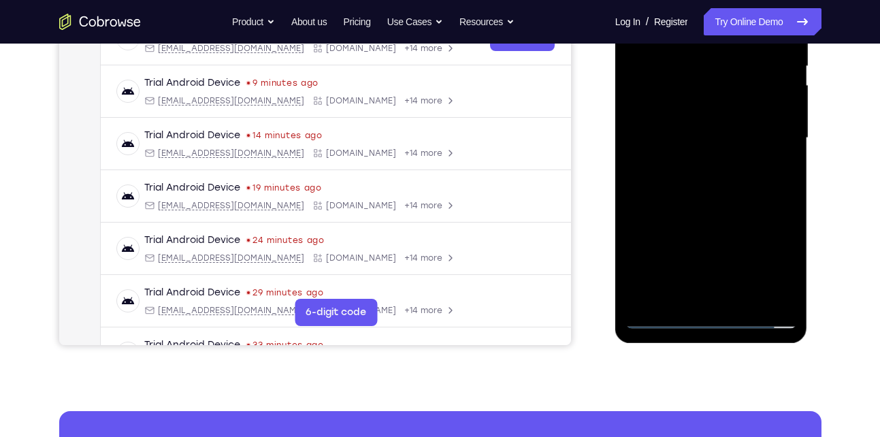
scroll to position [291, 0]
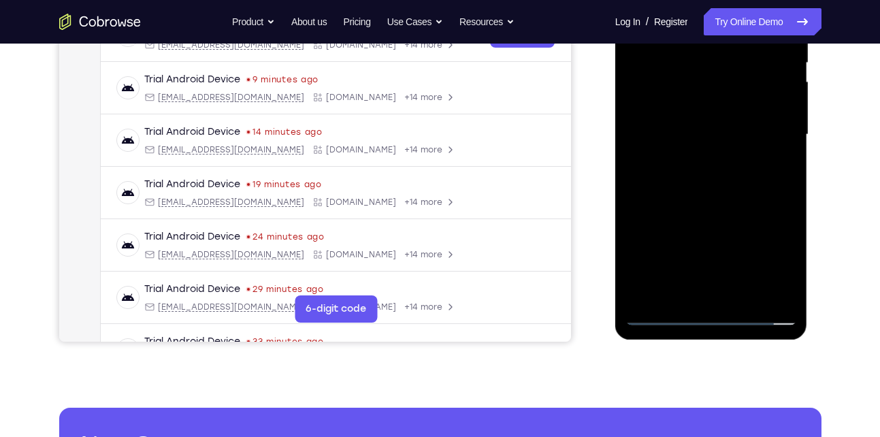
click at [712, 198] on div at bounding box center [712, 134] width 172 height 381
click at [741, 293] on div at bounding box center [712, 134] width 172 height 381
click at [714, 207] on div at bounding box center [712, 134] width 172 height 381
click at [712, 135] on div at bounding box center [712, 134] width 172 height 381
drag, startPoint x: 700, startPoint y: 88, endPoint x: 692, endPoint y: 125, distance: 37.7
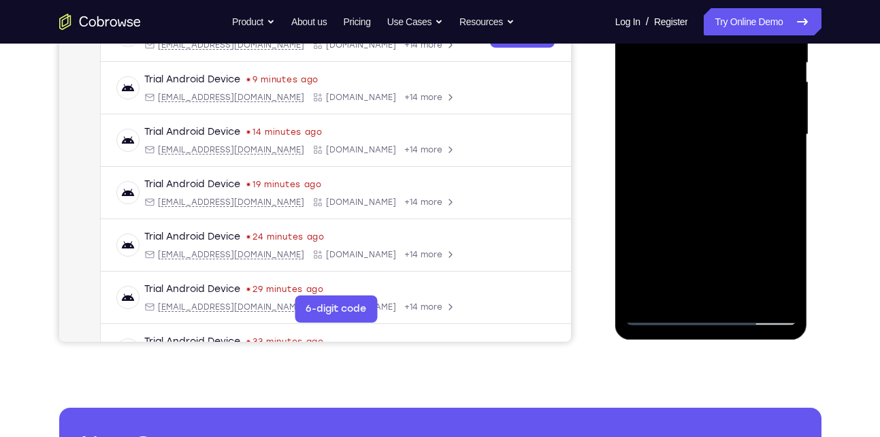
click at [692, 125] on div at bounding box center [712, 134] width 172 height 381
drag, startPoint x: 699, startPoint y: 110, endPoint x: 722, endPoint y: 69, distance: 46.6
click at [722, 69] on div at bounding box center [712, 134] width 172 height 381
drag, startPoint x: 655, startPoint y: 67, endPoint x: 651, endPoint y: 101, distance: 35.0
click at [651, 101] on div at bounding box center [712, 134] width 172 height 381
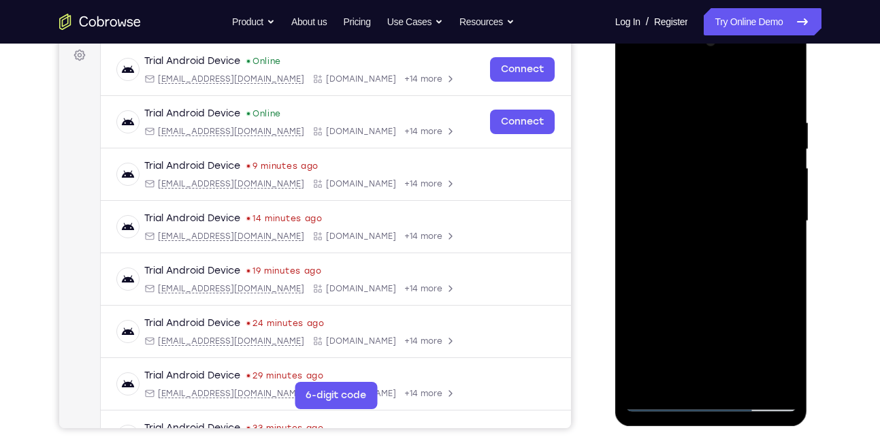
scroll to position [203, 0]
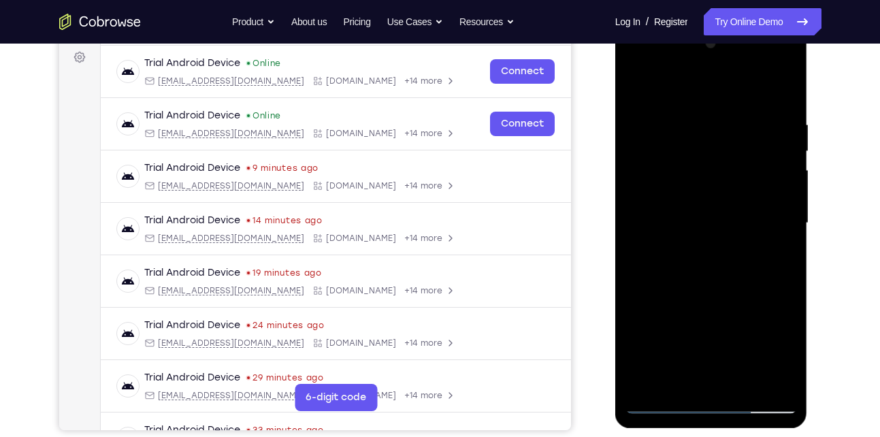
drag, startPoint x: 674, startPoint y: 190, endPoint x: 700, endPoint y: 147, distance: 50.4
click at [700, 147] on div at bounding box center [712, 223] width 172 height 381
click at [637, 87] on div at bounding box center [712, 223] width 172 height 381
click at [680, 215] on div at bounding box center [712, 223] width 172 height 381
drag, startPoint x: 713, startPoint y: 233, endPoint x: 728, endPoint y: 186, distance: 49.3
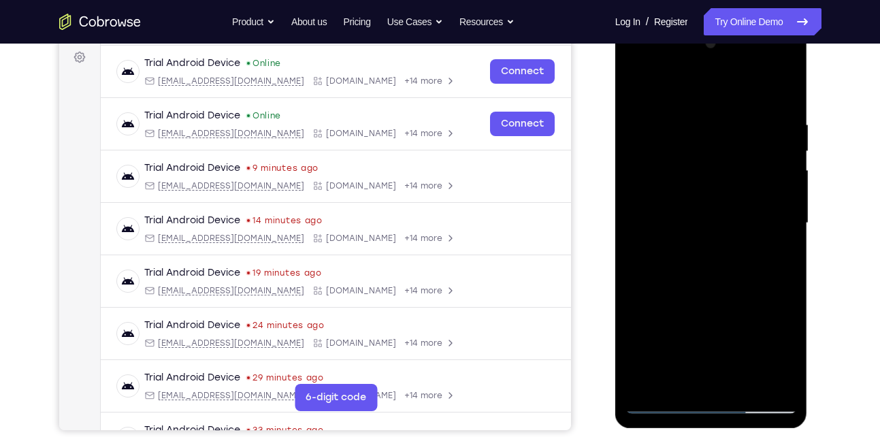
click at [728, 186] on div at bounding box center [712, 223] width 172 height 381
click at [635, 85] on div at bounding box center [712, 223] width 172 height 381
click at [712, 209] on div at bounding box center [712, 223] width 172 height 381
drag, startPoint x: 711, startPoint y: 258, endPoint x: 731, endPoint y: 150, distance: 109.5
click at [731, 150] on div at bounding box center [712, 223] width 172 height 381
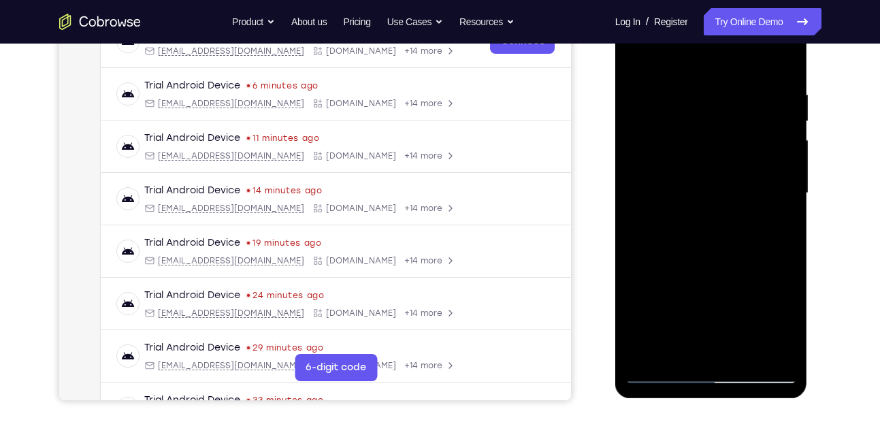
scroll to position [246, 0]
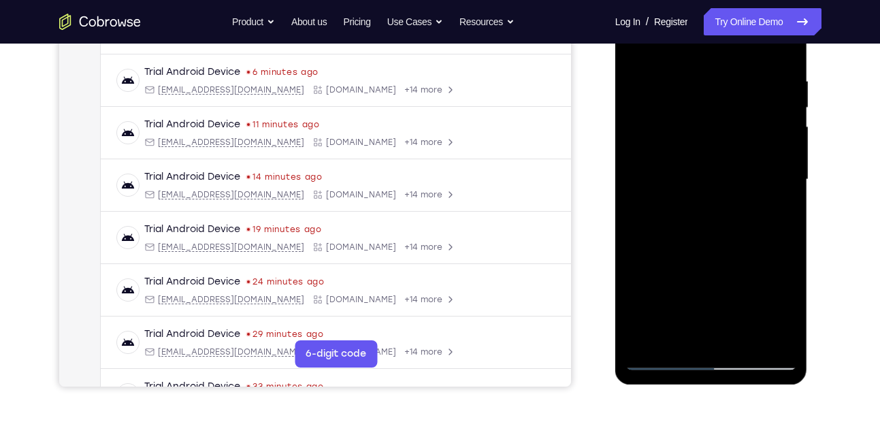
click at [678, 334] on div at bounding box center [712, 179] width 172 height 381
click at [769, 212] on div at bounding box center [712, 179] width 172 height 381
click at [675, 214] on div at bounding box center [712, 179] width 172 height 381
click at [693, 133] on div at bounding box center [712, 179] width 172 height 381
click at [715, 248] on div at bounding box center [712, 179] width 172 height 381
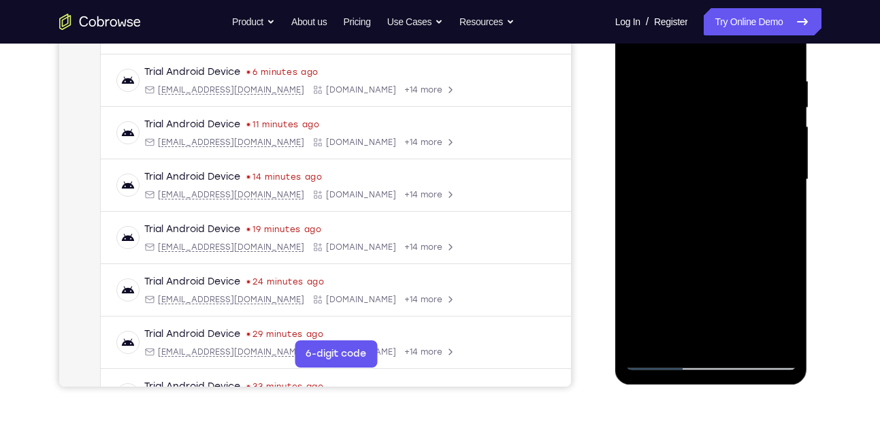
click at [677, 336] on div at bounding box center [712, 179] width 172 height 381
click at [751, 262] on div at bounding box center [712, 179] width 172 height 381
click at [781, 203] on div at bounding box center [712, 179] width 172 height 381
click at [685, 127] on div at bounding box center [712, 179] width 172 height 381
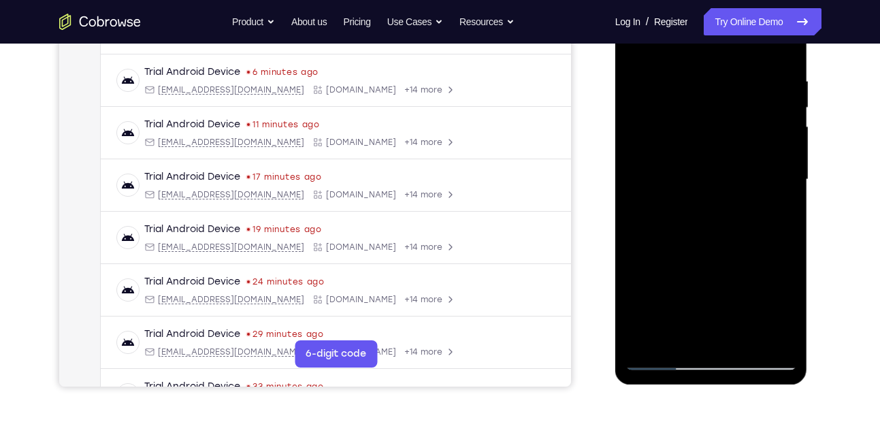
click at [685, 331] on div at bounding box center [712, 179] width 172 height 381
click at [773, 217] on div at bounding box center [712, 179] width 172 height 381
click at [692, 212] on div at bounding box center [712, 179] width 172 height 381
click at [698, 209] on div at bounding box center [712, 179] width 172 height 381
click at [684, 210] on div at bounding box center [712, 179] width 172 height 381
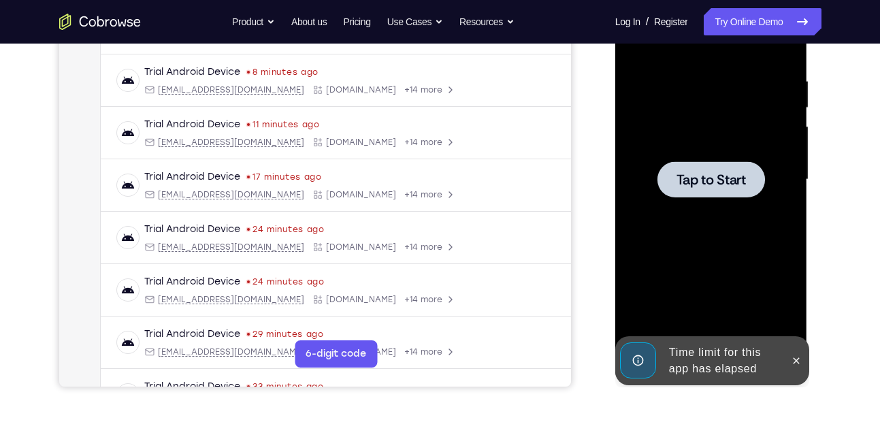
click at [722, 173] on span "Tap to Start" at bounding box center [711, 180] width 69 height 14
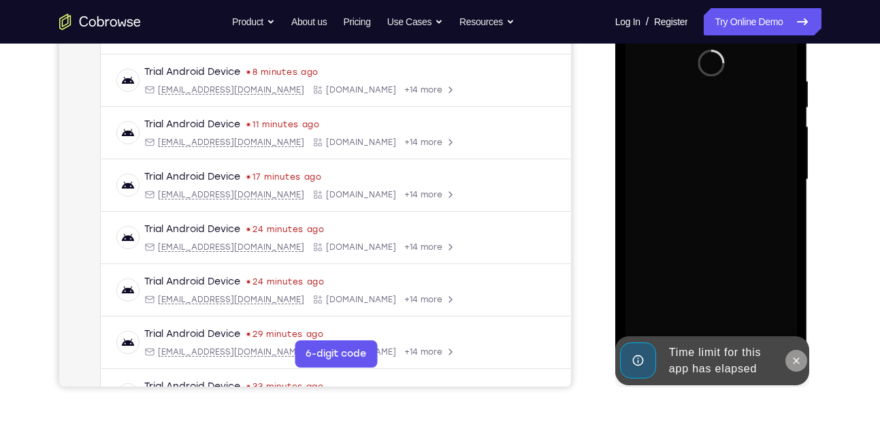
click at [794, 358] on icon at bounding box center [797, 360] width 6 height 6
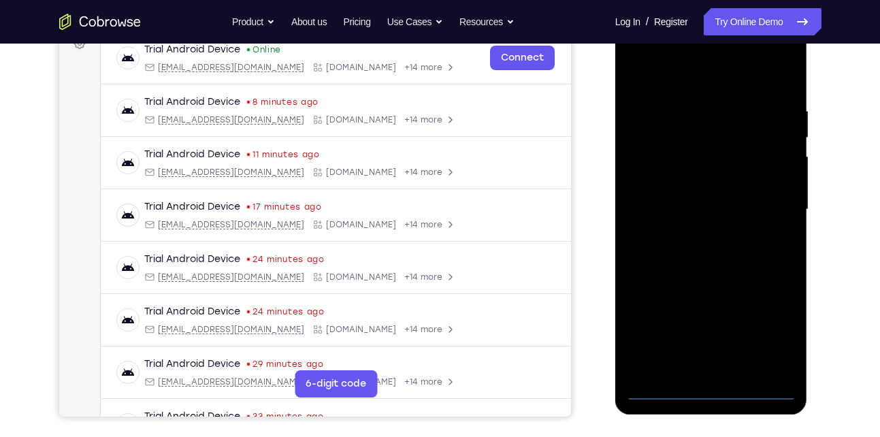
scroll to position [259, 0]
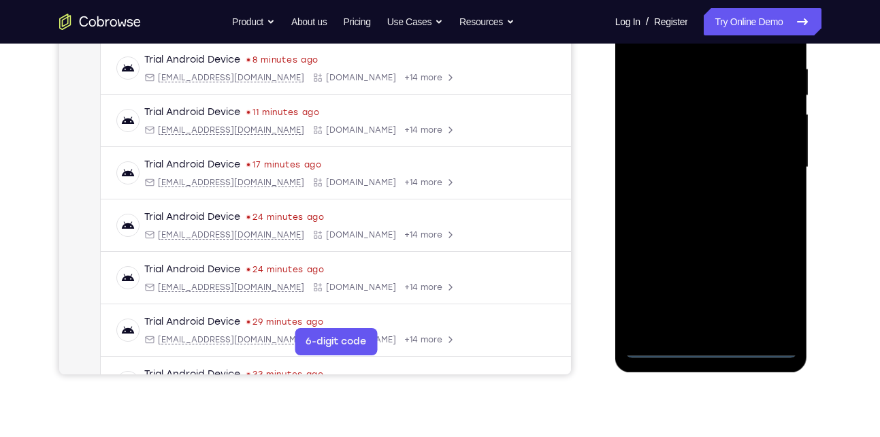
click at [711, 340] on div at bounding box center [712, 167] width 172 height 381
click at [711, 344] on div at bounding box center [712, 167] width 172 height 381
click at [768, 280] on div at bounding box center [712, 167] width 172 height 381
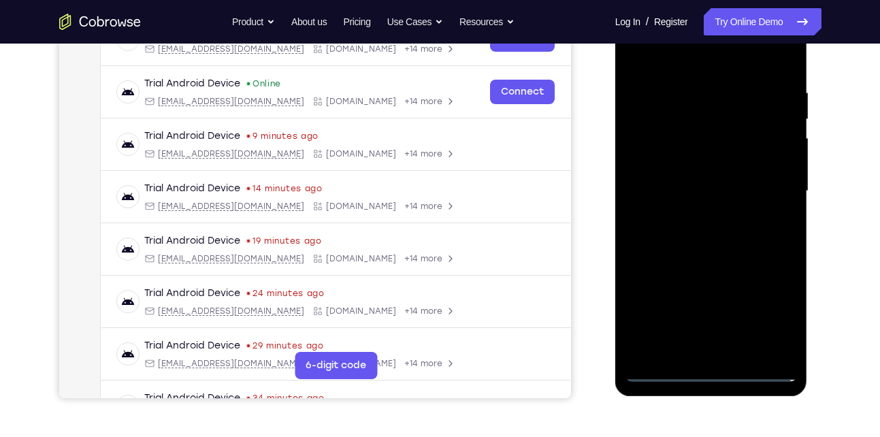
scroll to position [234, 0]
click at [673, 62] on div at bounding box center [712, 191] width 172 height 381
click at [773, 193] on div at bounding box center [712, 191] width 172 height 381
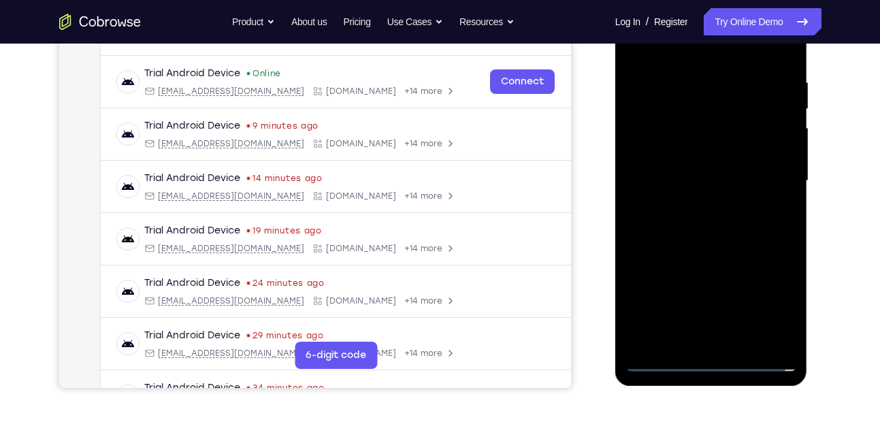
scroll to position [246, 0]
click at [700, 201] on div at bounding box center [712, 179] width 172 height 381
click at [719, 165] on div at bounding box center [712, 179] width 172 height 381
click at [694, 158] on div at bounding box center [712, 179] width 172 height 381
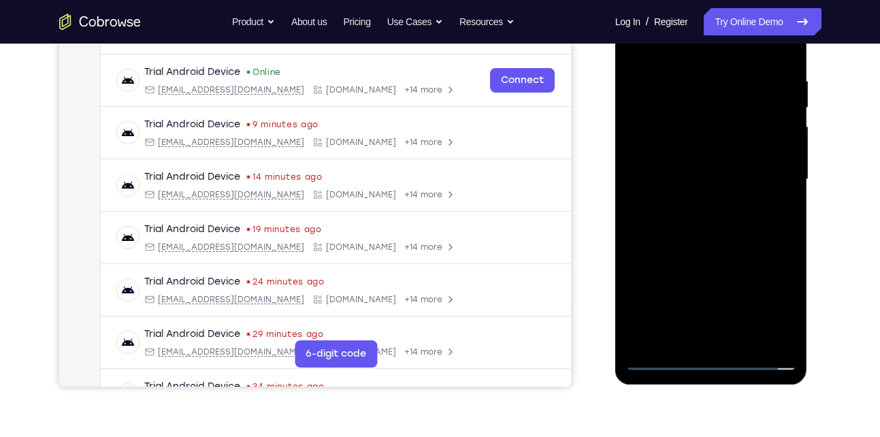
click at [707, 181] on div at bounding box center [712, 179] width 172 height 381
click at [703, 225] on div at bounding box center [712, 179] width 172 height 381
click at [729, 244] on div at bounding box center [712, 179] width 172 height 381
click at [788, 235] on div at bounding box center [712, 179] width 172 height 381
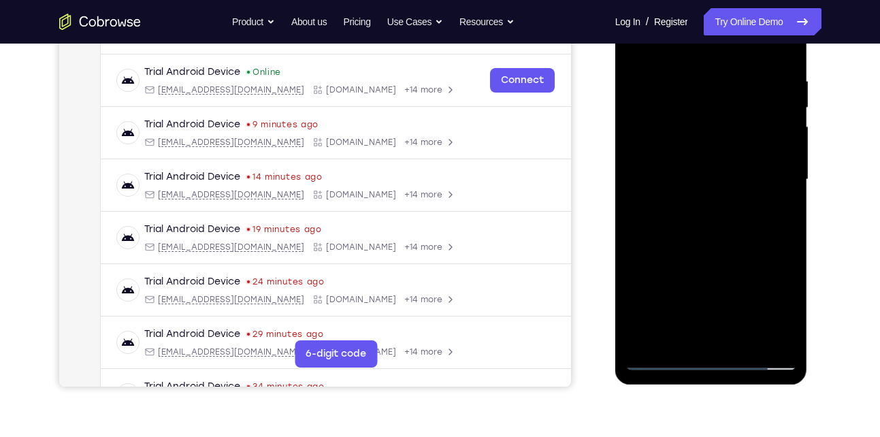
click at [749, 336] on div at bounding box center [712, 179] width 172 height 381
click at [733, 248] on div at bounding box center [712, 179] width 172 height 381
click at [707, 180] on div at bounding box center [712, 179] width 172 height 381
click at [702, 323] on div at bounding box center [712, 179] width 172 height 381
click at [692, 332] on div at bounding box center [712, 179] width 172 height 381
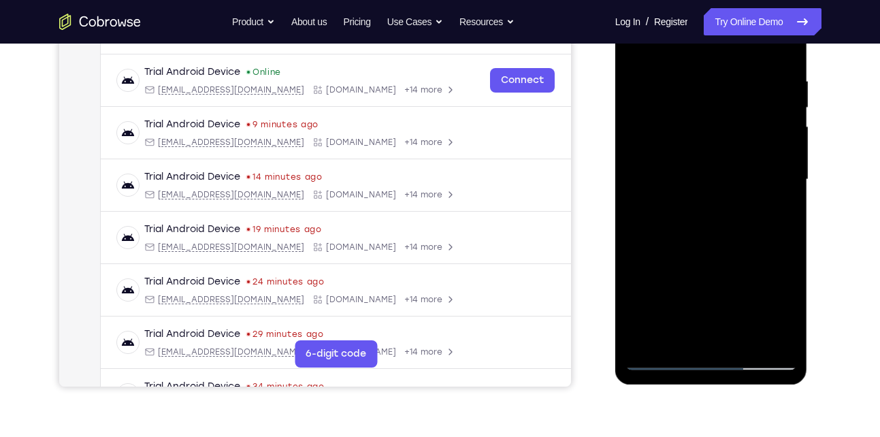
scroll to position [240, 0]
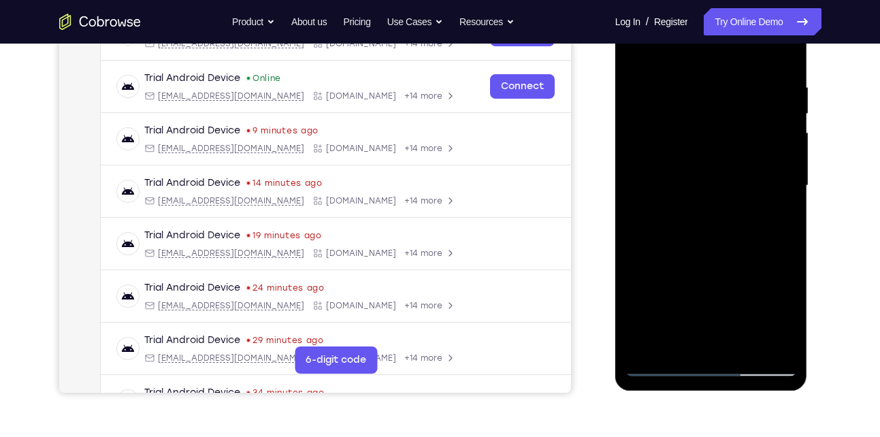
click at [715, 159] on div at bounding box center [712, 185] width 172 height 381
click at [720, 276] on div at bounding box center [712, 185] width 172 height 381
click at [634, 49] on div at bounding box center [712, 185] width 172 height 381
click at [640, 44] on div at bounding box center [712, 185] width 172 height 381
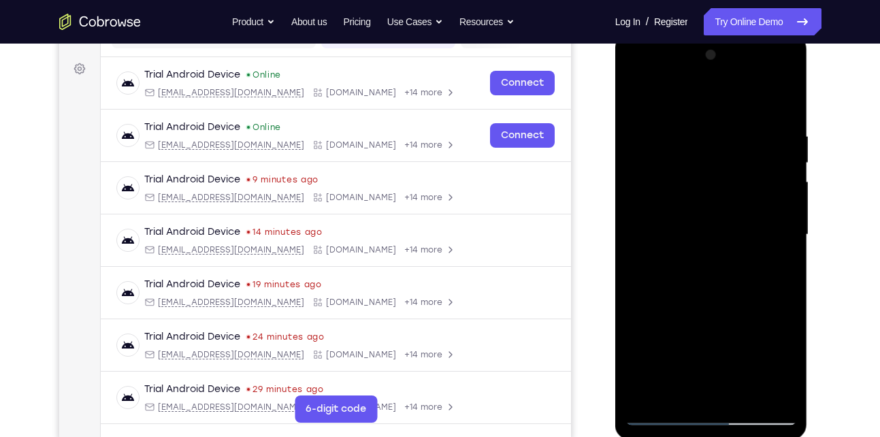
click at [697, 114] on div at bounding box center [712, 234] width 172 height 381
click at [781, 236] on div at bounding box center [712, 234] width 172 height 381
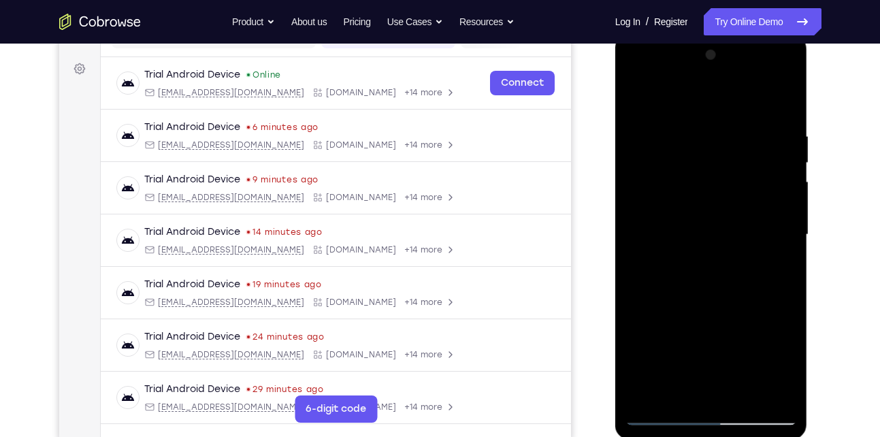
click at [783, 99] on div at bounding box center [712, 234] width 172 height 381
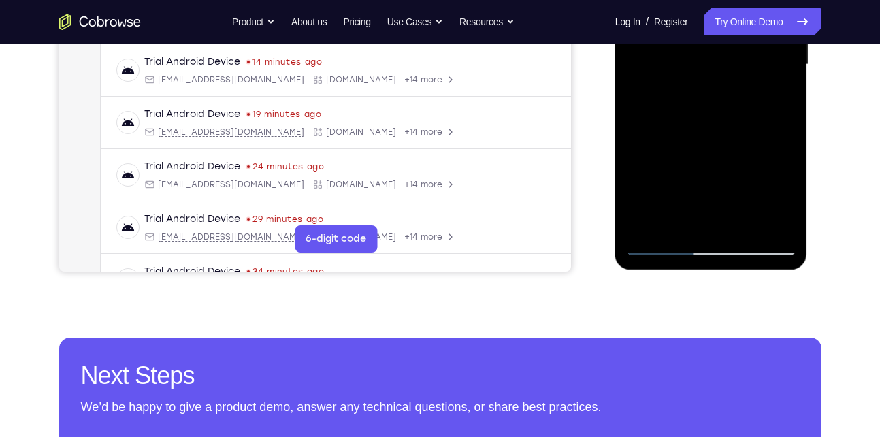
scroll to position [362, 0]
click at [739, 218] on div at bounding box center [712, 63] width 172 height 381
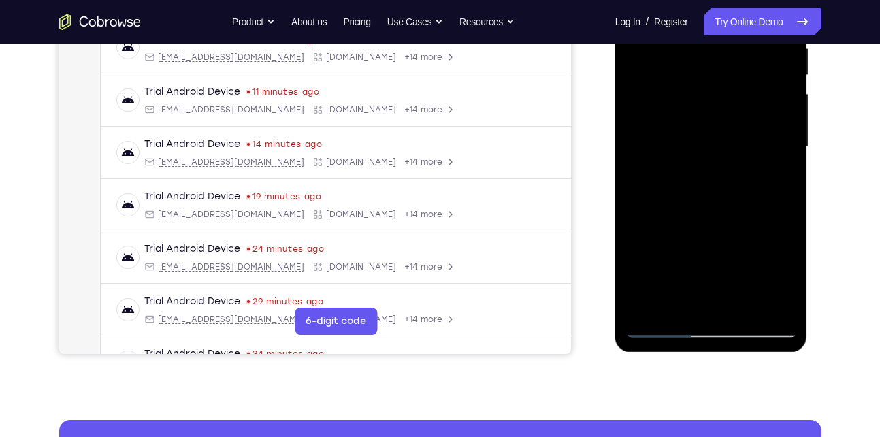
scroll to position [278, 0]
click at [694, 139] on div at bounding box center [712, 147] width 172 height 381
click at [687, 300] on div at bounding box center [712, 147] width 172 height 381
click at [670, 177] on div at bounding box center [712, 147] width 172 height 381
click at [774, 180] on div at bounding box center [712, 147] width 172 height 381
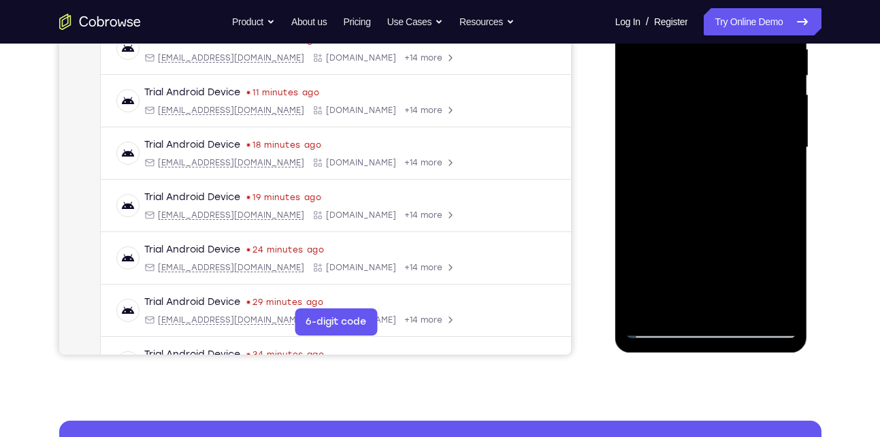
click at [687, 184] on div at bounding box center [712, 147] width 172 height 381
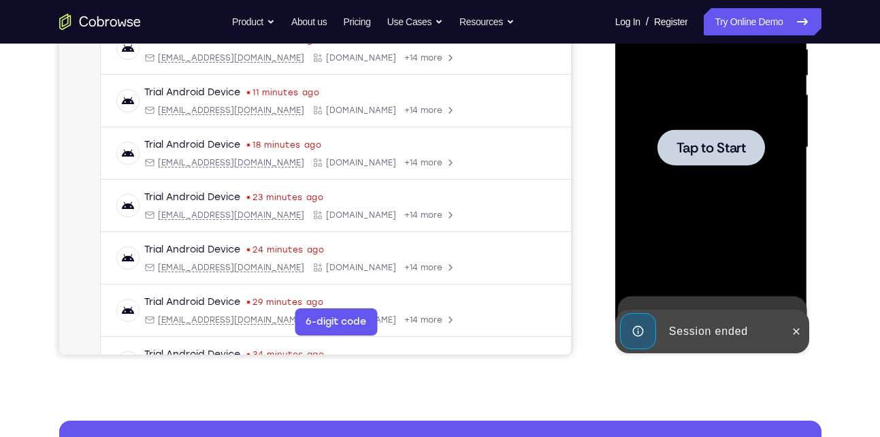
click at [702, 154] on span "Tap to Start" at bounding box center [711, 148] width 69 height 14
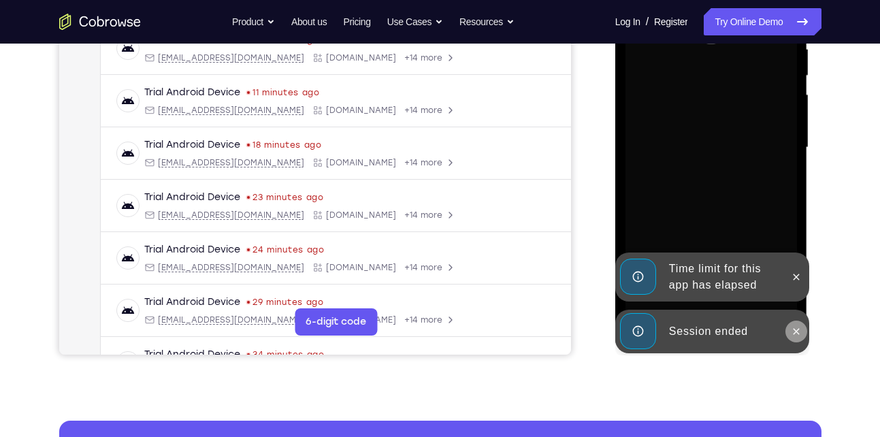
click at [796, 334] on icon at bounding box center [796, 331] width 11 height 11
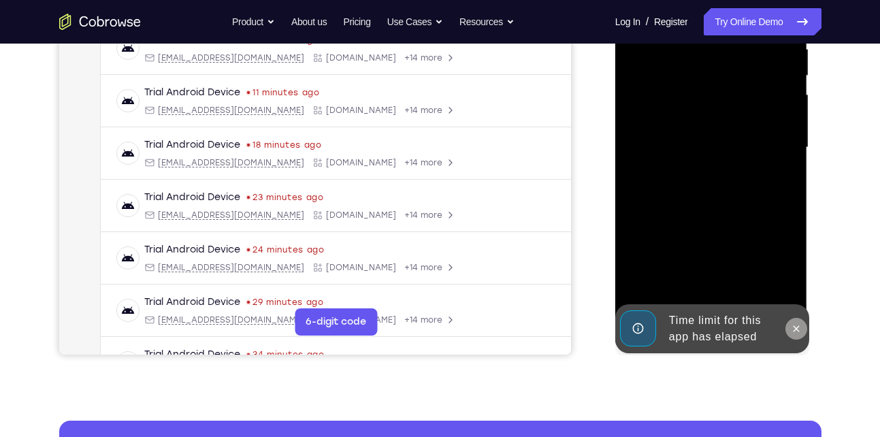
click at [796, 323] on icon at bounding box center [796, 328] width 11 height 11
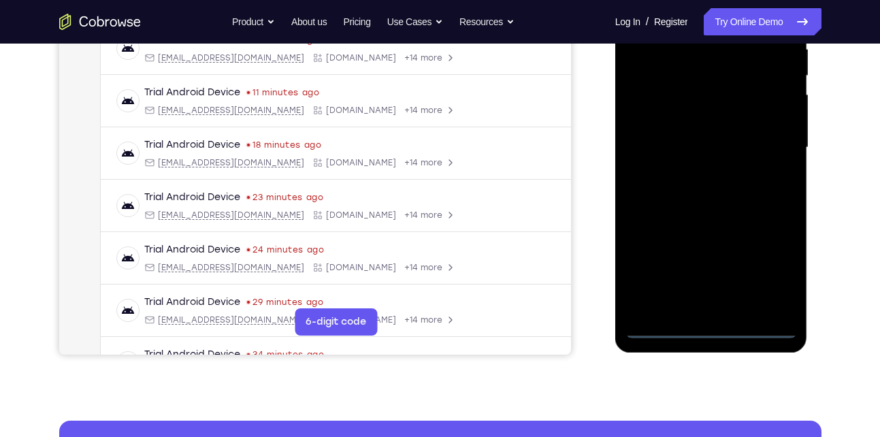
click at [718, 326] on div at bounding box center [712, 147] width 172 height 381
click at [775, 276] on div at bounding box center [712, 147] width 172 height 381
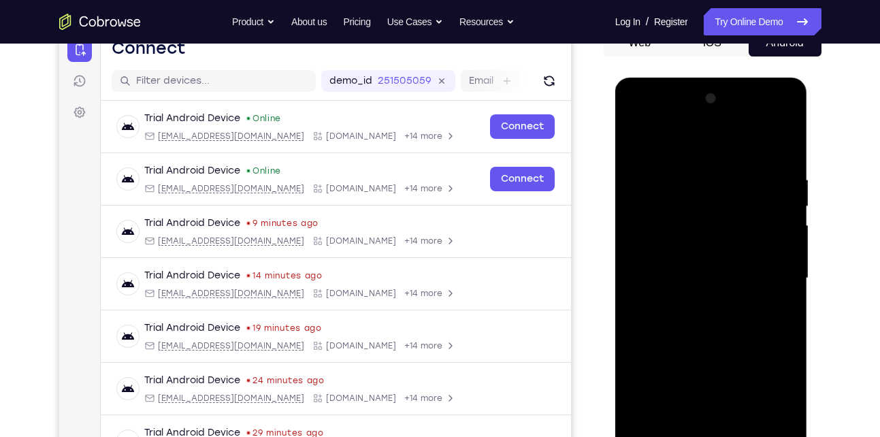
scroll to position [148, 0]
click at [686, 152] on div at bounding box center [712, 277] width 172 height 381
click at [773, 271] on div at bounding box center [712, 277] width 172 height 381
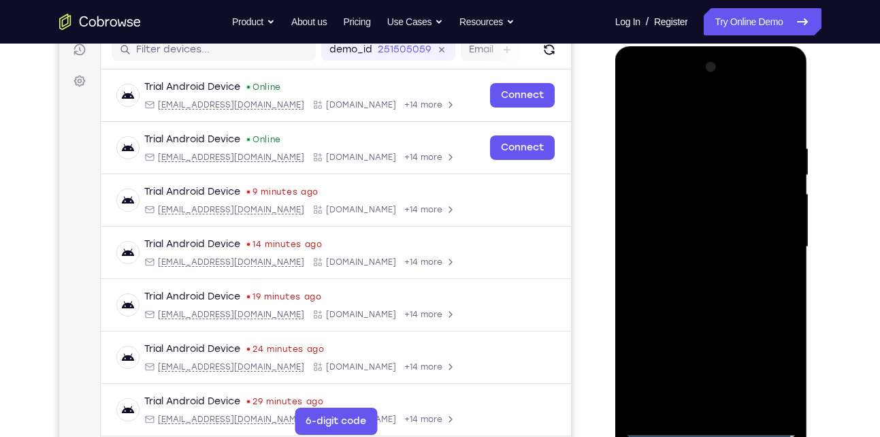
click at [692, 268] on div at bounding box center [712, 246] width 172 height 381
click at [691, 240] on div at bounding box center [712, 246] width 172 height 381
click at [681, 220] on div at bounding box center [712, 246] width 172 height 381
click at [681, 248] on div at bounding box center [712, 246] width 172 height 381
click at [679, 297] on div at bounding box center [712, 246] width 172 height 381
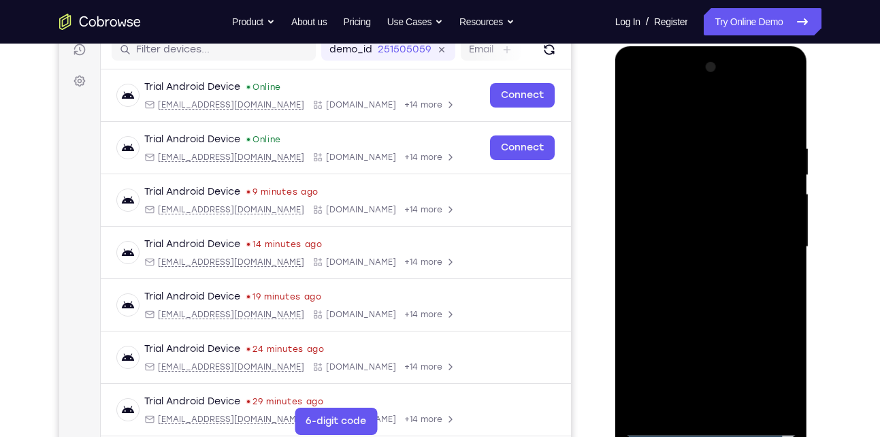
click at [710, 295] on div at bounding box center [712, 246] width 172 height 381
click at [719, 290] on div at bounding box center [712, 246] width 172 height 381
click at [783, 134] on div at bounding box center [712, 246] width 172 height 381
click at [711, 291] on div at bounding box center [712, 246] width 172 height 381
click at [698, 287] on div at bounding box center [712, 246] width 172 height 381
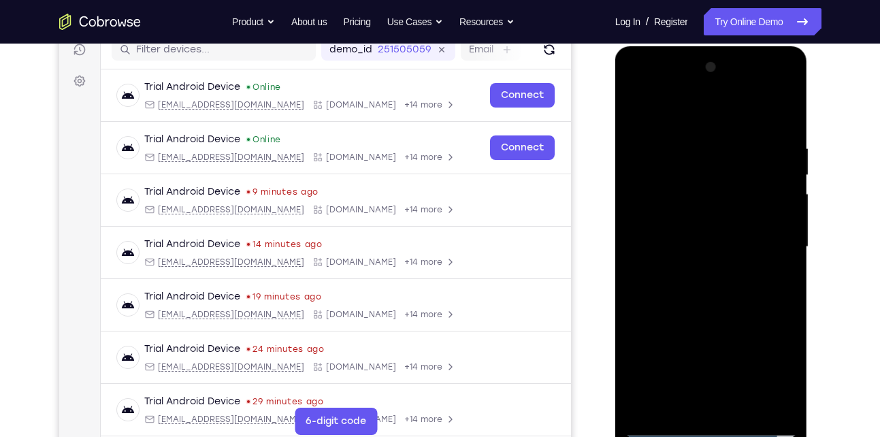
click at [768, 105] on div at bounding box center [712, 246] width 172 height 381
click at [673, 399] on div at bounding box center [712, 246] width 172 height 381
click at [705, 287] on div at bounding box center [712, 246] width 172 height 381
click at [781, 135] on div at bounding box center [712, 246] width 172 height 381
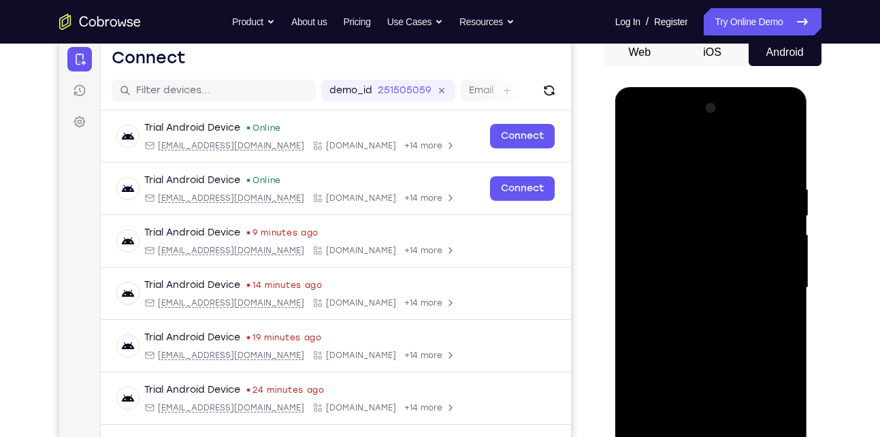
scroll to position [259, 0]
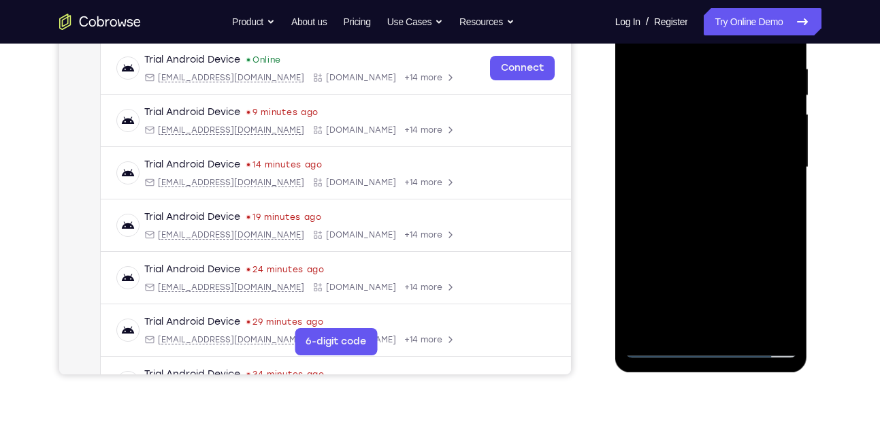
click at [694, 320] on div at bounding box center [712, 167] width 172 height 381
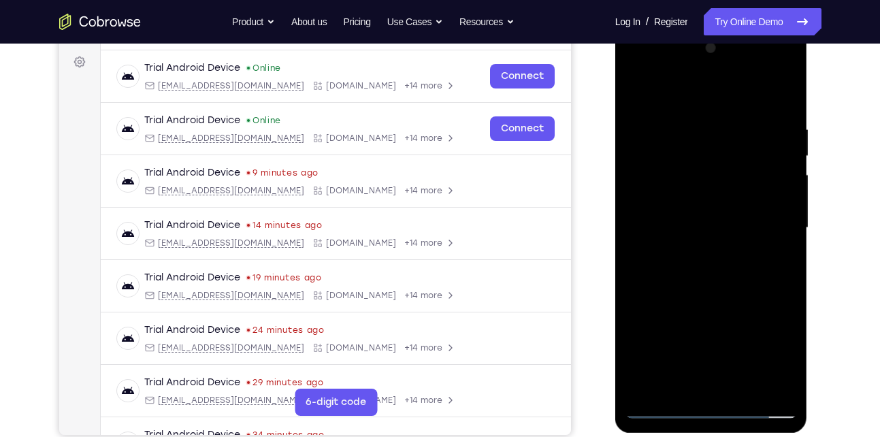
click at [785, 116] on div at bounding box center [712, 227] width 172 height 381
click at [696, 207] on div at bounding box center [712, 227] width 172 height 381
click at [784, 116] on div at bounding box center [712, 227] width 172 height 381
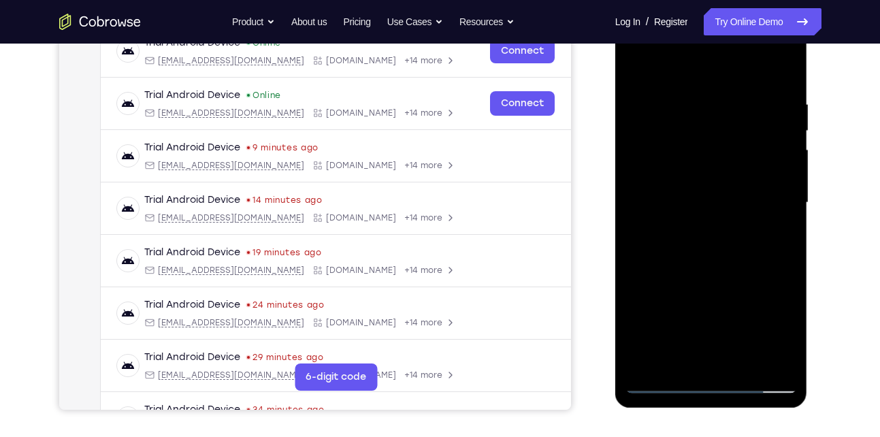
scroll to position [233, 0]
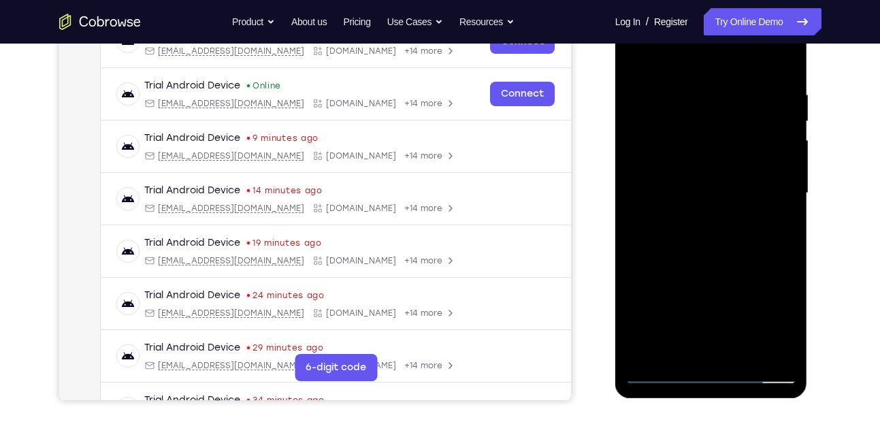
click at [666, 378] on div at bounding box center [712, 193] width 172 height 381
click at [697, 220] on div at bounding box center [712, 193] width 172 height 381
click at [724, 344] on div at bounding box center [712, 193] width 172 height 381
click at [728, 187] on div at bounding box center [712, 193] width 172 height 381
click at [684, 341] on div at bounding box center [712, 193] width 172 height 381
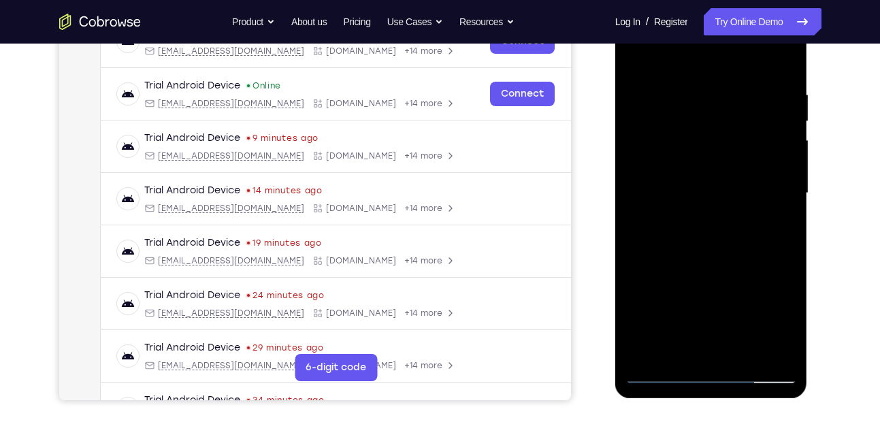
click at [780, 81] on div at bounding box center [712, 193] width 172 height 381
click at [662, 366] on div at bounding box center [712, 193] width 172 height 381
click at [666, 373] on div at bounding box center [712, 193] width 172 height 381
click at [694, 218] on div at bounding box center [712, 193] width 172 height 381
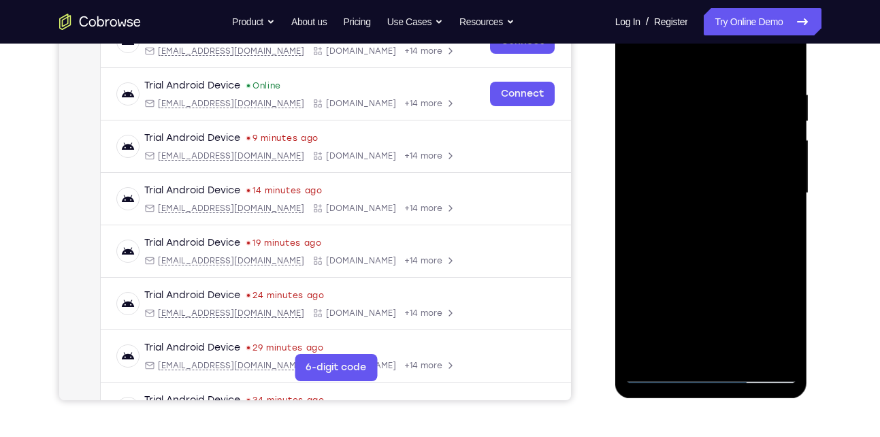
click at [786, 81] on div at bounding box center [712, 193] width 172 height 381
click at [726, 177] on div at bounding box center [712, 193] width 172 height 381
click at [781, 77] on div at bounding box center [712, 193] width 172 height 381
click at [779, 81] on div at bounding box center [712, 193] width 172 height 381
click at [743, 127] on div at bounding box center [712, 193] width 172 height 381
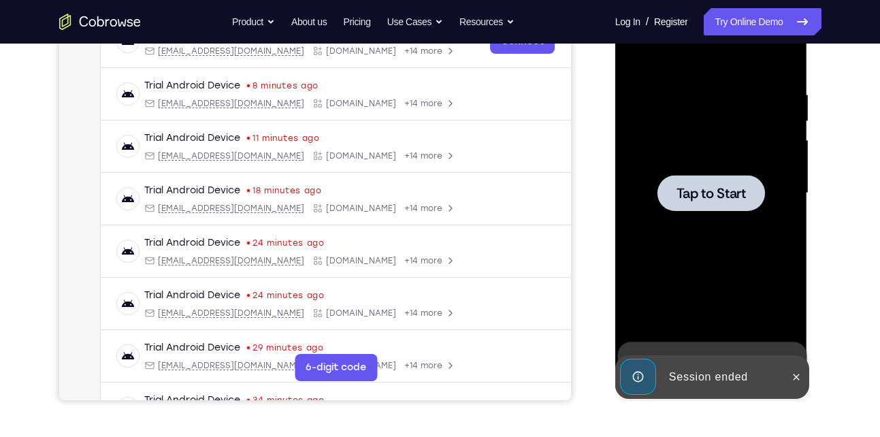
click at [711, 199] on span "Tap to Start" at bounding box center [711, 194] width 69 height 14
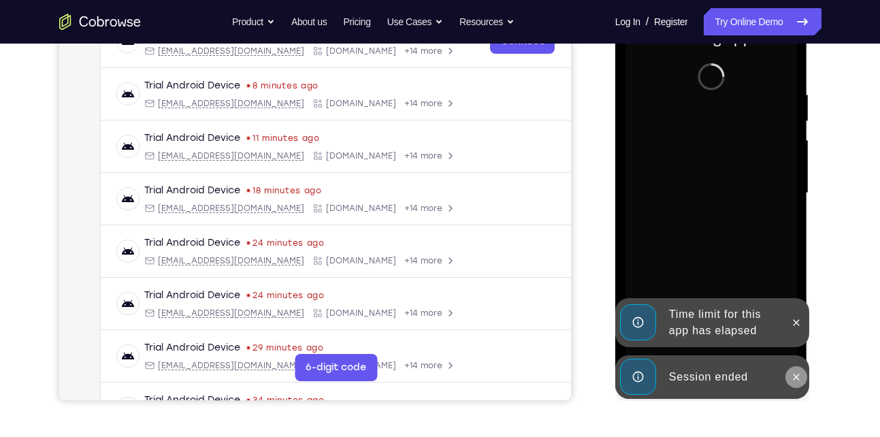
click at [795, 374] on icon at bounding box center [796, 377] width 11 height 11
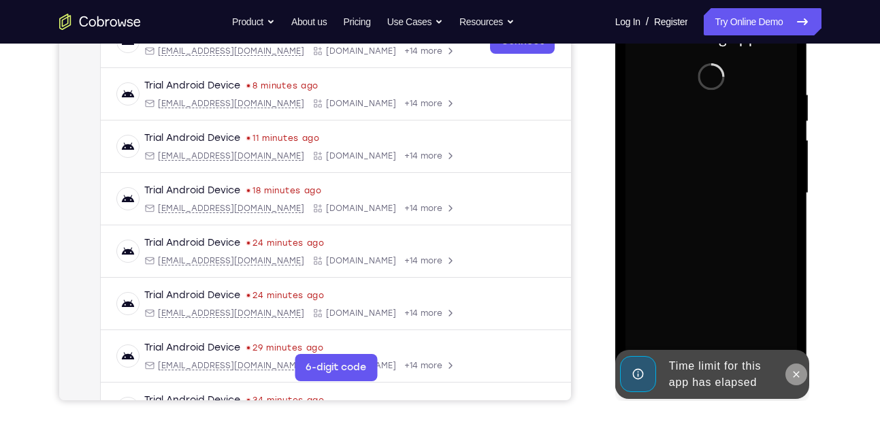
click at [795, 371] on icon at bounding box center [796, 374] width 11 height 11
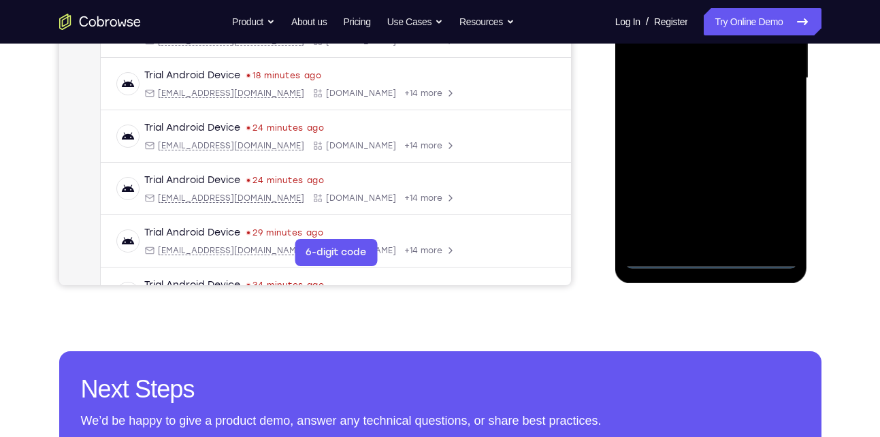
scroll to position [351, 0]
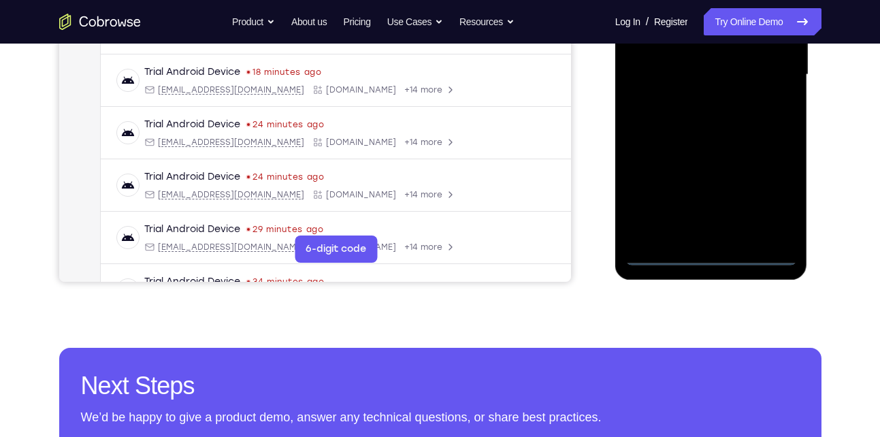
click at [713, 258] on div at bounding box center [712, 74] width 172 height 381
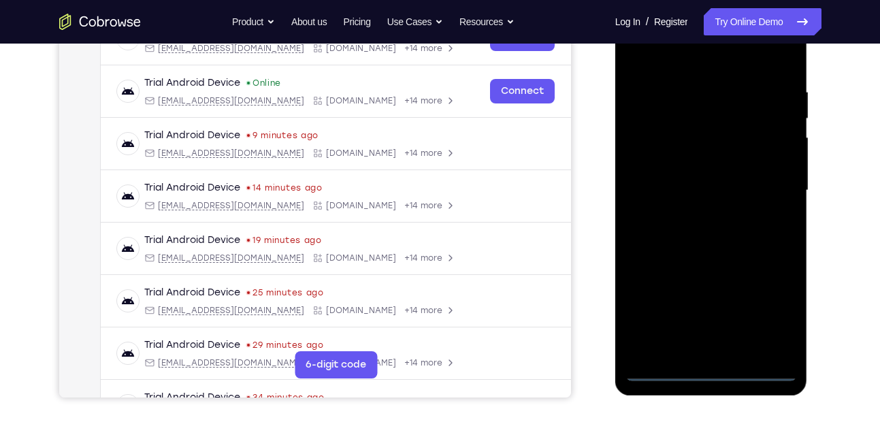
scroll to position [235, 0]
click at [771, 319] on div at bounding box center [712, 191] width 172 height 381
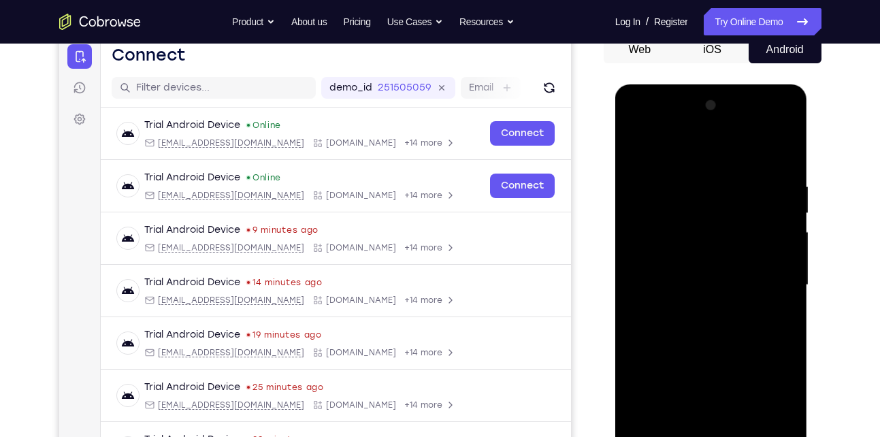
click at [655, 146] on div at bounding box center [712, 285] width 172 height 381
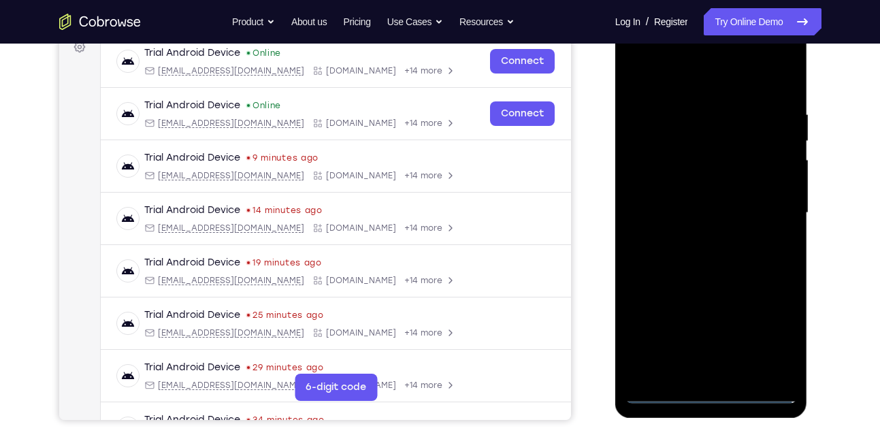
scroll to position [214, 0]
click at [675, 69] on div at bounding box center [712, 212] width 172 height 381
click at [773, 212] on div at bounding box center [712, 212] width 172 height 381
click at [700, 238] on div at bounding box center [712, 212] width 172 height 381
click at [704, 199] on div at bounding box center [712, 212] width 172 height 381
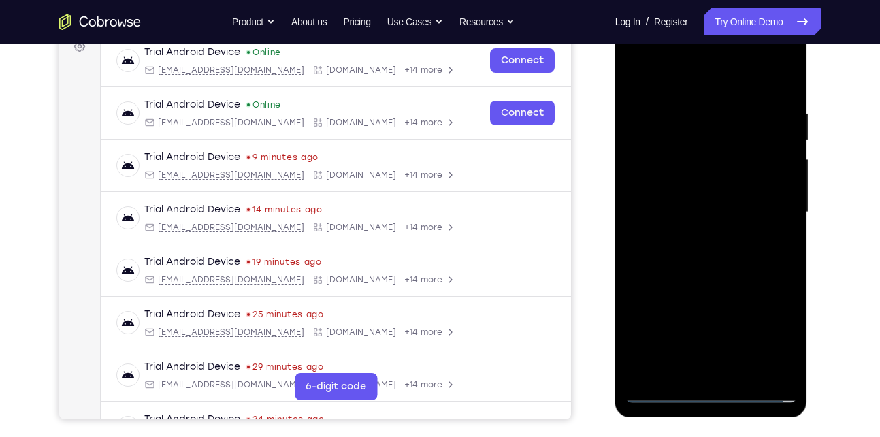
click at [681, 184] on div at bounding box center [712, 212] width 172 height 381
click at [681, 216] on div at bounding box center [712, 212] width 172 height 381
click at [695, 259] on div at bounding box center [712, 212] width 172 height 381
click at [724, 274] on div at bounding box center [712, 212] width 172 height 381
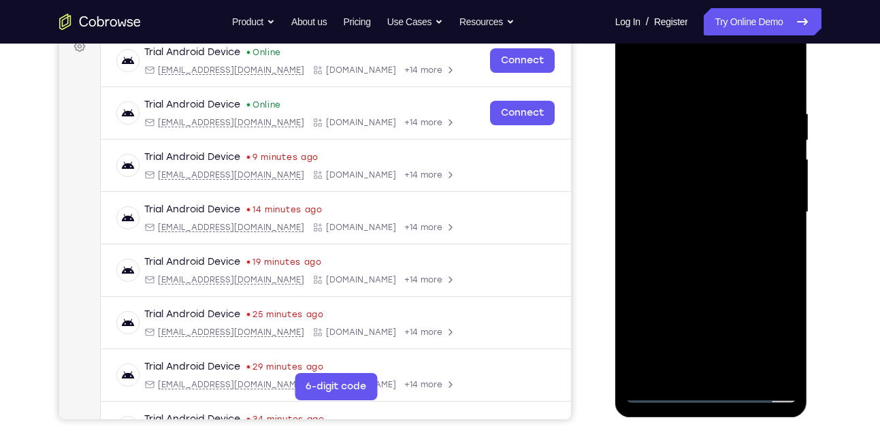
click at [743, 376] on div at bounding box center [712, 212] width 172 height 381
click at [719, 284] on div at bounding box center [712, 212] width 172 height 381
click at [637, 74] on div at bounding box center [712, 212] width 172 height 381
click at [744, 373] on div at bounding box center [712, 212] width 172 height 381
click at [673, 93] on div at bounding box center [712, 212] width 172 height 381
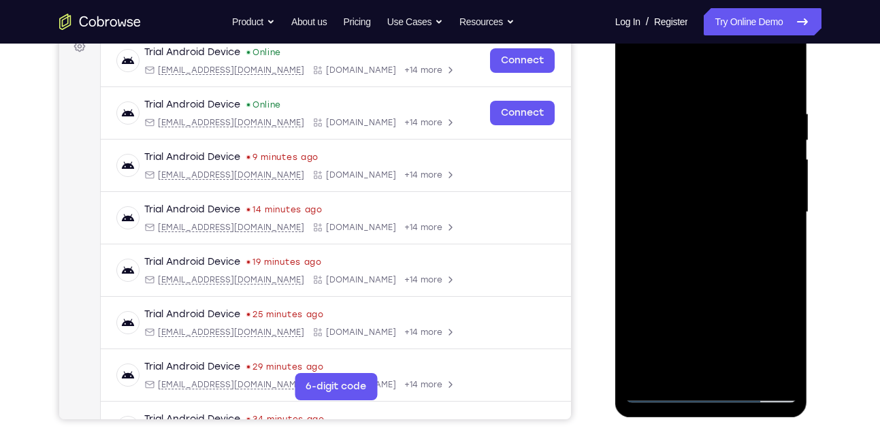
click at [671, 123] on div at bounding box center [712, 212] width 172 height 381
click at [681, 367] on div at bounding box center [712, 212] width 172 height 381
click at [718, 69] on div at bounding box center [712, 212] width 172 height 381
click at [768, 123] on div at bounding box center [712, 212] width 172 height 381
click at [745, 372] on div at bounding box center [712, 212] width 172 height 381
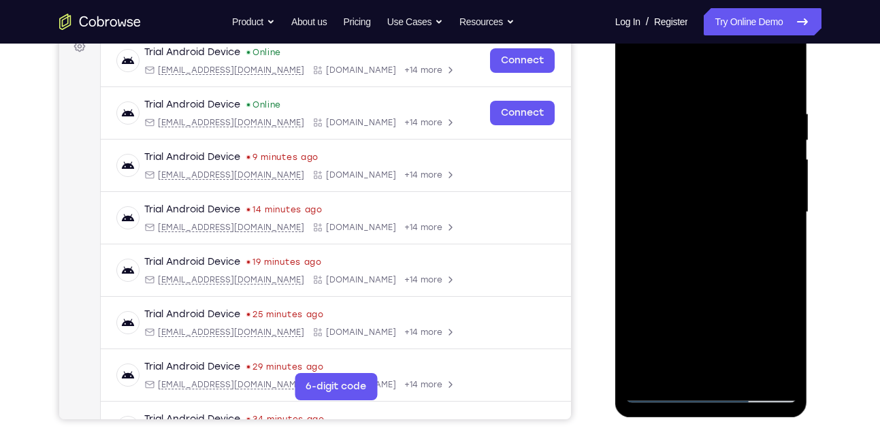
click at [636, 53] on div at bounding box center [712, 212] width 172 height 381
click at [692, 364] on div at bounding box center [712, 212] width 172 height 381
click at [688, 246] on div at bounding box center [712, 212] width 172 height 381
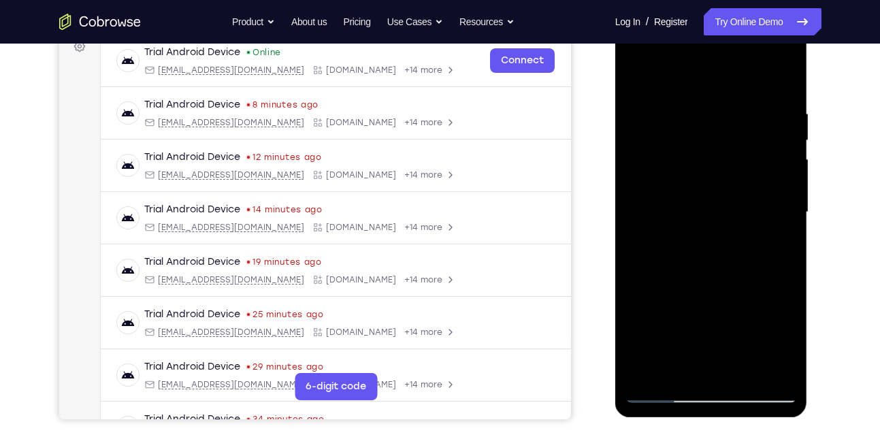
click at [688, 246] on div at bounding box center [712, 212] width 172 height 381
drag, startPoint x: 709, startPoint y: 245, endPoint x: 720, endPoint y: 246, distance: 11.6
click at [720, 246] on div at bounding box center [712, 212] width 172 height 381
drag, startPoint x: 702, startPoint y: 247, endPoint x: 722, endPoint y: 245, distance: 19.8
click at [722, 245] on div at bounding box center [712, 212] width 172 height 381
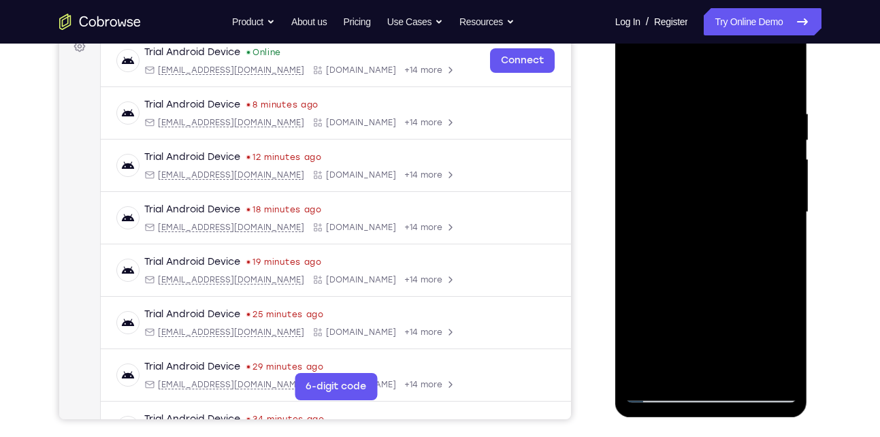
click at [675, 370] on div at bounding box center [712, 212] width 172 height 381
click at [746, 308] on div at bounding box center [712, 212] width 172 height 381
click at [728, 308] on div at bounding box center [712, 212] width 172 height 381
click at [777, 238] on div at bounding box center [712, 212] width 172 height 381
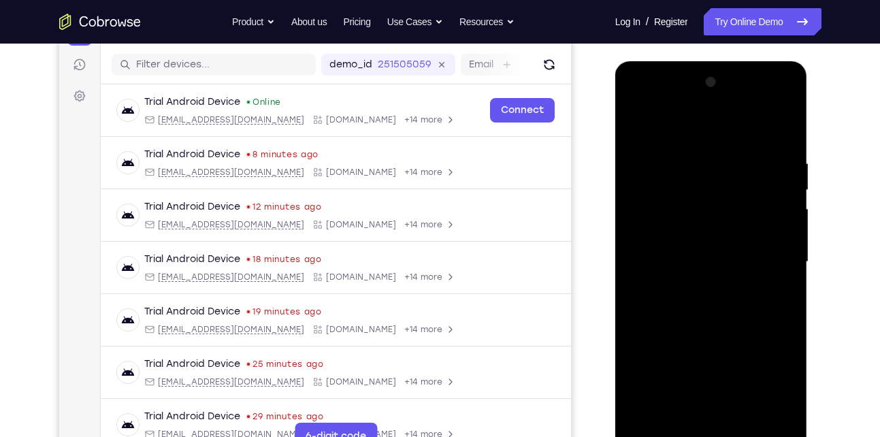
scroll to position [163, 0]
click at [636, 131] on div at bounding box center [712, 262] width 172 height 381
click at [634, 122] on div at bounding box center [712, 262] width 172 height 381
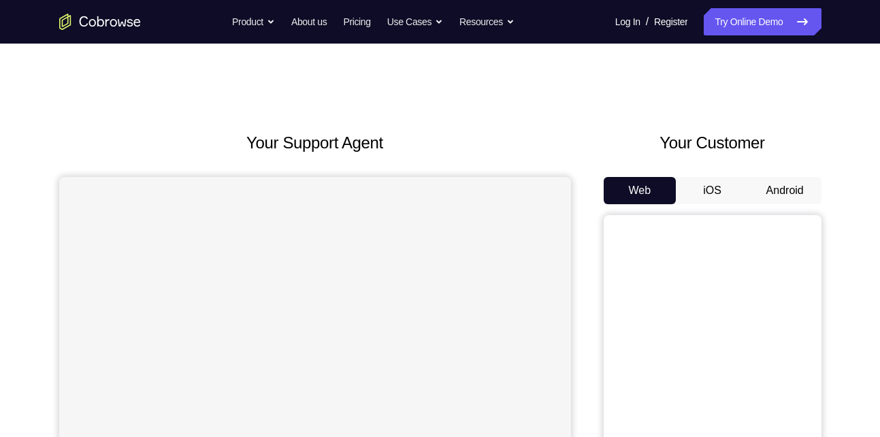
click at [775, 189] on button "Android" at bounding box center [785, 190] width 73 height 27
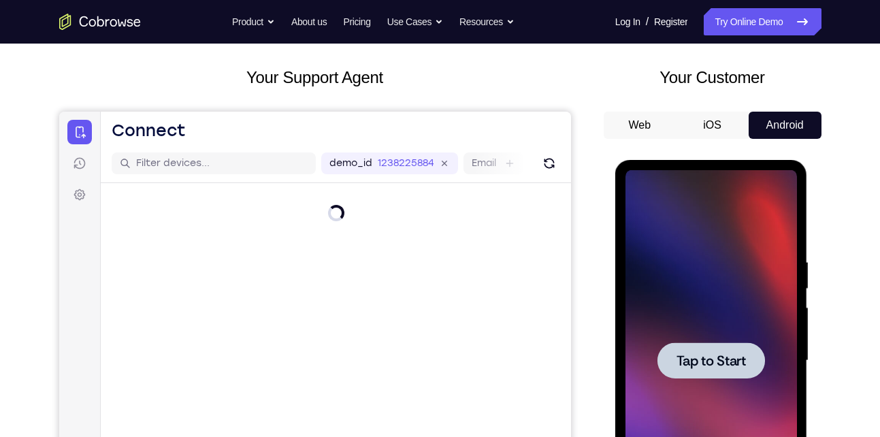
click at [731, 364] on span "Tap to Start" at bounding box center [711, 361] width 69 height 14
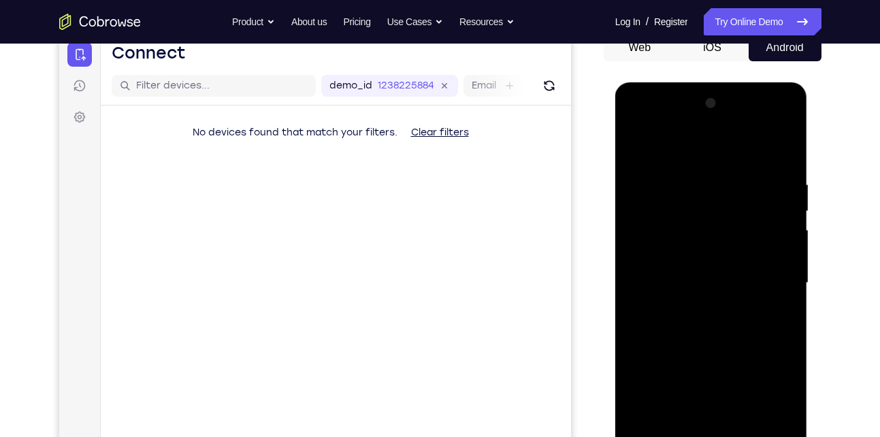
scroll to position [274, 0]
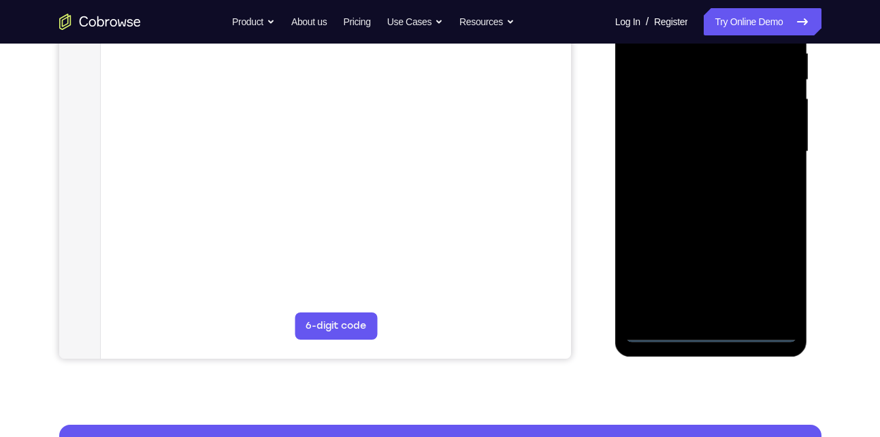
click at [709, 335] on div at bounding box center [712, 151] width 172 height 381
click at [710, 332] on div at bounding box center [712, 151] width 172 height 381
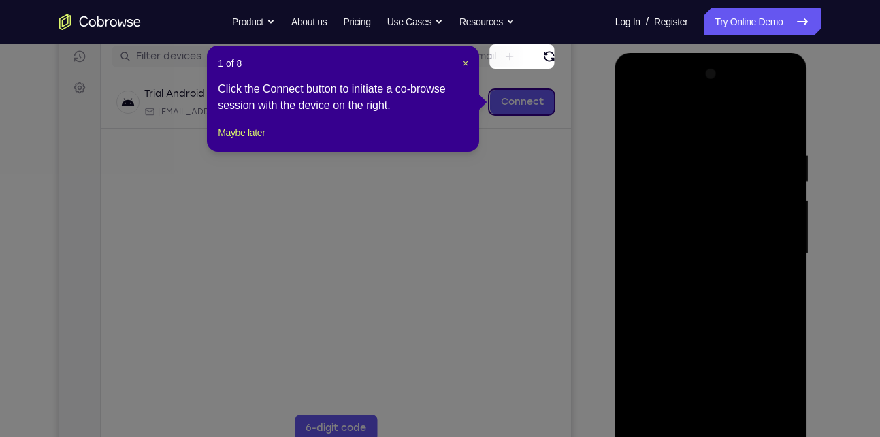
scroll to position [171, 0]
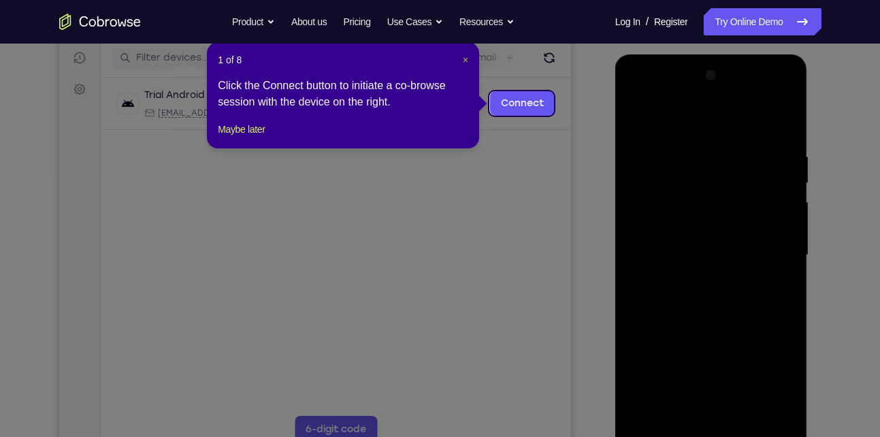
click at [463, 59] on span "×" at bounding box center [465, 59] width 5 height 11
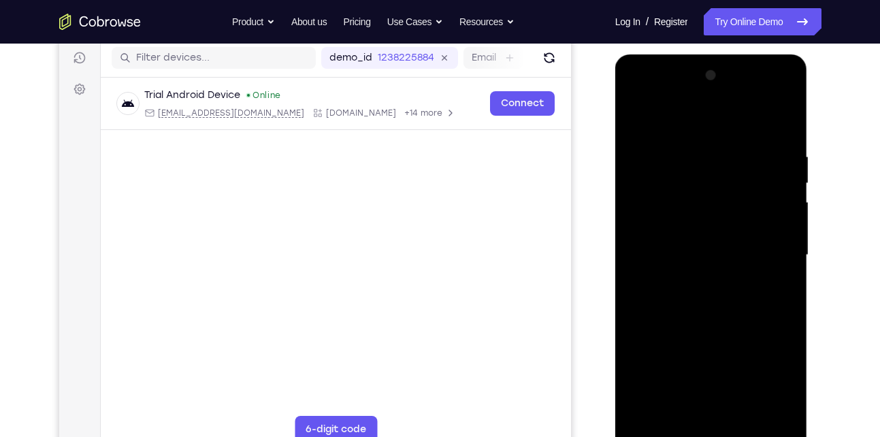
click at [772, 378] on div at bounding box center [712, 255] width 172 height 381
click at [656, 111] on div at bounding box center [712, 255] width 172 height 381
click at [777, 246] on div at bounding box center [712, 255] width 172 height 381
click at [699, 280] on div at bounding box center [712, 255] width 172 height 381
click at [700, 233] on div at bounding box center [712, 255] width 172 height 381
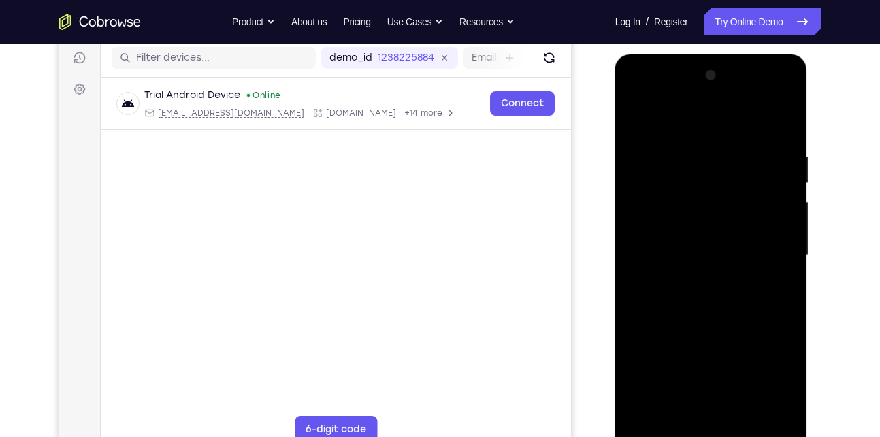
click at [681, 229] on div at bounding box center [712, 255] width 172 height 381
click at [686, 260] on div at bounding box center [712, 255] width 172 height 381
click at [687, 299] on div at bounding box center [712, 255] width 172 height 381
click at [712, 287] on div at bounding box center [712, 255] width 172 height 381
click at [706, 321] on div at bounding box center [712, 255] width 172 height 381
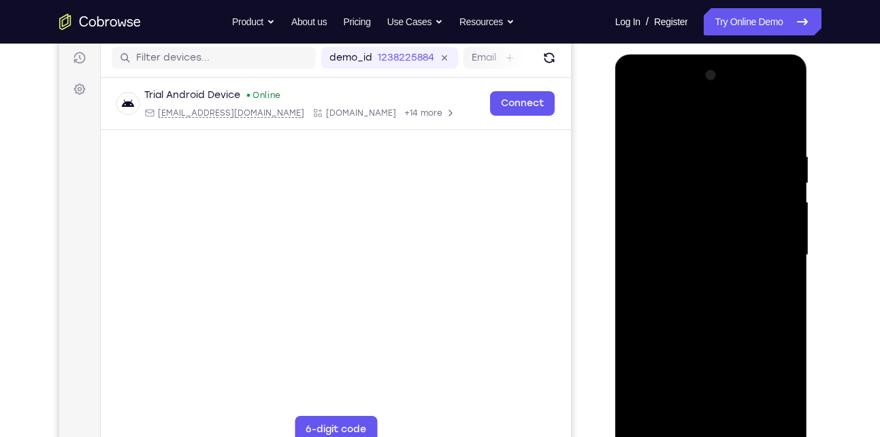
click at [744, 414] on div at bounding box center [712, 255] width 172 height 381
click at [714, 325] on div at bounding box center [712, 255] width 172 height 381
click at [714, 250] on div at bounding box center [712, 255] width 172 height 381
click at [696, 375] on div at bounding box center [712, 255] width 172 height 381
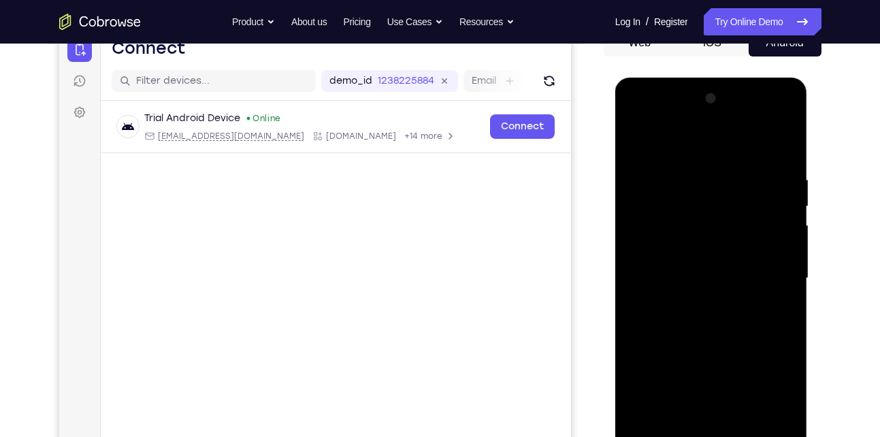
scroll to position [146, 0]
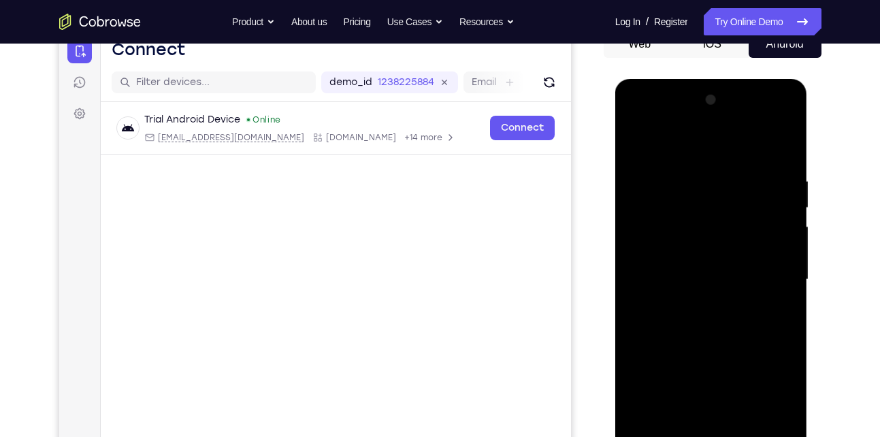
drag, startPoint x: 687, startPoint y: 192, endPoint x: 672, endPoint y: 251, distance: 61.1
click at [672, 251] on div at bounding box center [712, 279] width 172 height 381
click at [636, 139] on div at bounding box center [712, 279] width 172 height 381
drag, startPoint x: 758, startPoint y: 220, endPoint x: 696, endPoint y: 222, distance: 62.0
click at [696, 222] on div at bounding box center [712, 279] width 172 height 381
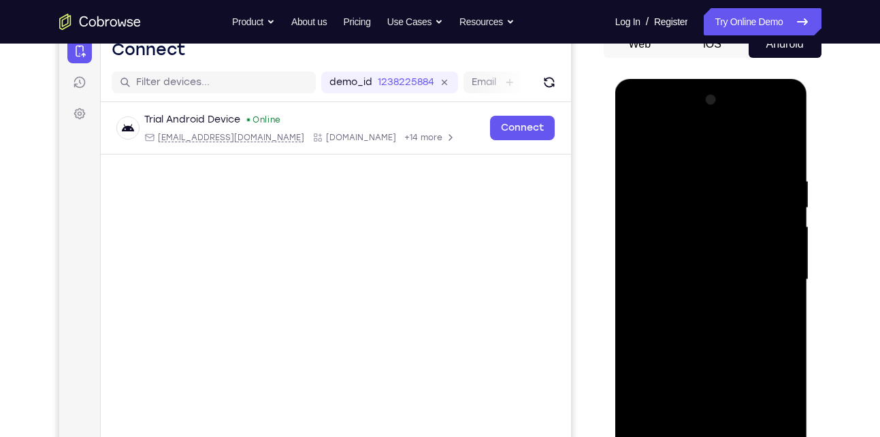
click at [681, 307] on div at bounding box center [712, 279] width 172 height 381
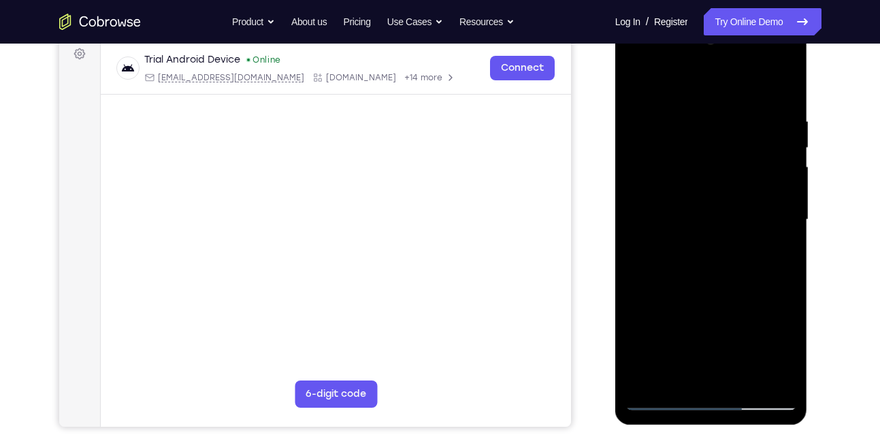
scroll to position [215, 0]
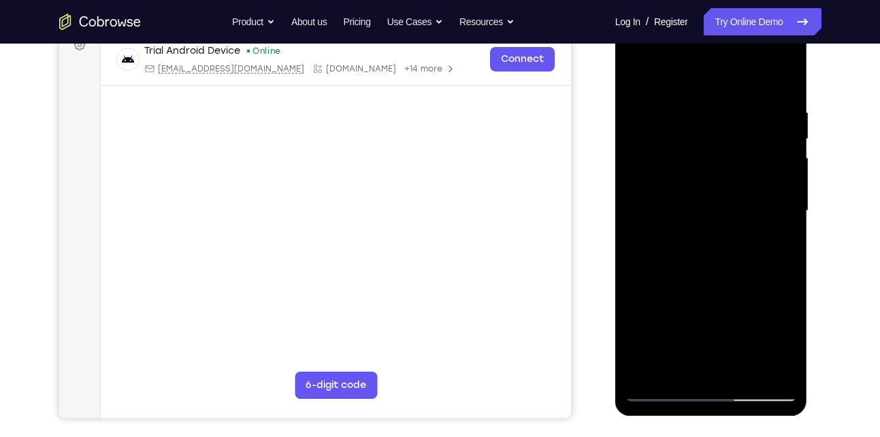
click at [773, 240] on div at bounding box center [712, 210] width 172 height 381
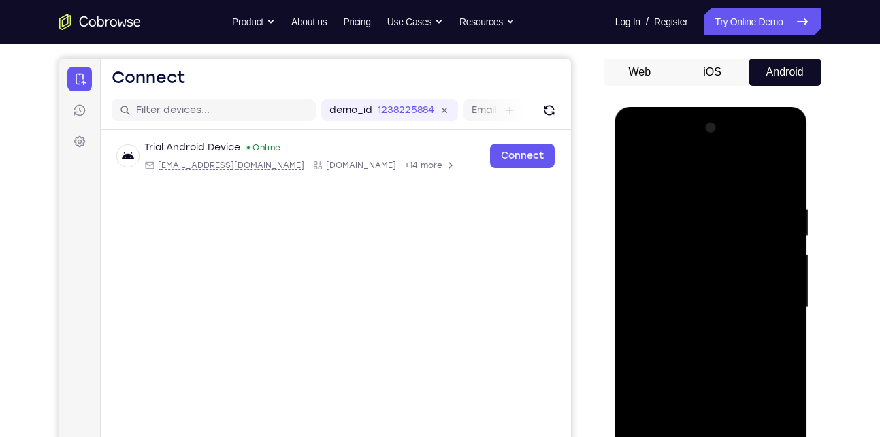
click at [632, 172] on div at bounding box center [712, 307] width 172 height 381
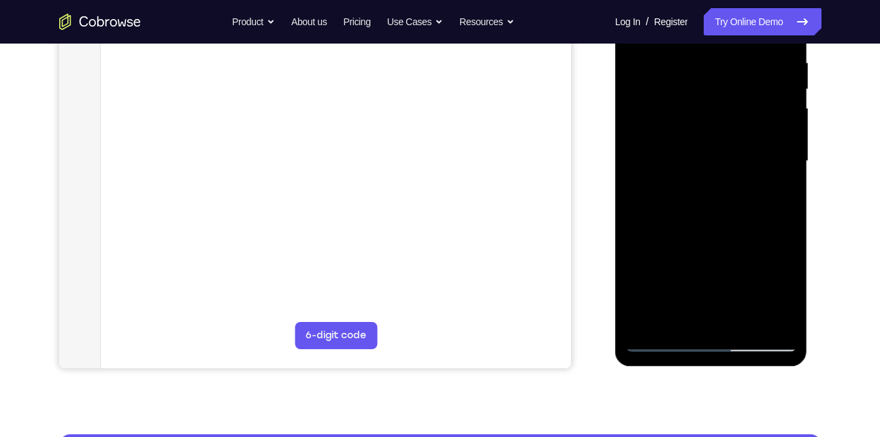
scroll to position [265, 0]
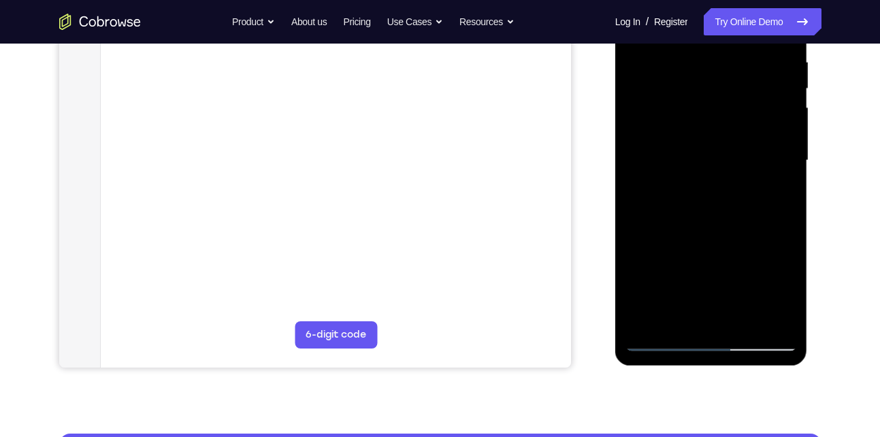
click at [660, 343] on div at bounding box center [712, 160] width 172 height 381
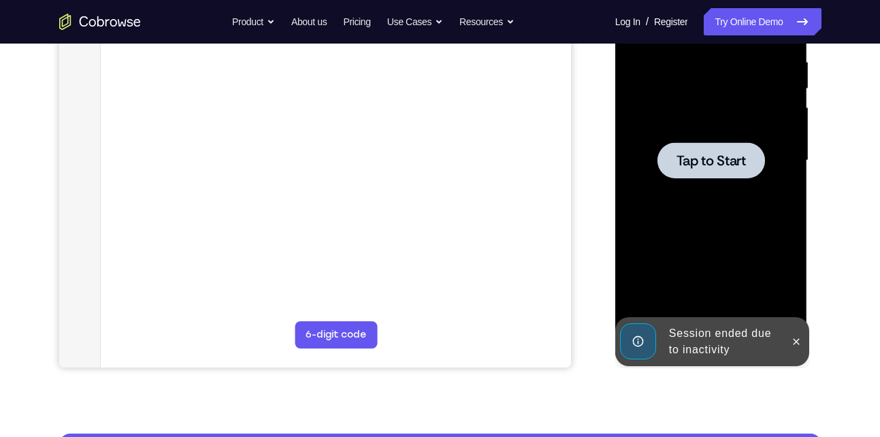
click at [715, 181] on div at bounding box center [712, 160] width 172 height 381
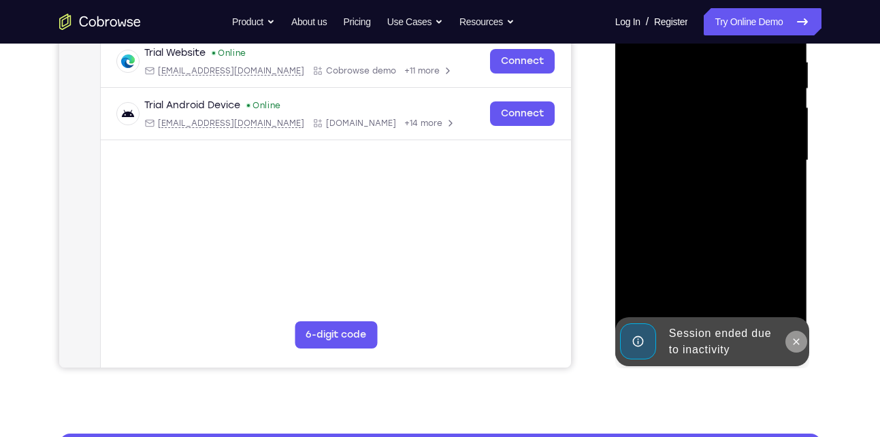
click at [792, 346] on icon at bounding box center [796, 341] width 11 height 11
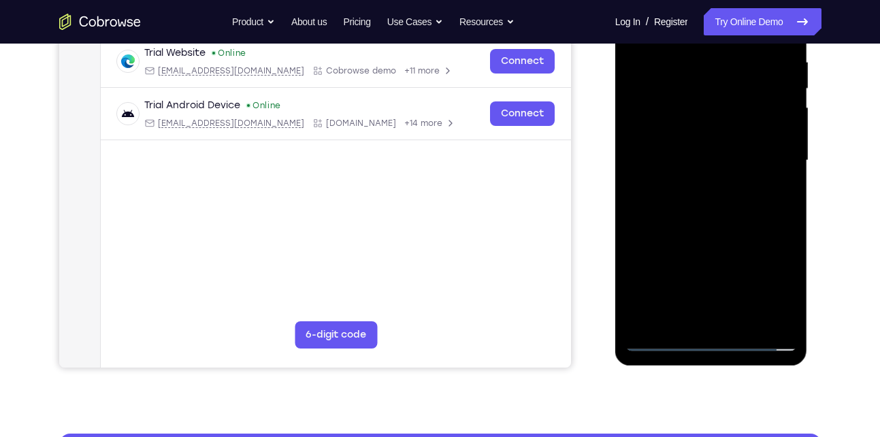
click at [711, 344] on div at bounding box center [712, 160] width 172 height 381
click at [721, 244] on div at bounding box center [712, 160] width 172 height 381
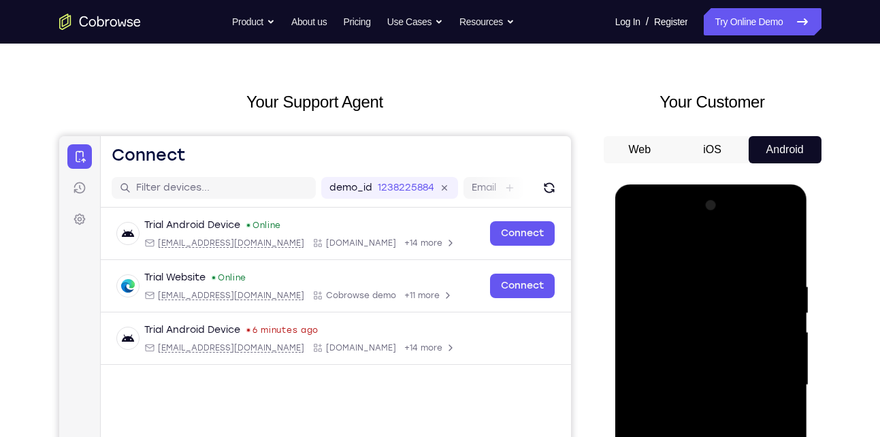
scroll to position [42, 0]
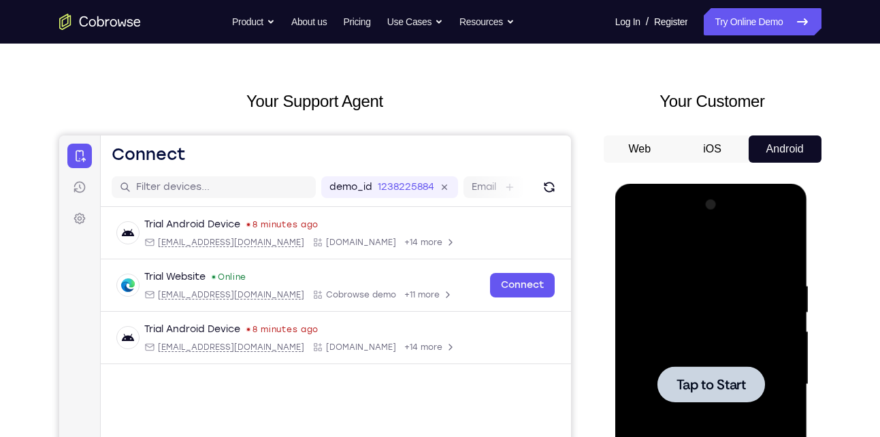
click at [678, 357] on div at bounding box center [712, 384] width 172 height 381
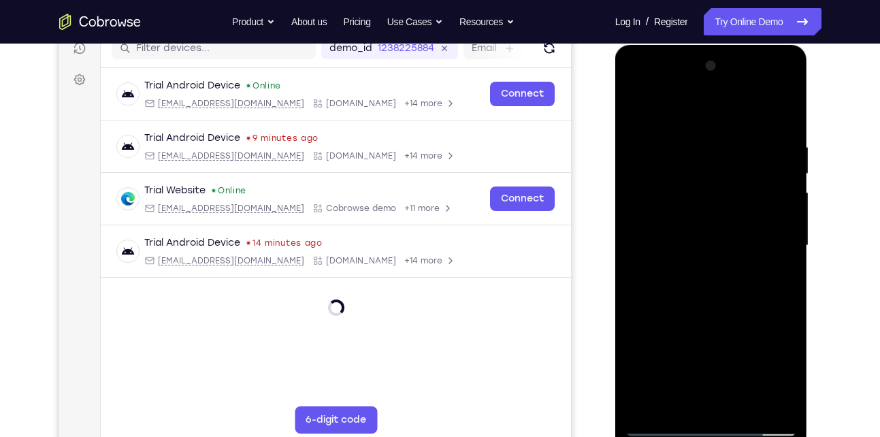
scroll to position [292, 0]
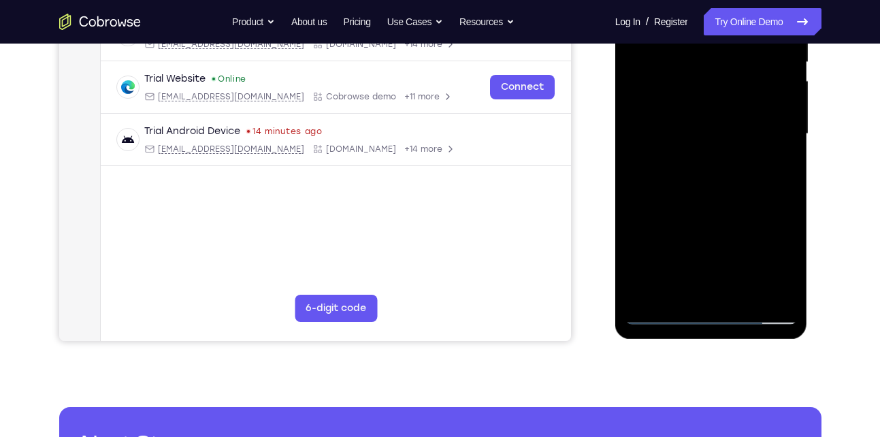
click at [715, 312] on div at bounding box center [712, 134] width 172 height 381
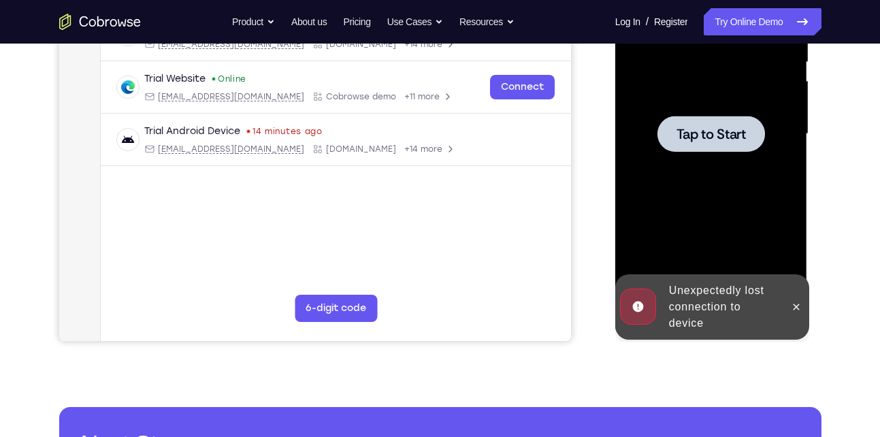
click at [791, 304] on icon at bounding box center [796, 307] width 11 height 11
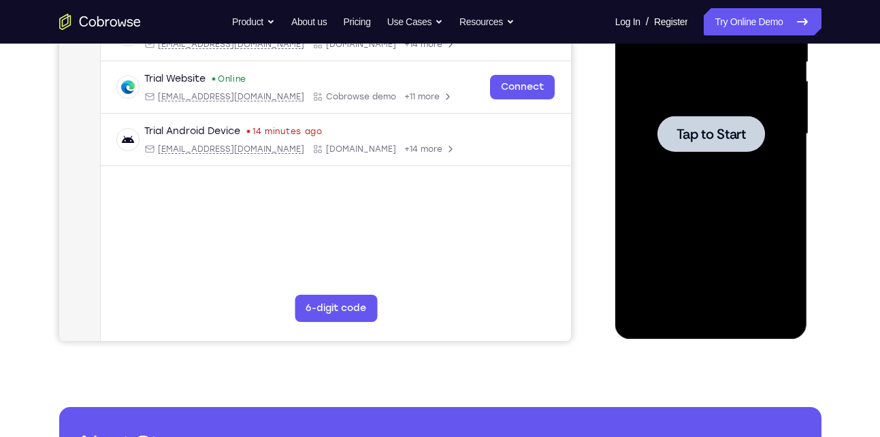
click at [692, 141] on span "Tap to Start" at bounding box center [711, 134] width 69 height 14
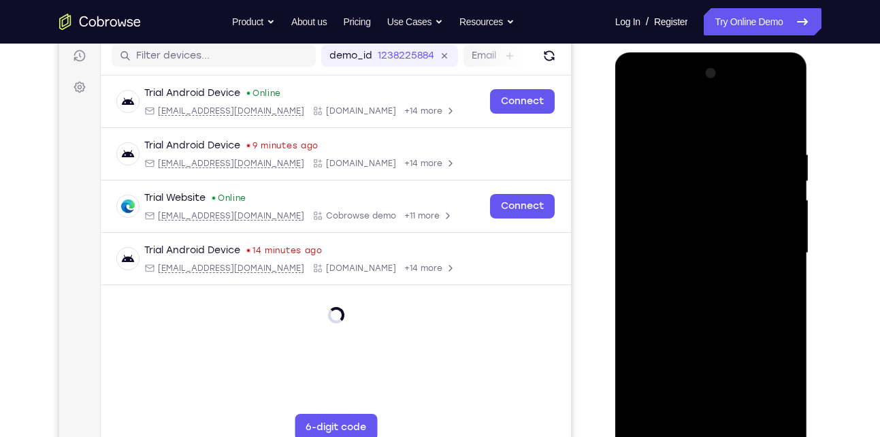
scroll to position [297, 0]
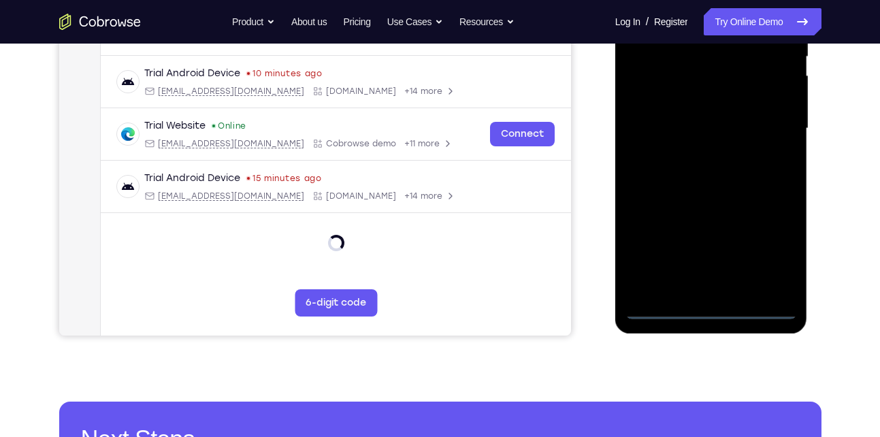
click at [702, 310] on div at bounding box center [712, 128] width 172 height 381
click at [766, 241] on div at bounding box center [712, 128] width 172 height 381
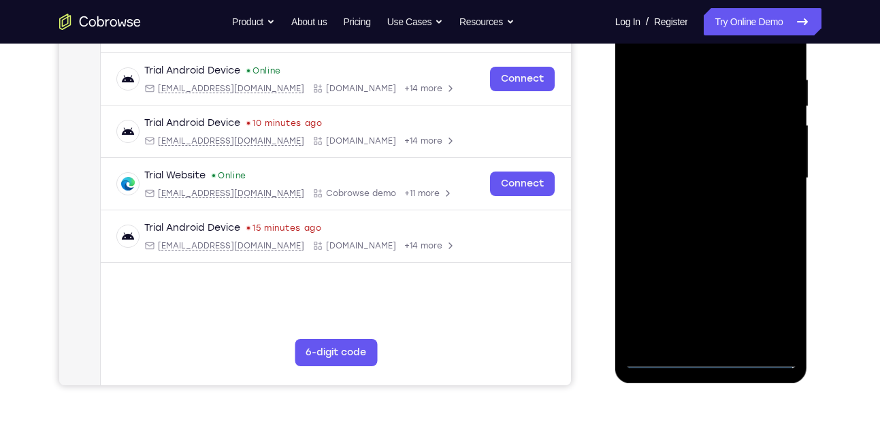
scroll to position [214, 0]
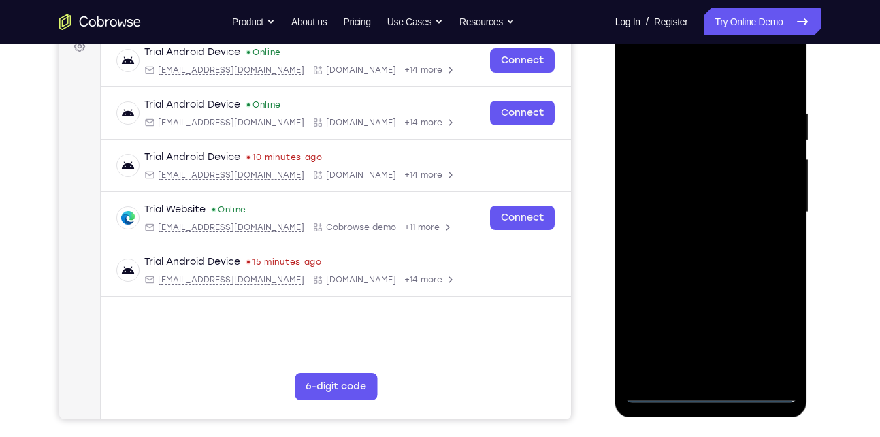
click at [667, 78] on div at bounding box center [712, 212] width 172 height 381
click at [760, 199] on div at bounding box center [712, 212] width 172 height 381
click at [714, 393] on div at bounding box center [712, 212] width 172 height 381
click at [765, 329] on div at bounding box center [712, 212] width 172 height 381
click at [713, 334] on div at bounding box center [712, 212] width 172 height 381
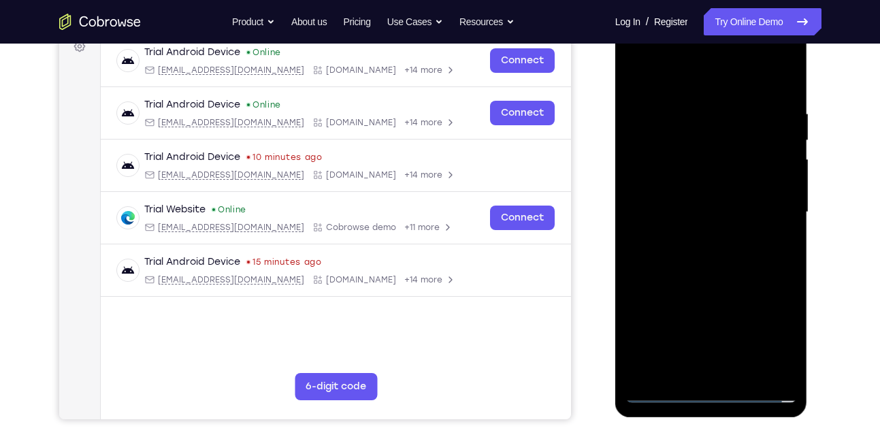
click at [693, 238] on div at bounding box center [712, 212] width 172 height 381
click at [697, 182] on div at bounding box center [712, 212] width 172 height 381
click at [687, 204] on div at bounding box center [712, 212] width 172 height 381
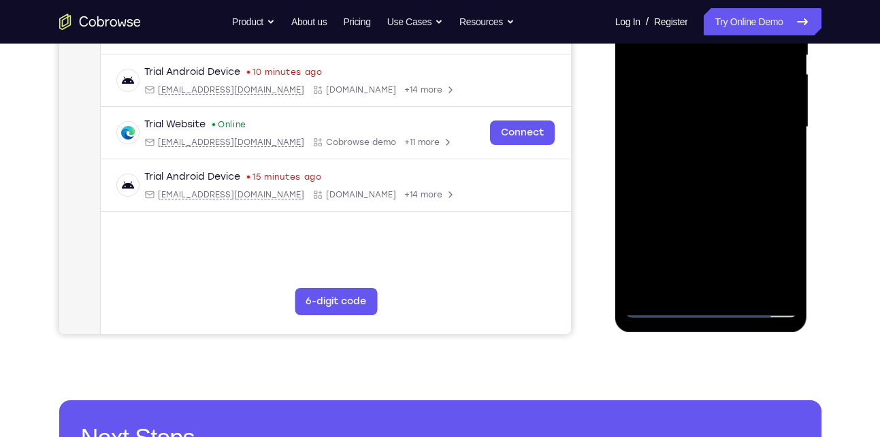
click at [664, 300] on div at bounding box center [712, 127] width 172 height 381
click at [662, 310] on div at bounding box center [712, 127] width 172 height 381
click at [717, 155] on div at bounding box center [712, 127] width 172 height 381
click at [713, 99] on div at bounding box center [712, 127] width 172 height 381
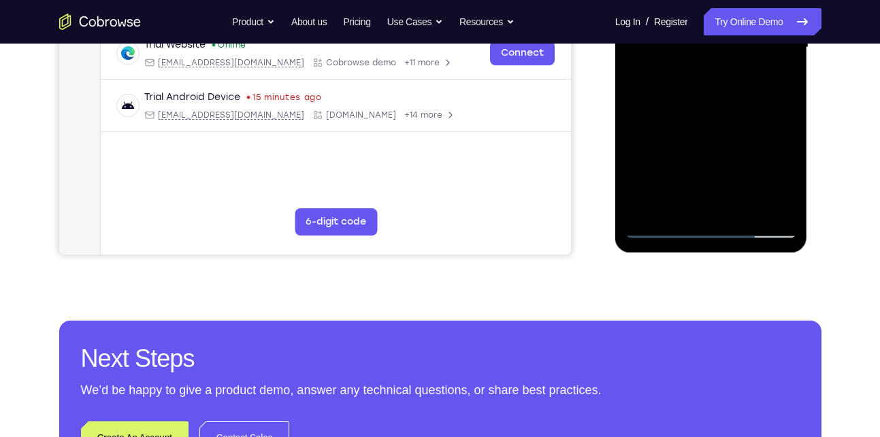
scroll to position [382, 0]
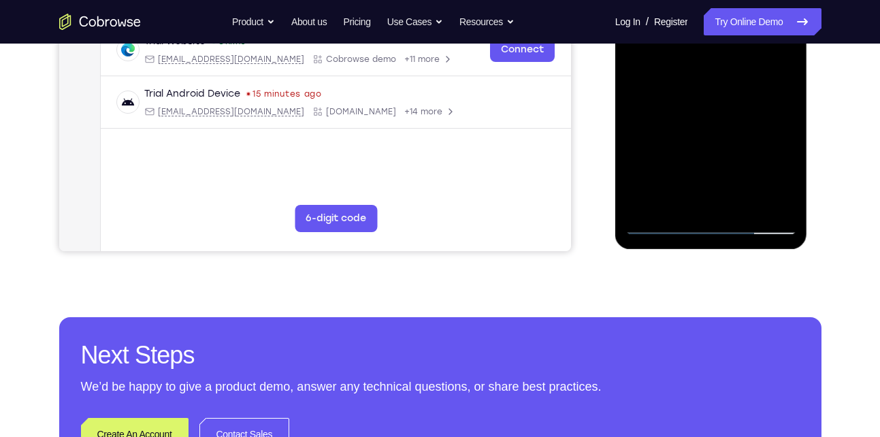
click at [743, 204] on div at bounding box center [712, 44] width 172 height 381
click at [717, 114] on div at bounding box center [712, 44] width 172 height 381
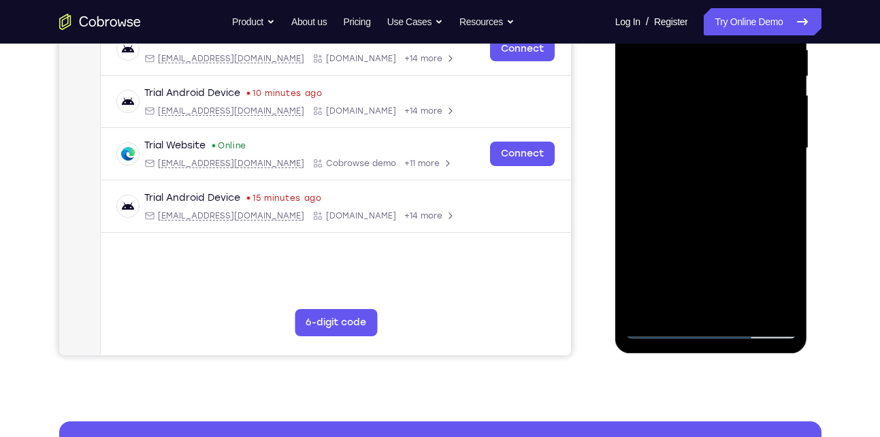
scroll to position [275, 0]
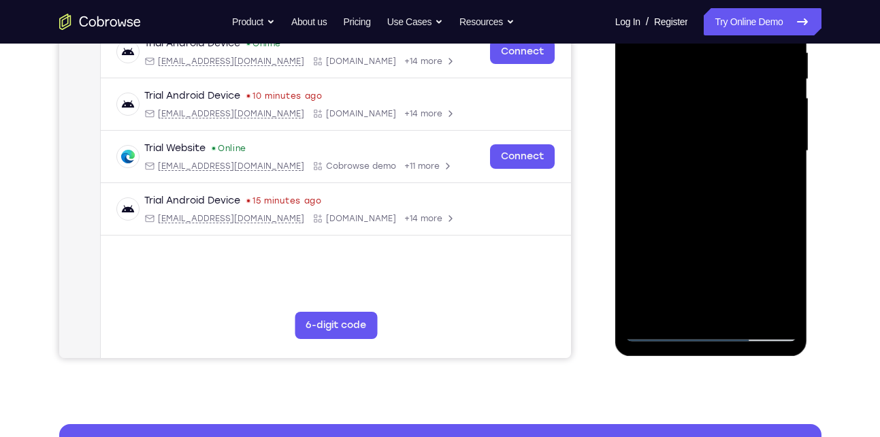
click at [775, 122] on div at bounding box center [712, 151] width 172 height 381
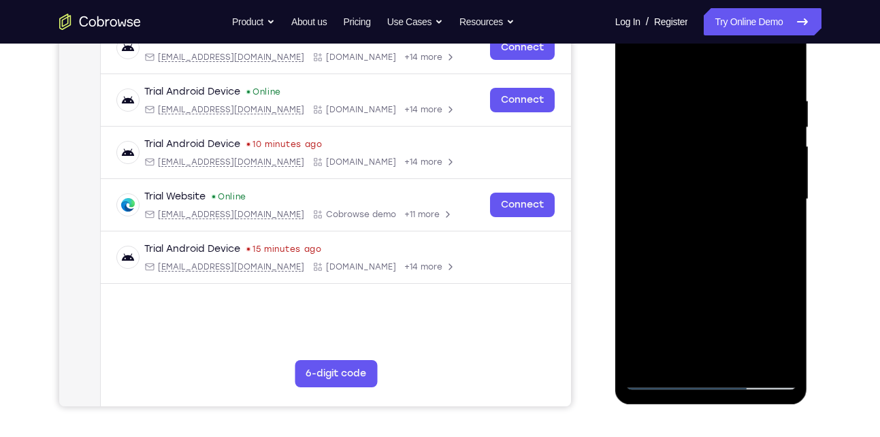
click at [638, 61] on div at bounding box center [712, 199] width 172 height 381
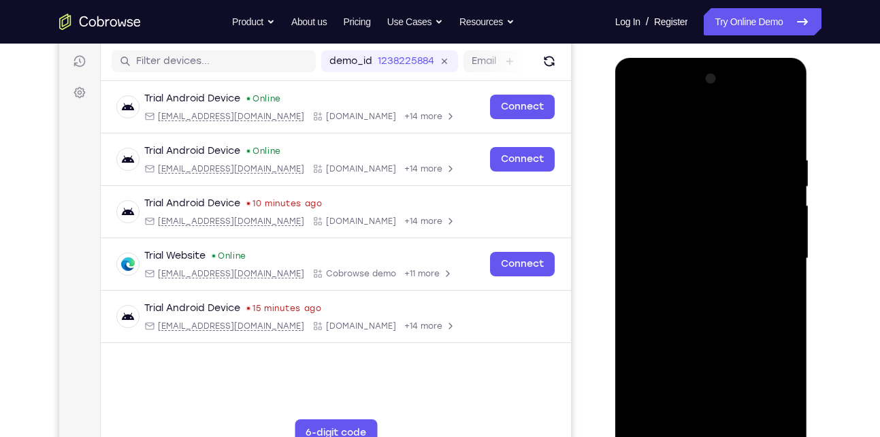
click at [668, 140] on div at bounding box center [712, 258] width 172 height 381
click at [672, 220] on div at bounding box center [712, 258] width 172 height 381
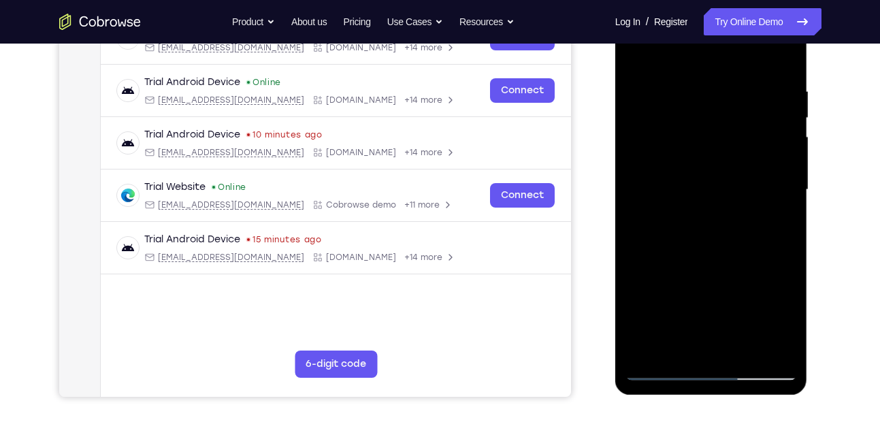
scroll to position [236, 0]
click at [705, 122] on div at bounding box center [712, 190] width 172 height 381
click at [707, 118] on div at bounding box center [712, 190] width 172 height 381
click at [726, 127] on div at bounding box center [712, 190] width 172 height 381
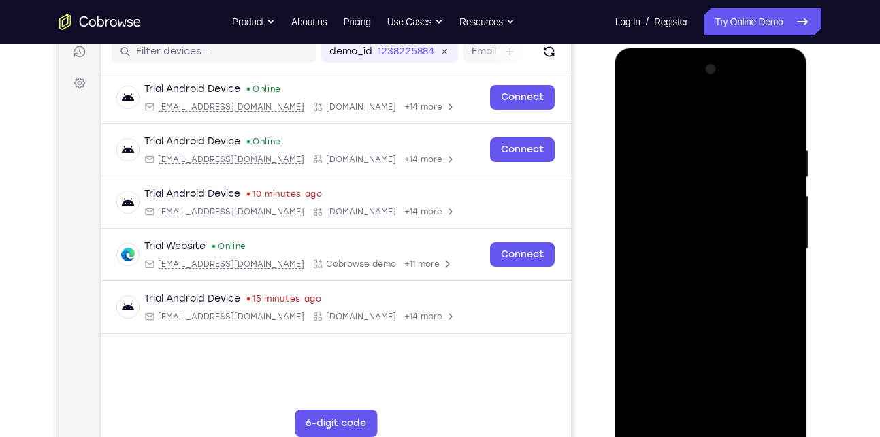
scroll to position [175, 0]
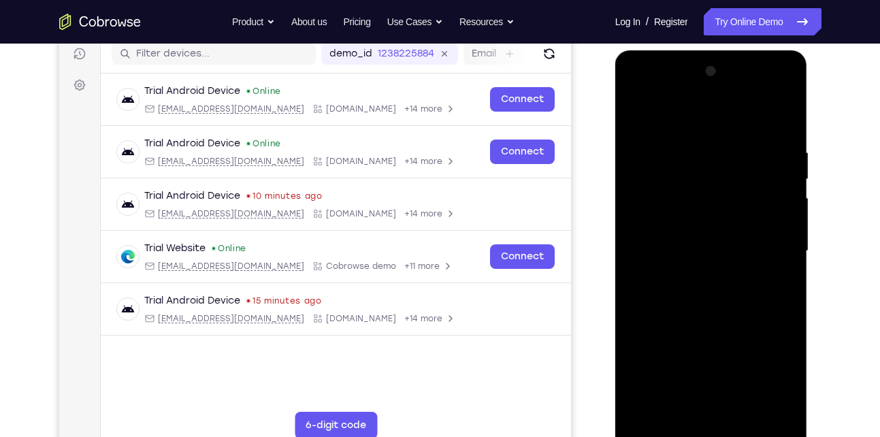
click at [640, 117] on div at bounding box center [712, 251] width 172 height 381
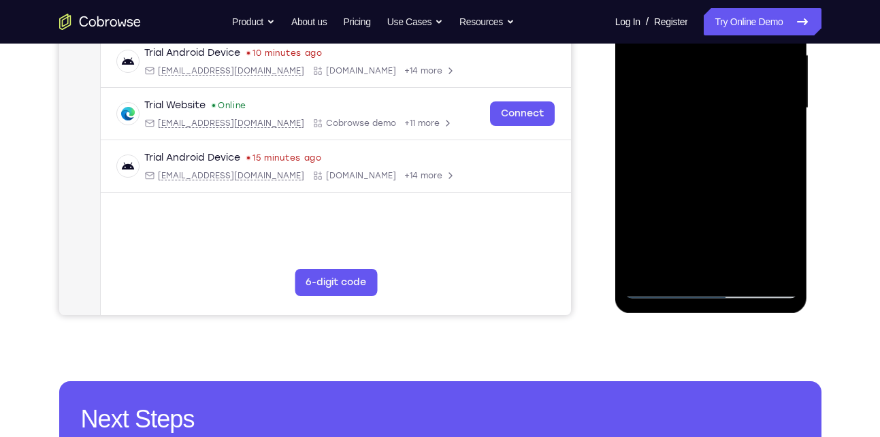
scroll to position [434, 0]
